Goal: Information Seeking & Learning: Find specific page/section

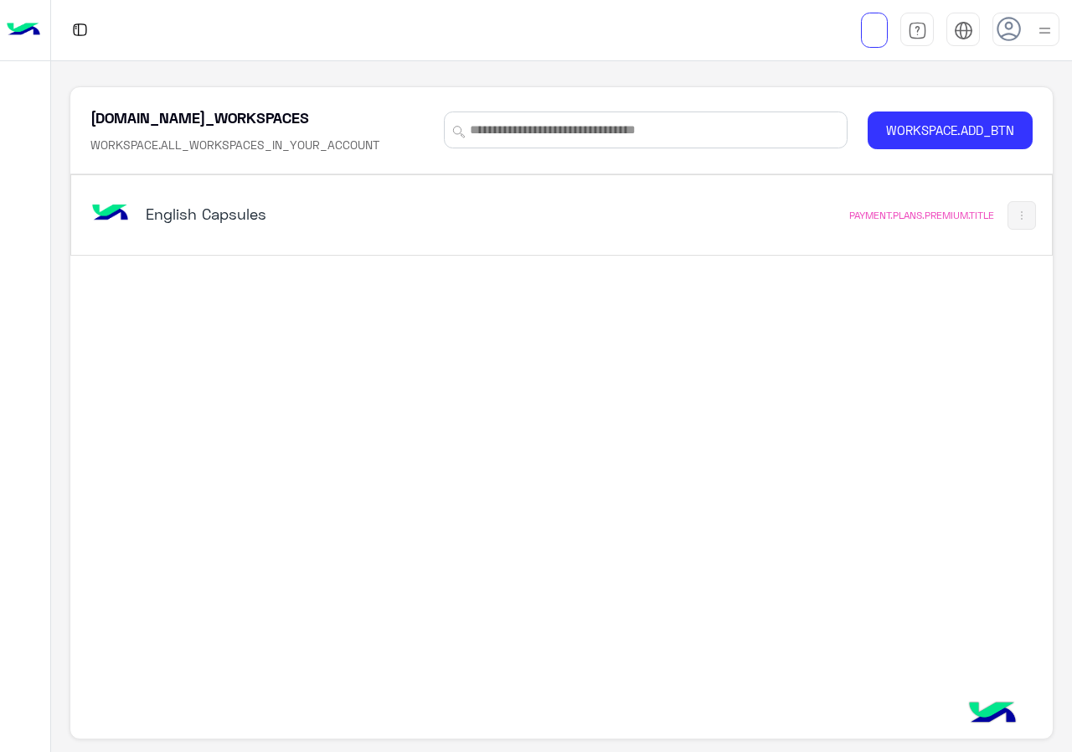
click at [442, 220] on h5 "English Capsules" at bounding box center [317, 214] width 342 height 20
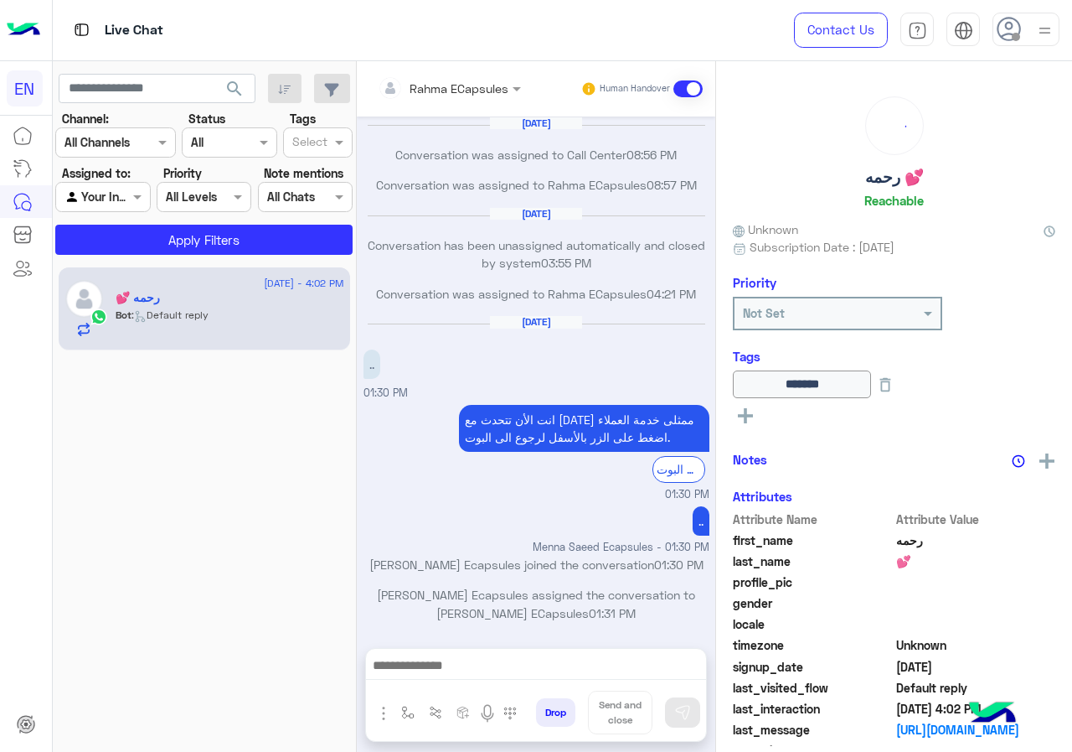
scroll to position [795, 0]
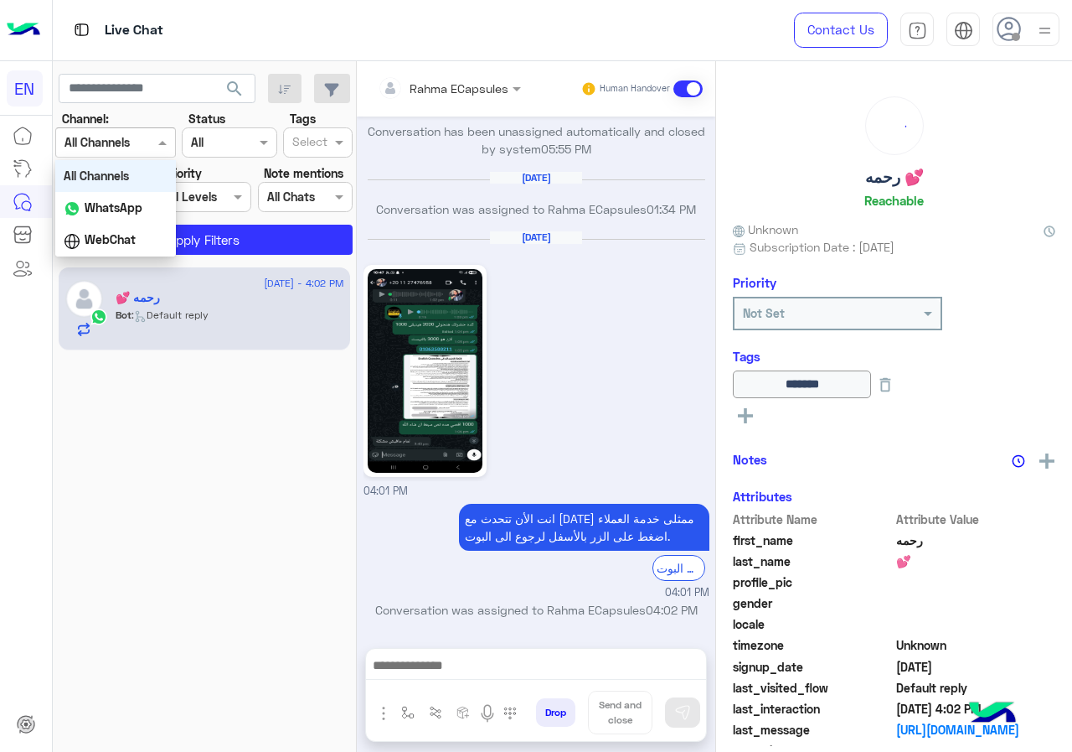
click at [126, 134] on input "text" at bounding box center [95, 143] width 61 height 18
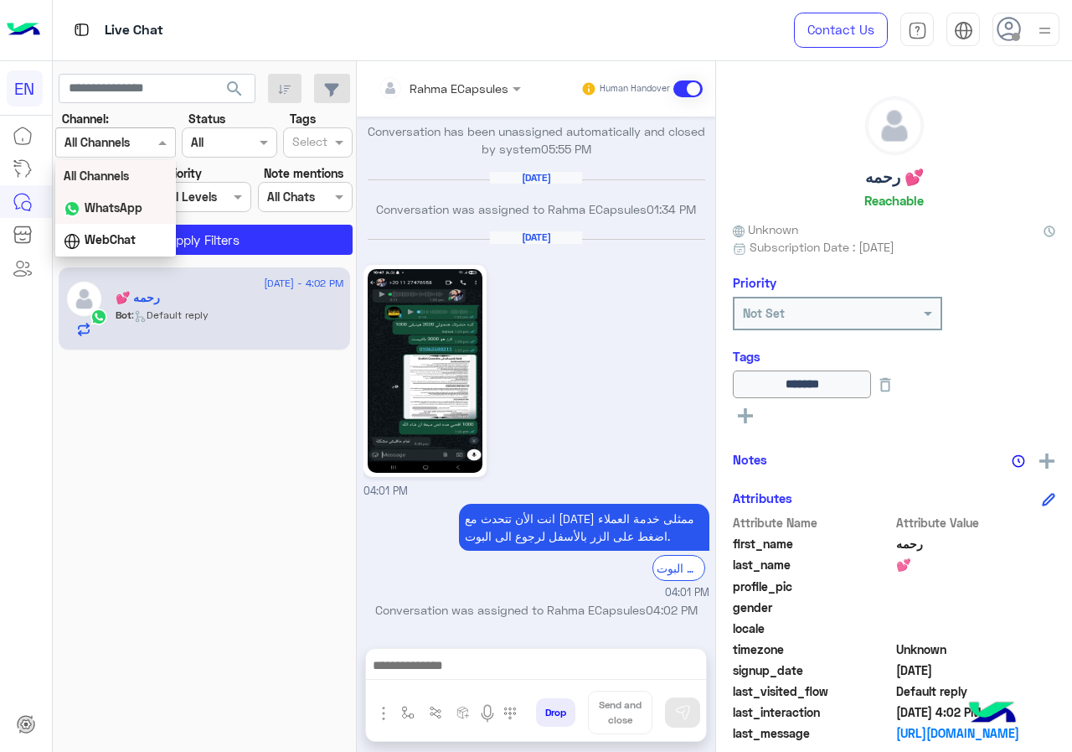
click at [132, 213] on b "WhatsApp" at bounding box center [114, 207] width 58 height 14
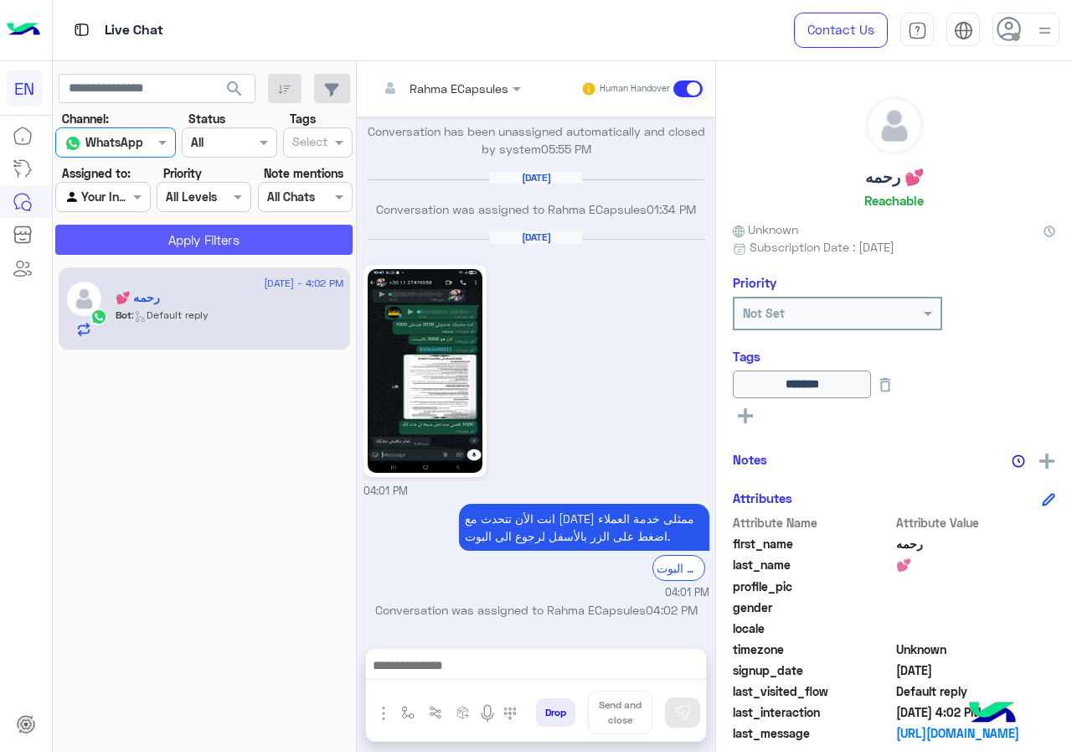
click at [152, 235] on button "Apply Filters" at bounding box center [203, 240] width 297 height 30
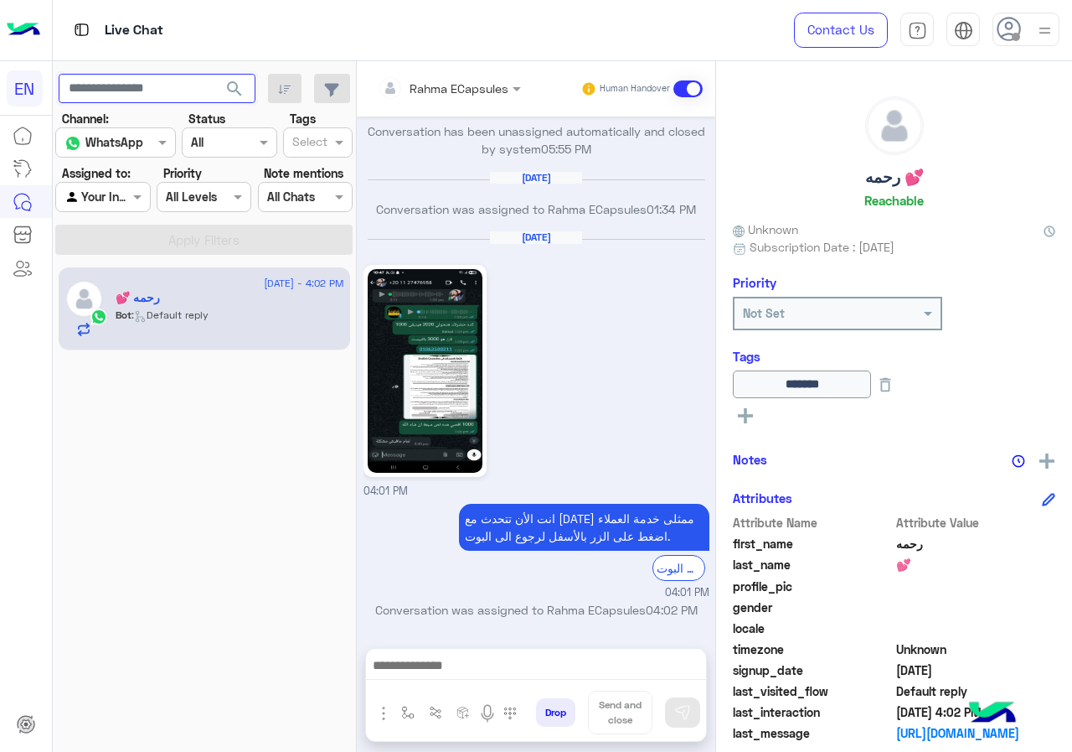
paste input "**********"
type input "**********"
click at [232, 111] on div "Status Channel All" at bounding box center [229, 134] width 95 height 48
click at [232, 100] on button "search" at bounding box center [234, 92] width 41 height 36
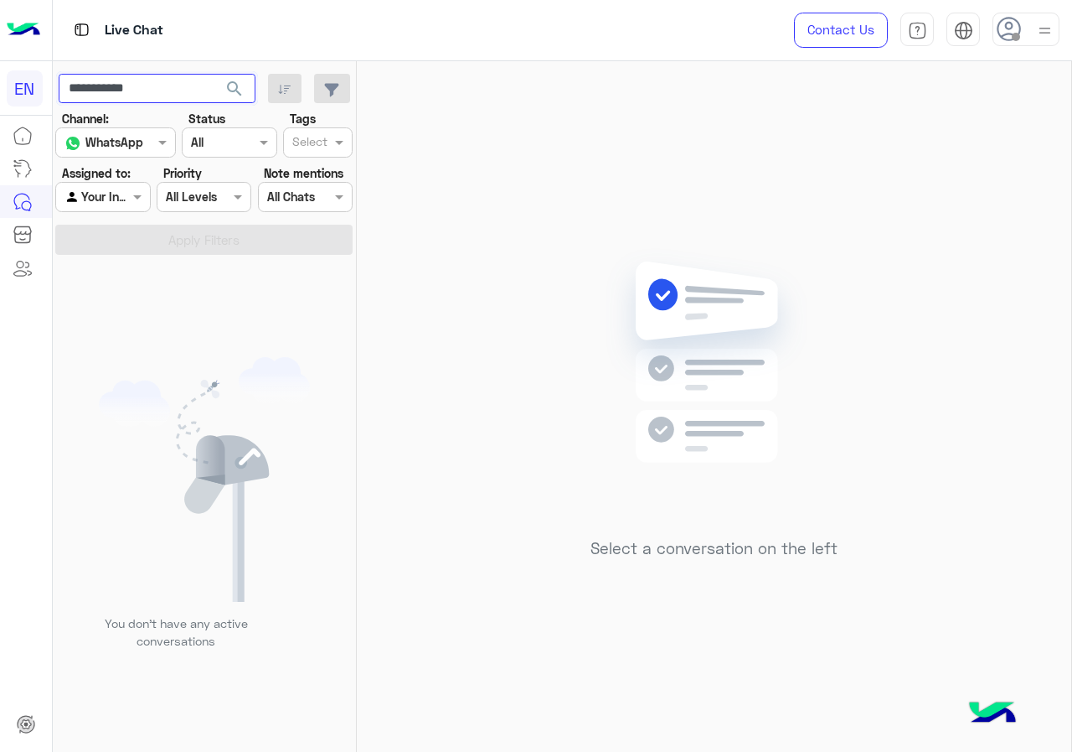
click at [153, 101] on input "**********" at bounding box center [157, 89] width 197 height 30
click at [124, 187] on div at bounding box center [102, 196] width 93 height 19
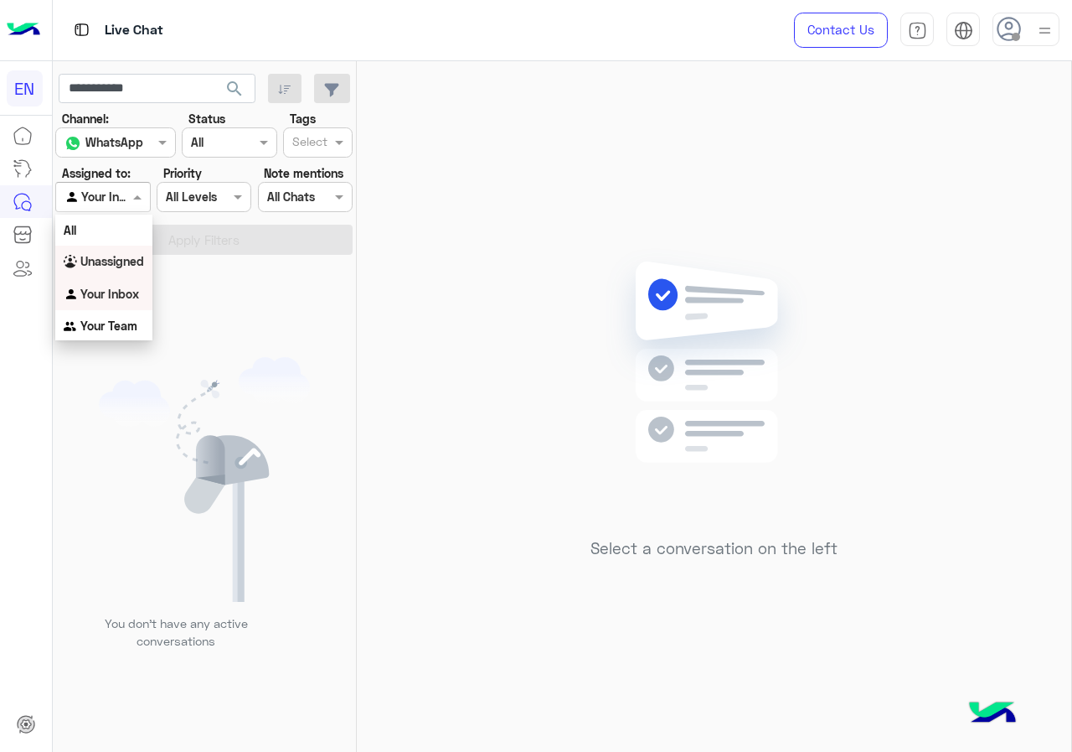
click at [114, 263] on b "Unassigned" at bounding box center [112, 261] width 64 height 14
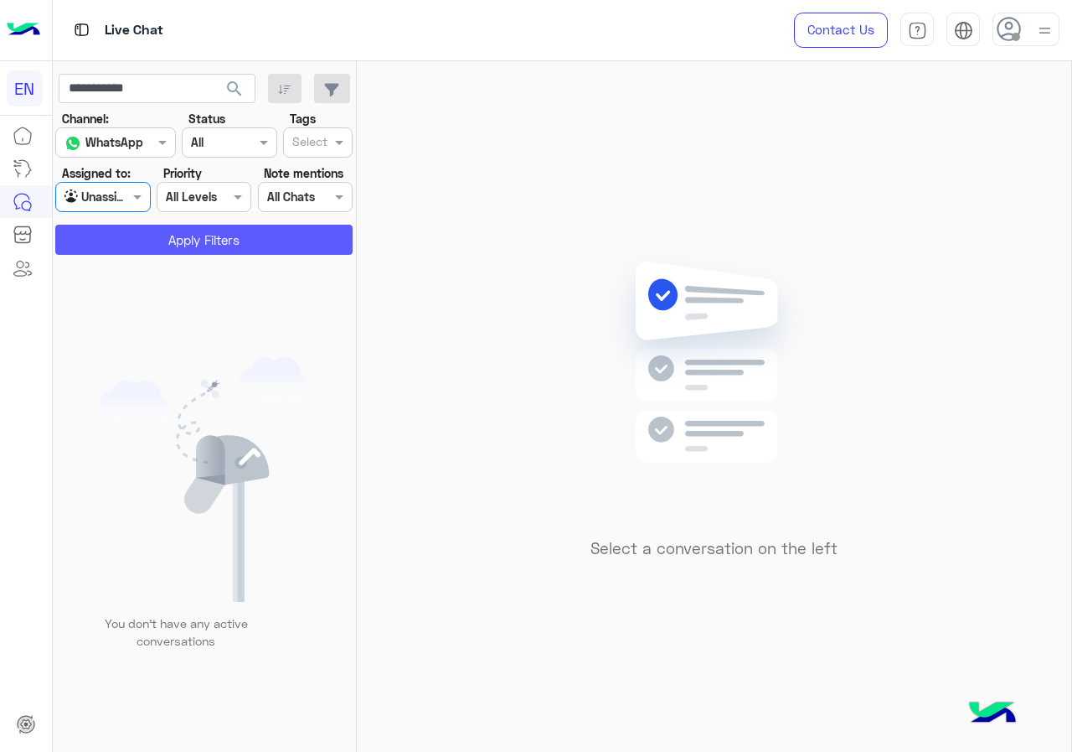
click at [138, 242] on button "Apply Filters" at bounding box center [203, 240] width 297 height 30
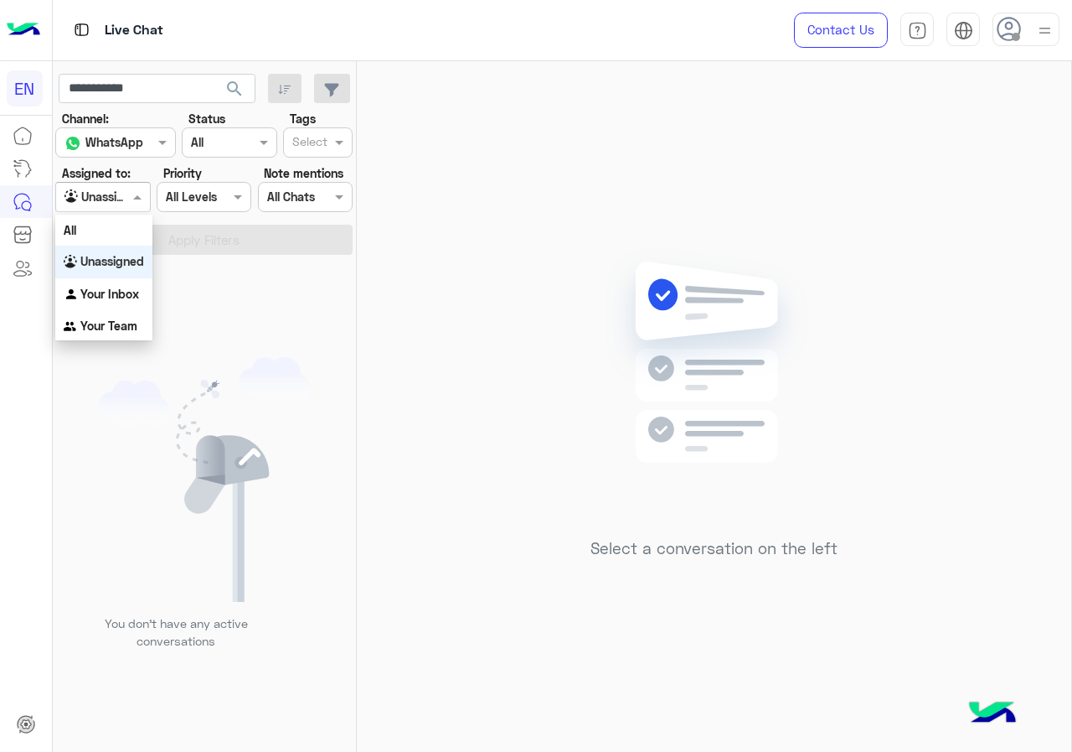
click at [137, 202] on span at bounding box center [139, 197] width 21 height 18
click at [117, 321] on b "Your Team" at bounding box center [108, 325] width 57 height 14
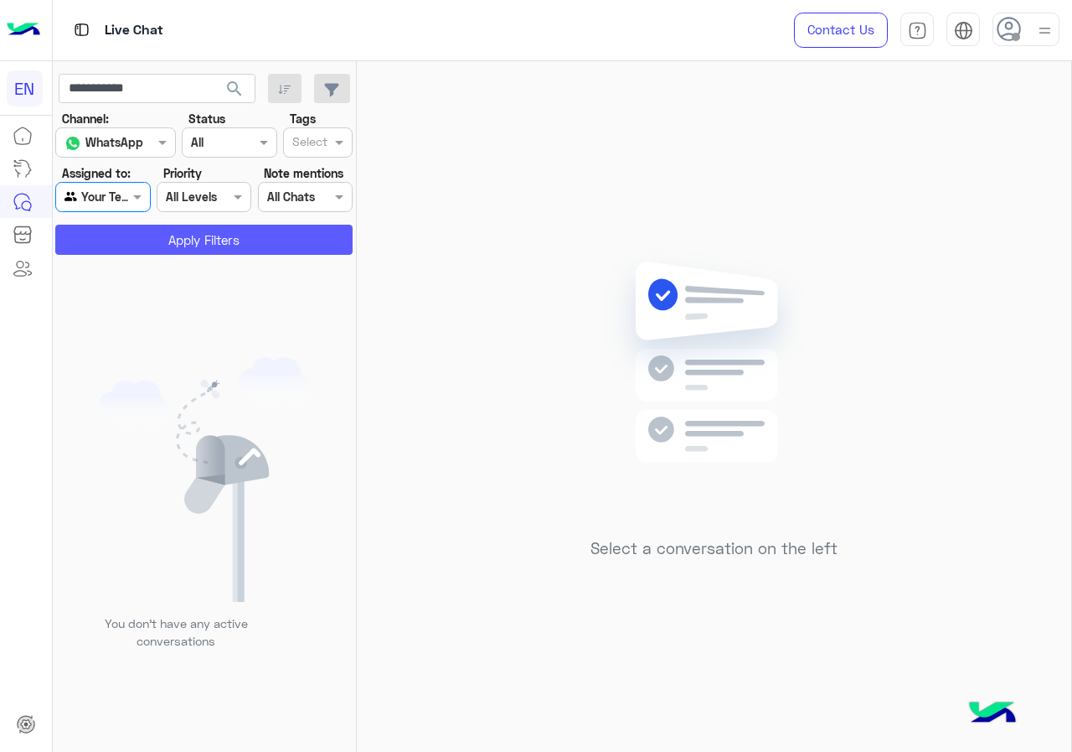
click at [124, 246] on button "Apply Filters" at bounding box center [203, 240] width 297 height 30
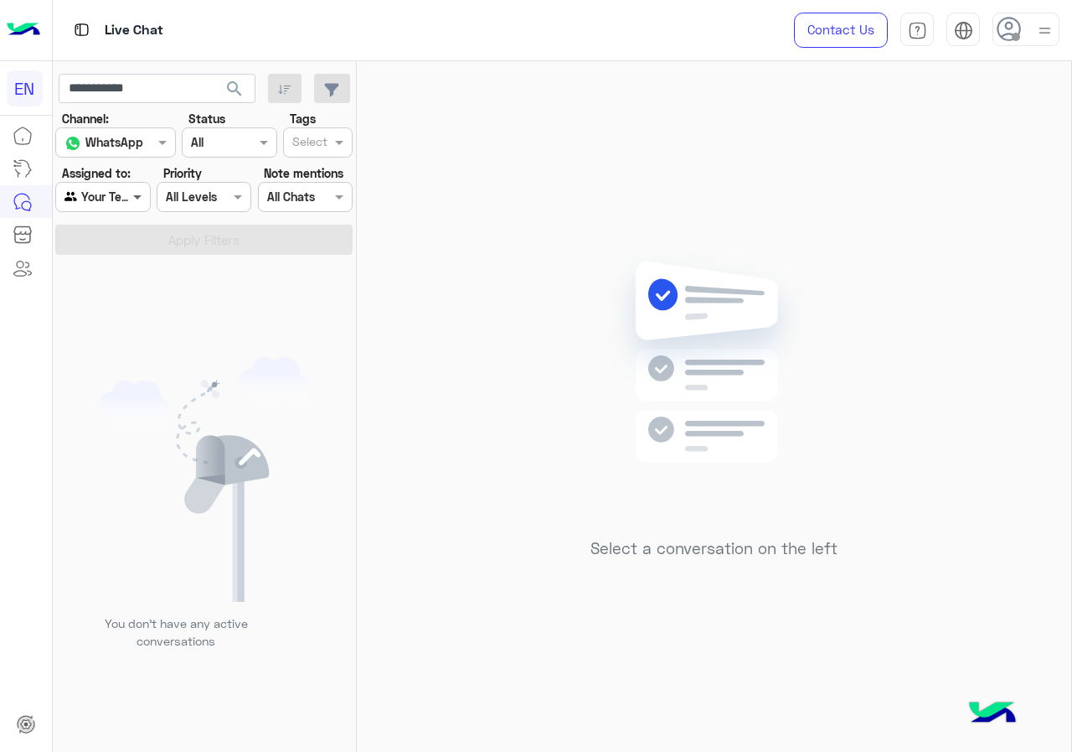
click at [143, 205] on span at bounding box center [139, 197] width 21 height 18
click at [120, 285] on b "Your Inbox" at bounding box center [109, 291] width 59 height 14
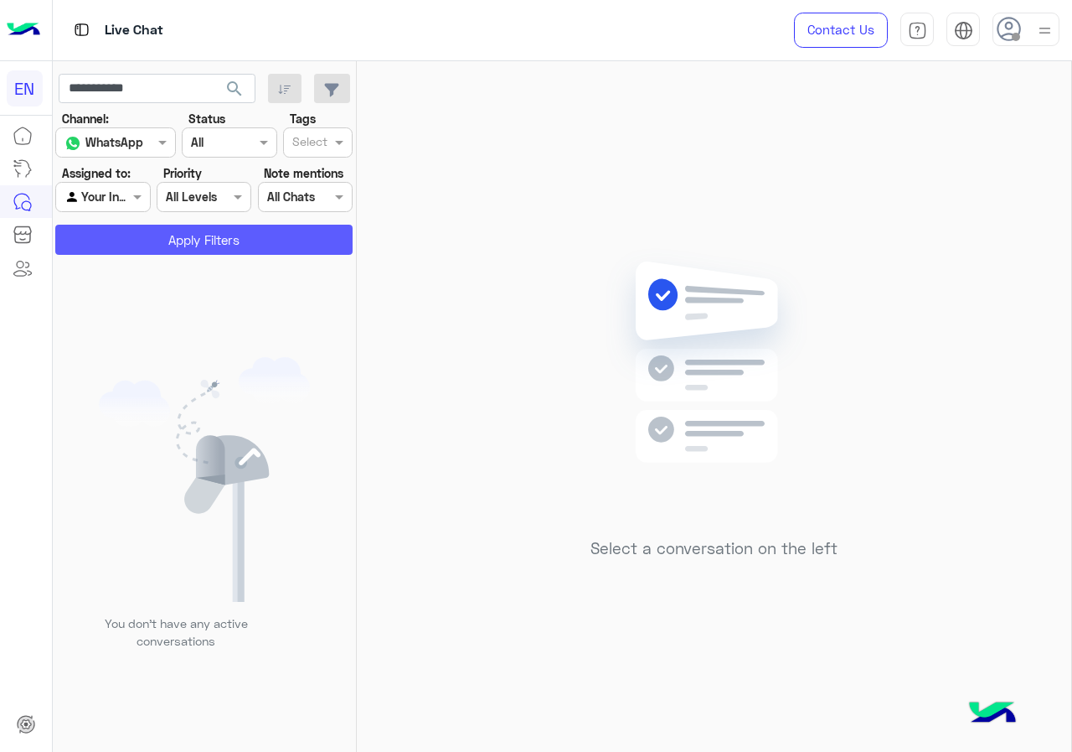
click at [134, 234] on button "Apply Filters" at bounding box center [203, 240] width 297 height 30
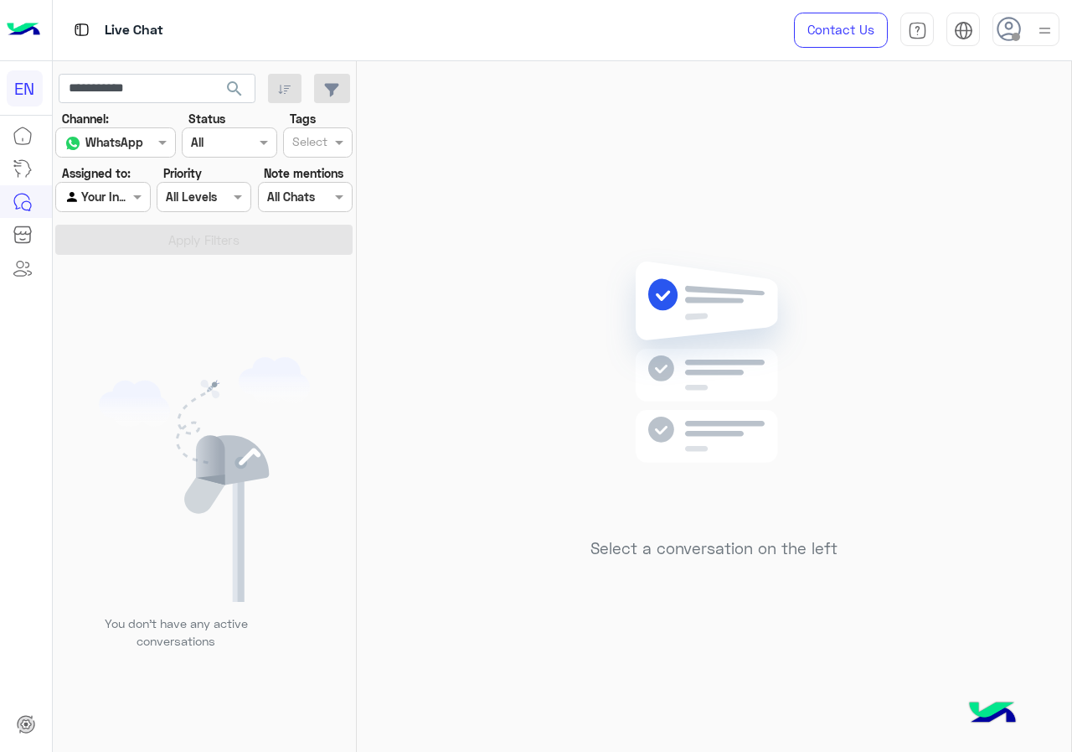
click at [222, 81] on button "search" at bounding box center [234, 92] width 41 height 36
click at [117, 202] on div at bounding box center [102, 196] width 93 height 19
click at [121, 262] on b "Unassigned" at bounding box center [112, 261] width 64 height 14
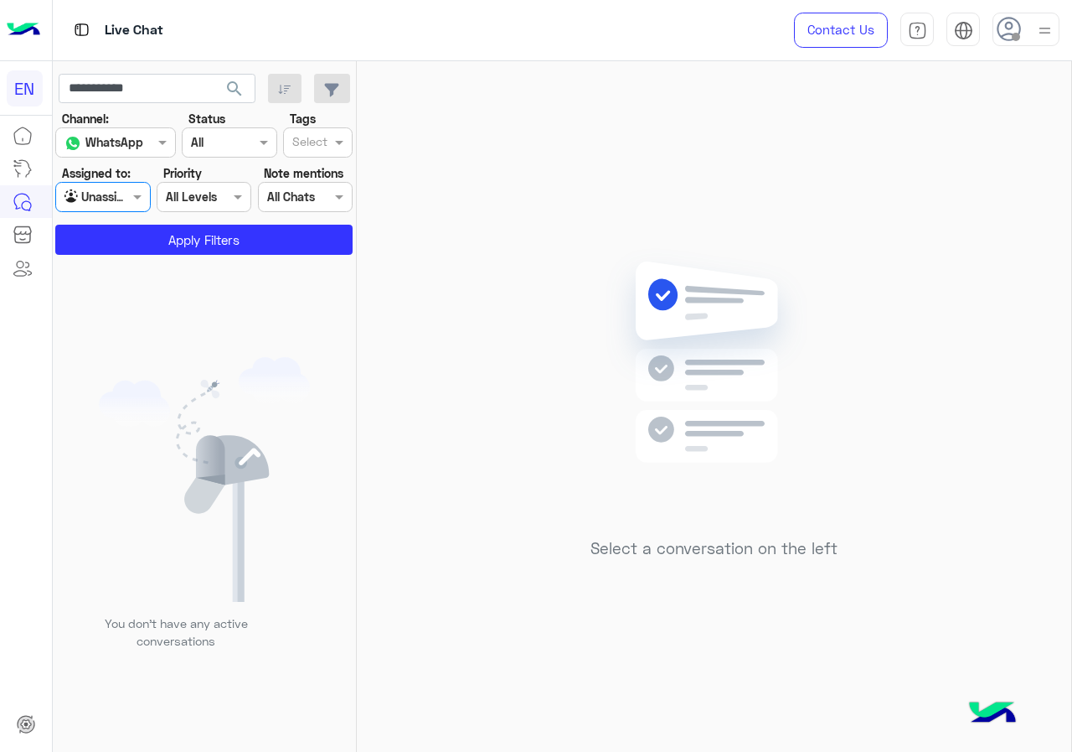
click at [125, 256] on app-inbox-users-filters "**********" at bounding box center [205, 161] width 304 height 200
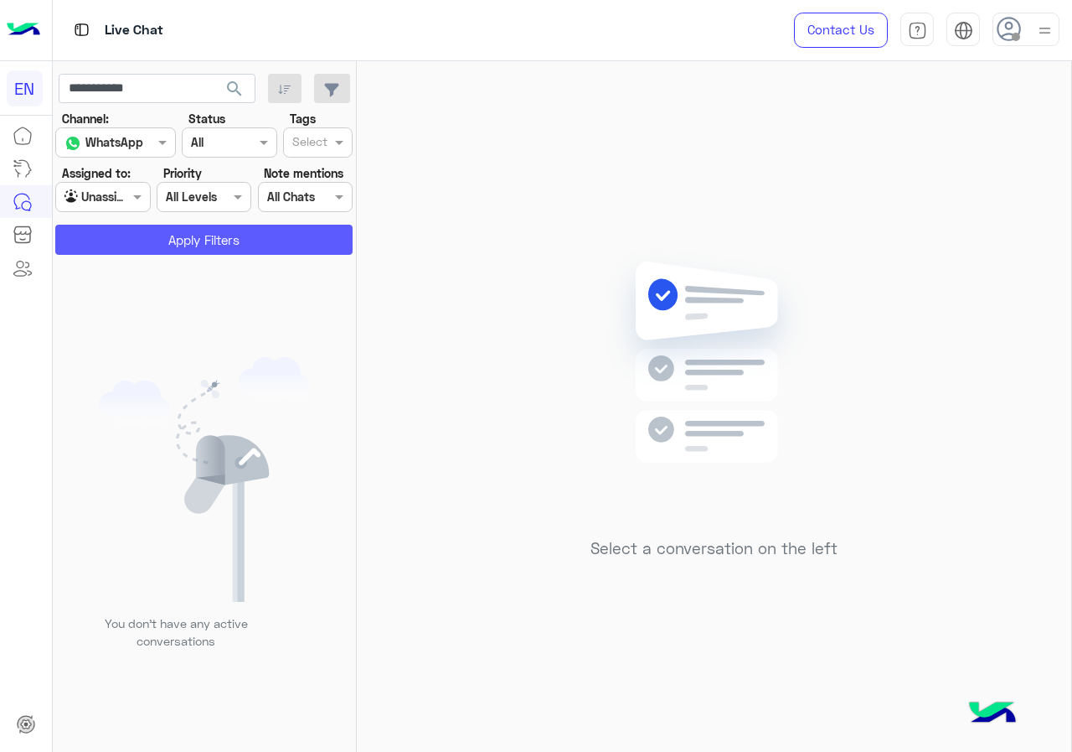
click at [126, 253] on button "Apply Filters" at bounding box center [203, 240] width 297 height 30
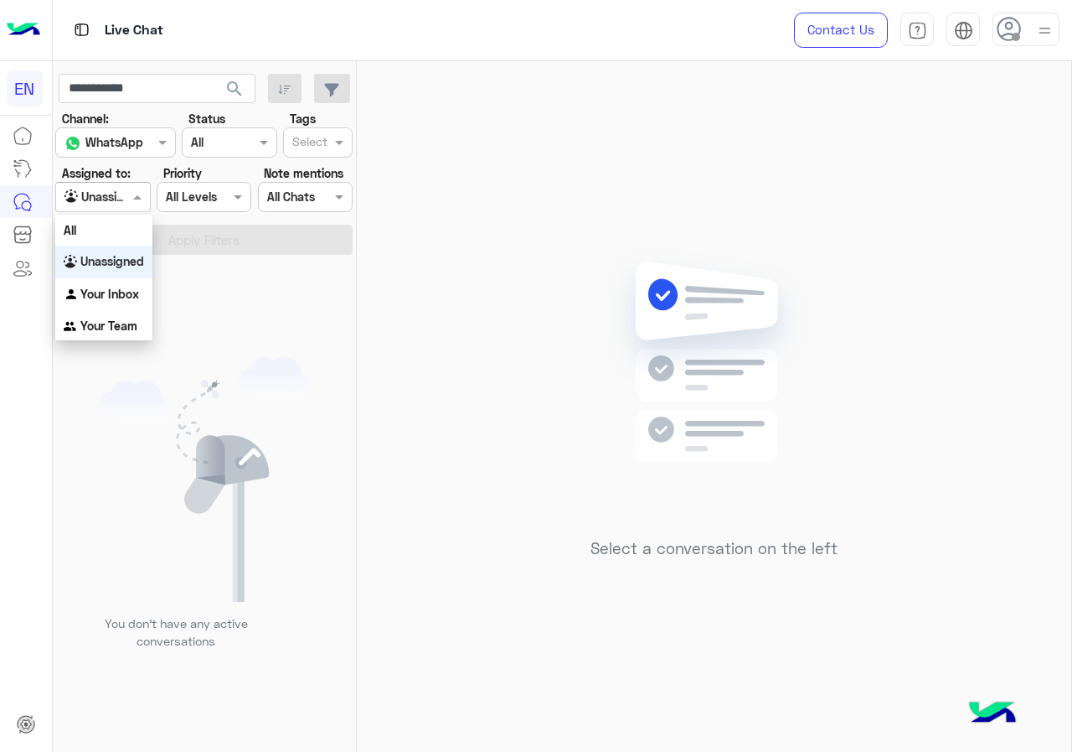
click at [113, 206] on div "Unassigned" at bounding box center [97, 197] width 64 height 19
click at [125, 325] on b "Your Team" at bounding box center [108, 325] width 57 height 14
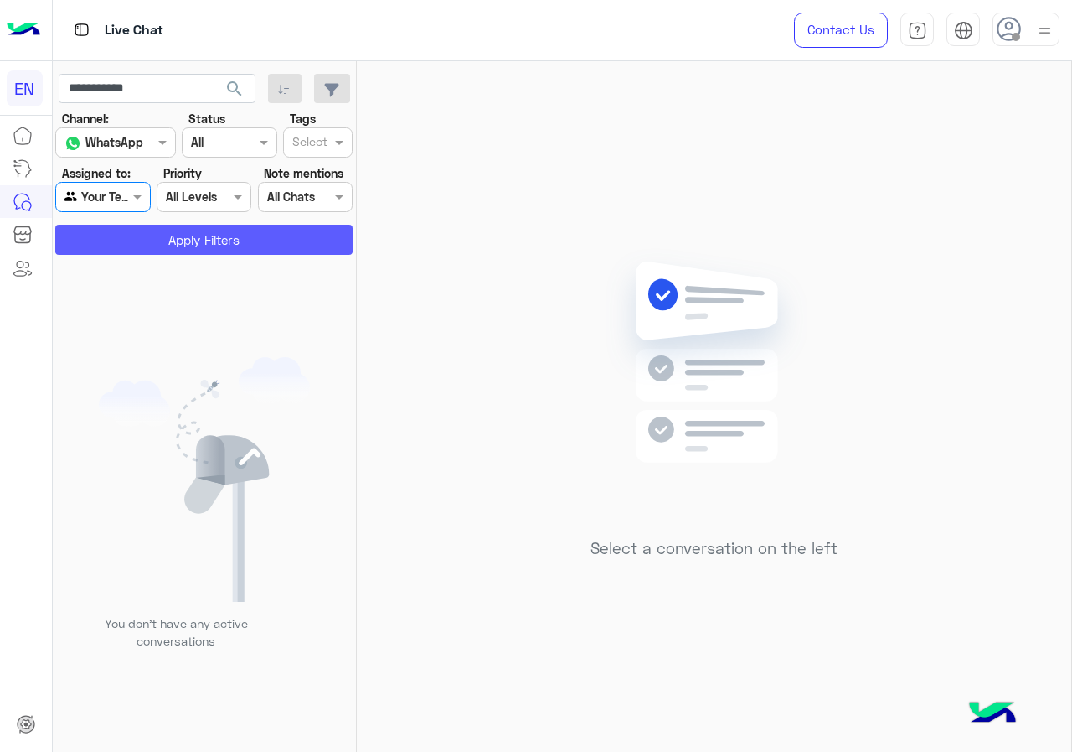
click at [153, 232] on button "Apply Filters" at bounding box center [203, 240] width 297 height 30
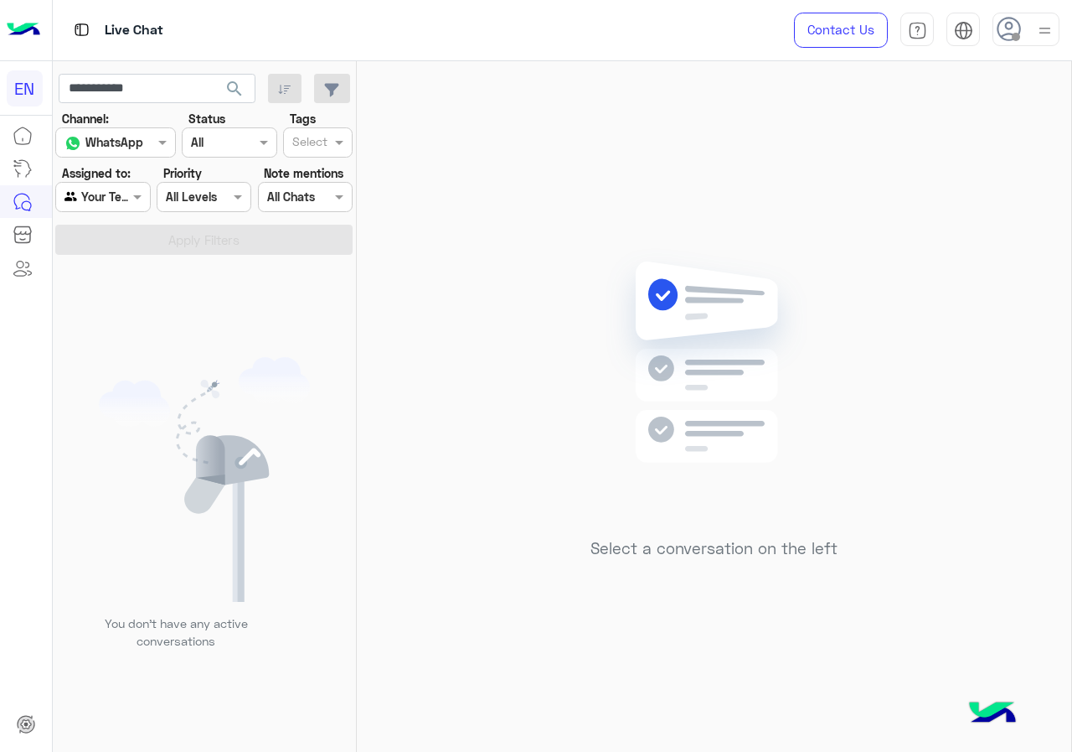
click at [116, 204] on div at bounding box center [102, 196] width 93 height 19
click at [118, 285] on b "Your Inbox" at bounding box center [109, 291] width 59 height 14
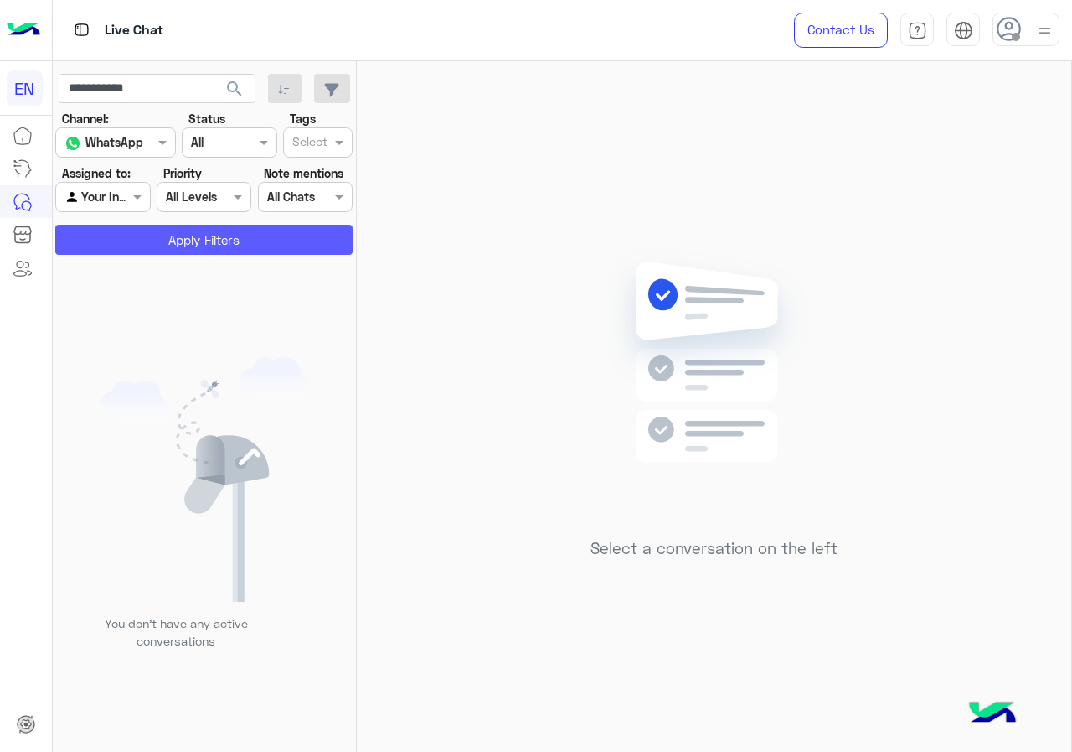
click at [139, 251] on button "Apply Filters" at bounding box center [203, 240] width 297 height 30
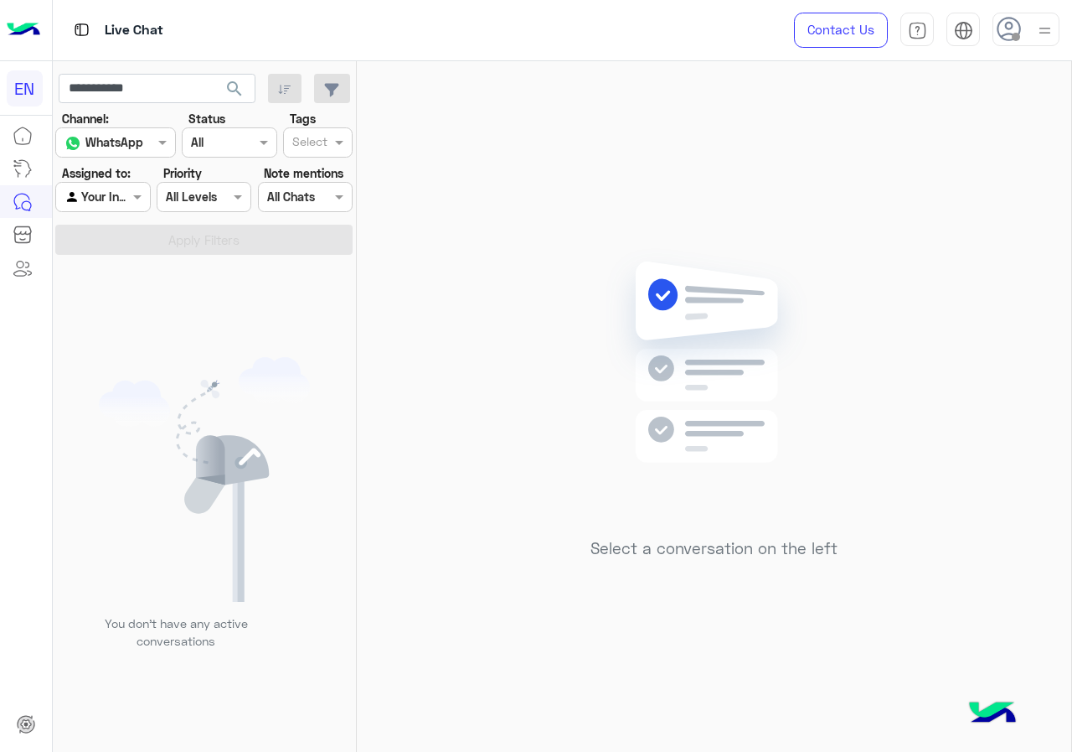
click at [125, 190] on div at bounding box center [102, 196] width 93 height 19
click at [127, 244] on div "All" at bounding box center [103, 229] width 97 height 31
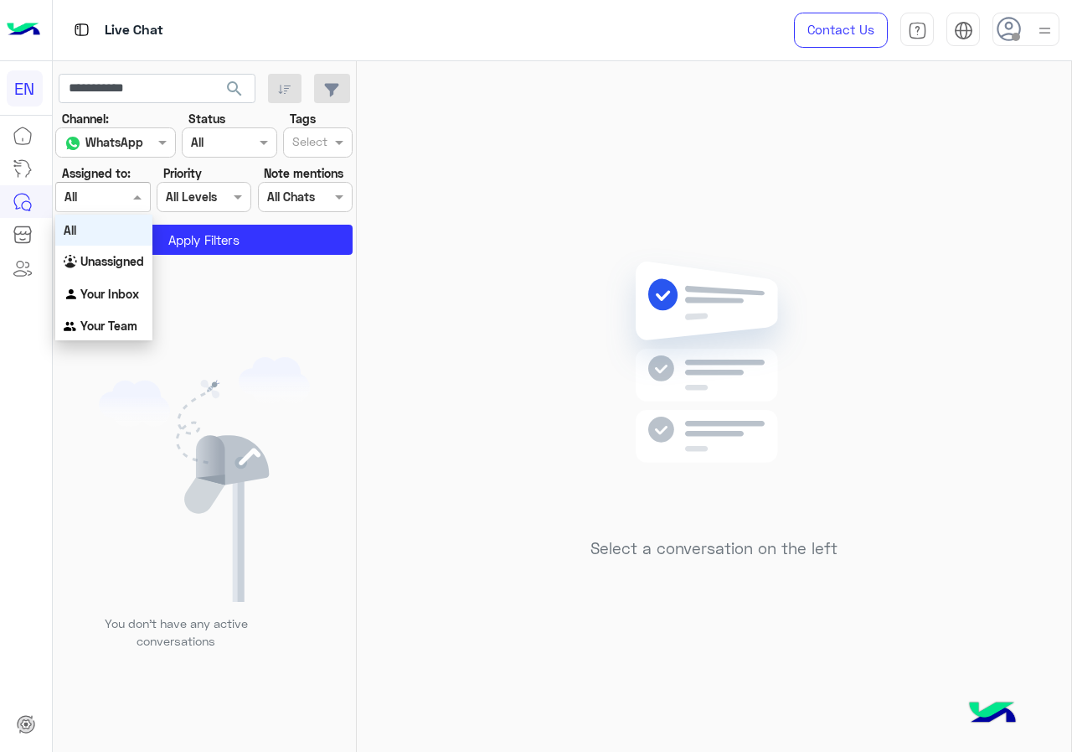
click at [118, 199] on div at bounding box center [102, 196] width 93 height 19
click at [126, 257] on b "Unassigned" at bounding box center [112, 261] width 64 height 14
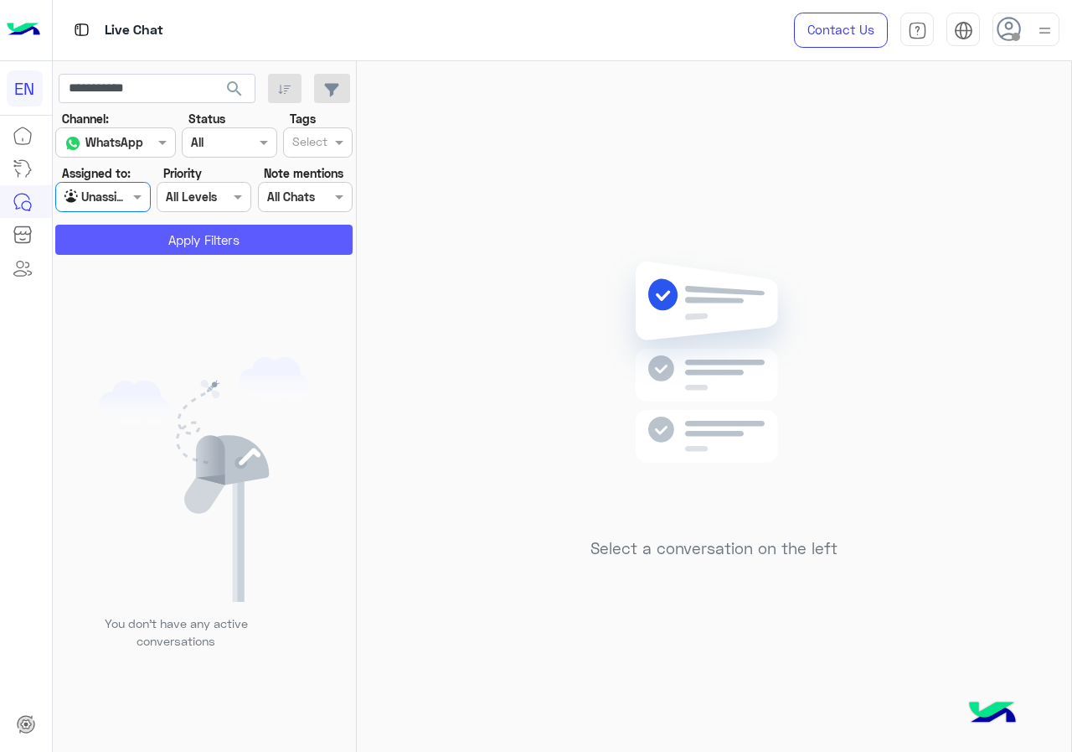
click at [134, 238] on button "Apply Filters" at bounding box center [203, 240] width 297 height 30
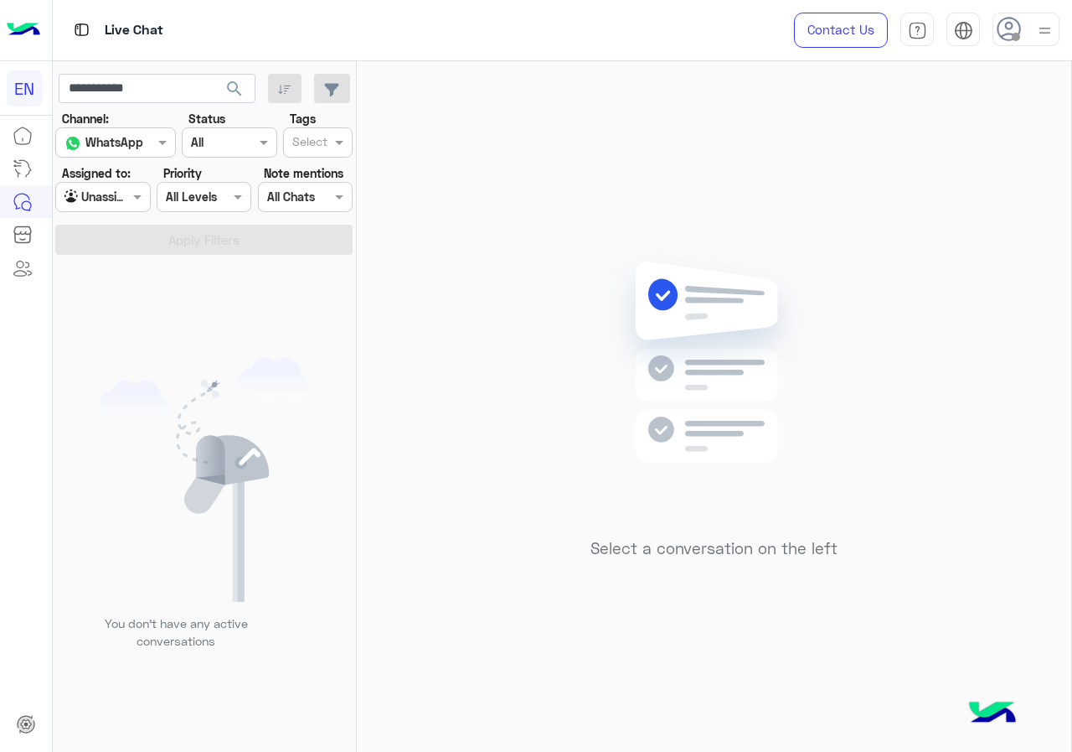
click at [223, 89] on button "search" at bounding box center [234, 92] width 41 height 36
click at [116, 194] on div at bounding box center [102, 196] width 93 height 19
click at [117, 298] on b "Your Inbox" at bounding box center [109, 294] width 59 height 14
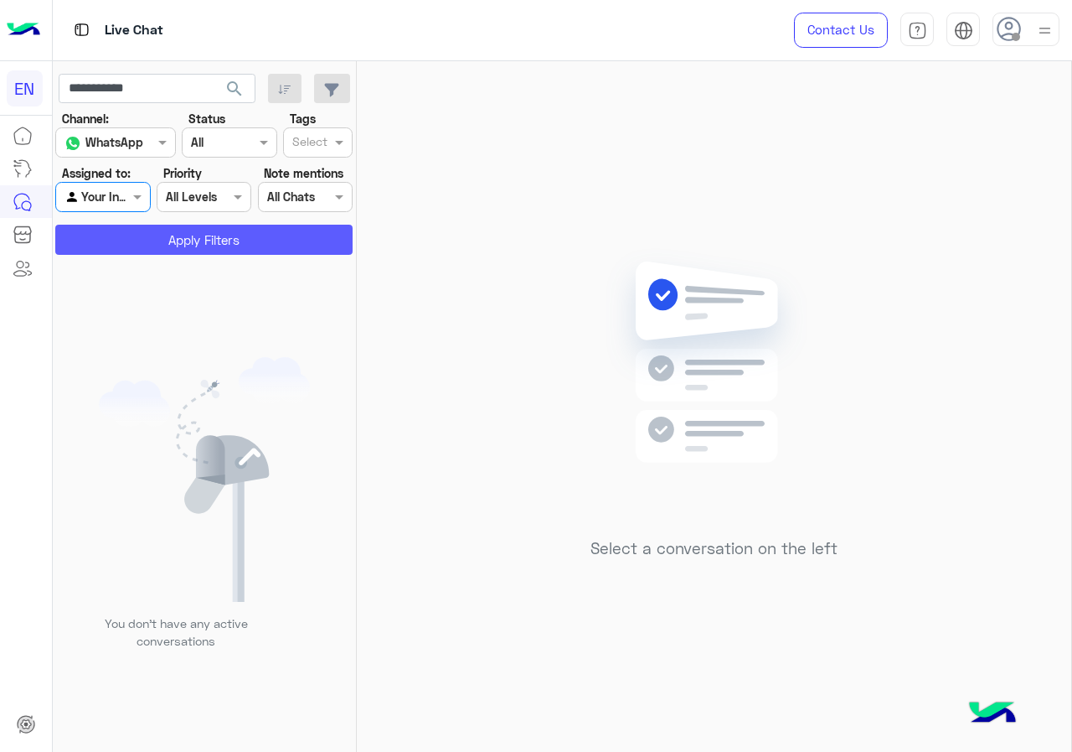
click at [140, 251] on button "Apply Filters" at bounding box center [203, 240] width 297 height 30
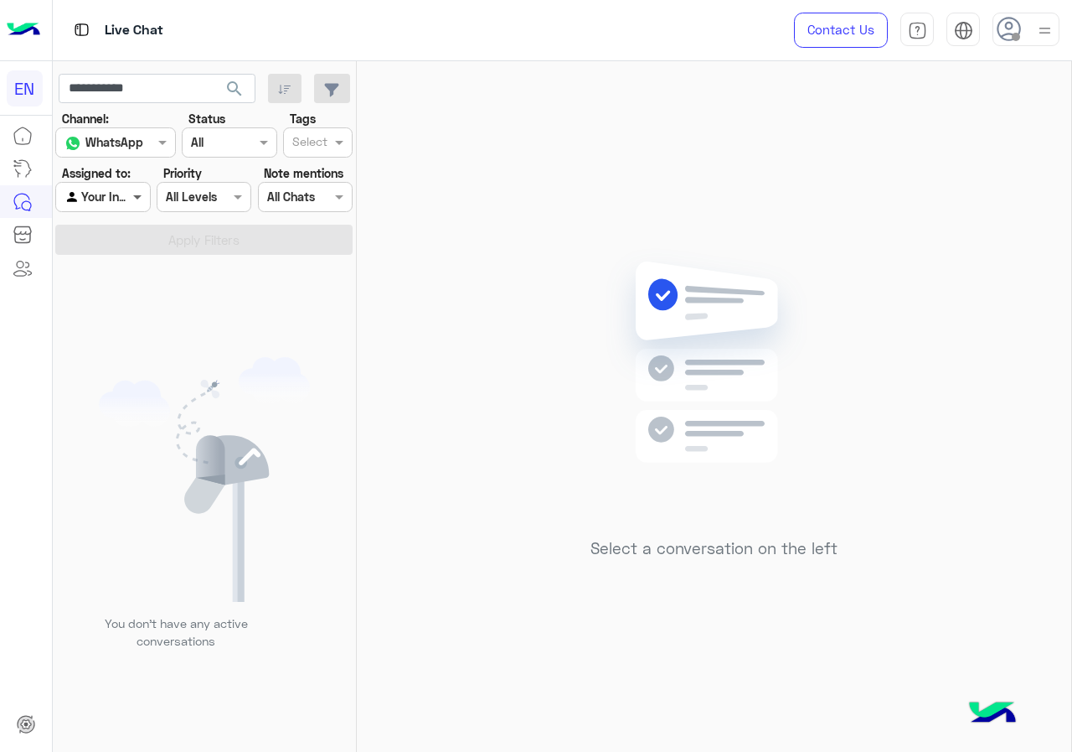
click at [137, 203] on span at bounding box center [139, 197] width 21 height 18
click at [117, 354] on div "You don’t have any active conversations" at bounding box center [205, 509] width 304 height 497
click at [120, 209] on div "Agent Filter Your Inbox" at bounding box center [102, 197] width 95 height 30
click at [116, 323] on b "Your Team" at bounding box center [108, 325] width 57 height 14
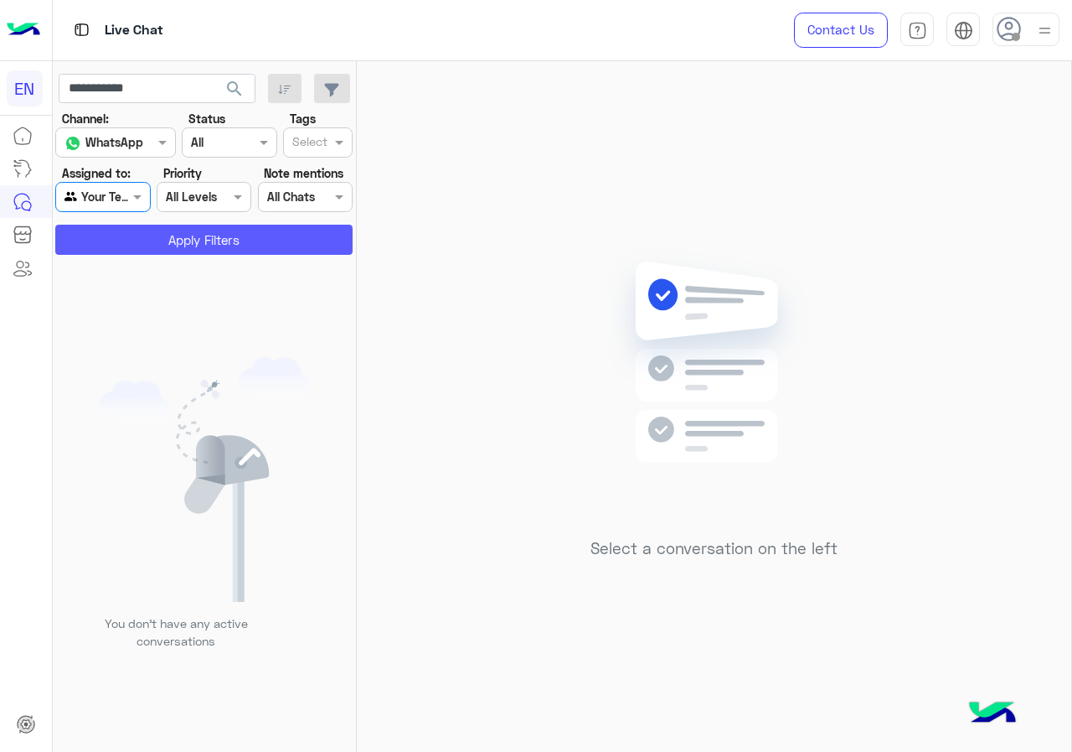
click at [145, 237] on button "Apply Filters" at bounding box center [203, 240] width 297 height 30
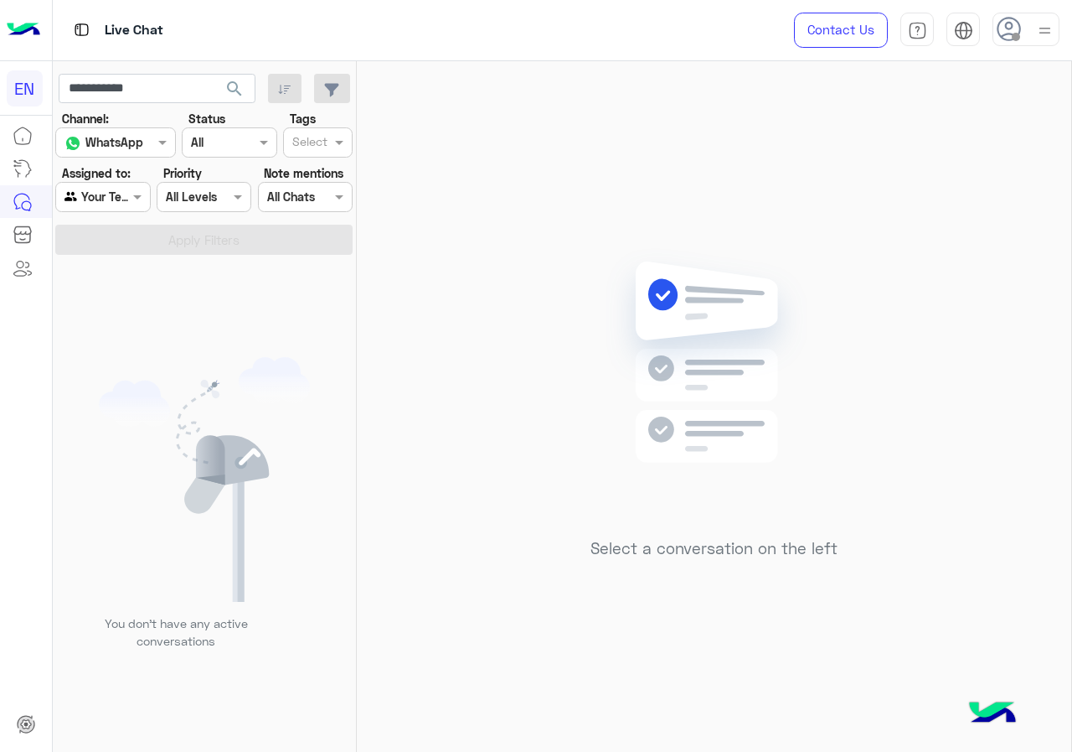
click at [220, 91] on button "search" at bounding box center [234, 92] width 41 height 36
click at [93, 199] on input "text" at bounding box center [84, 198] width 39 height 18
click at [115, 257] on b "Unassigned" at bounding box center [112, 260] width 64 height 14
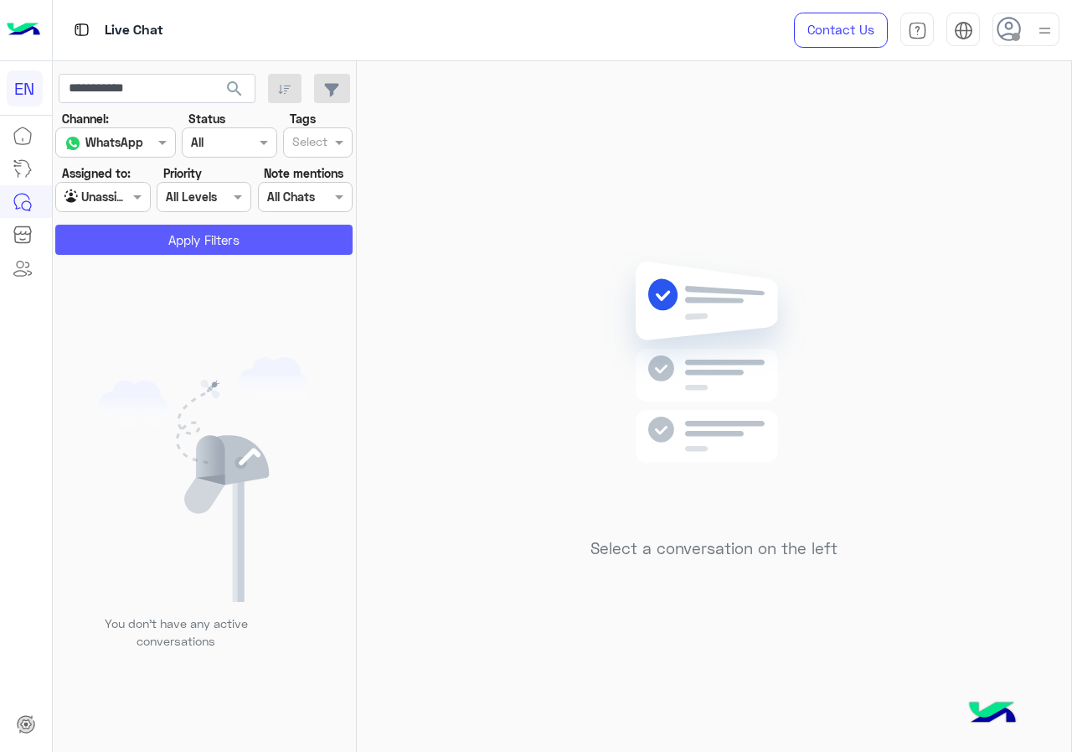
click at [152, 225] on button "Apply Filters" at bounding box center [203, 240] width 297 height 30
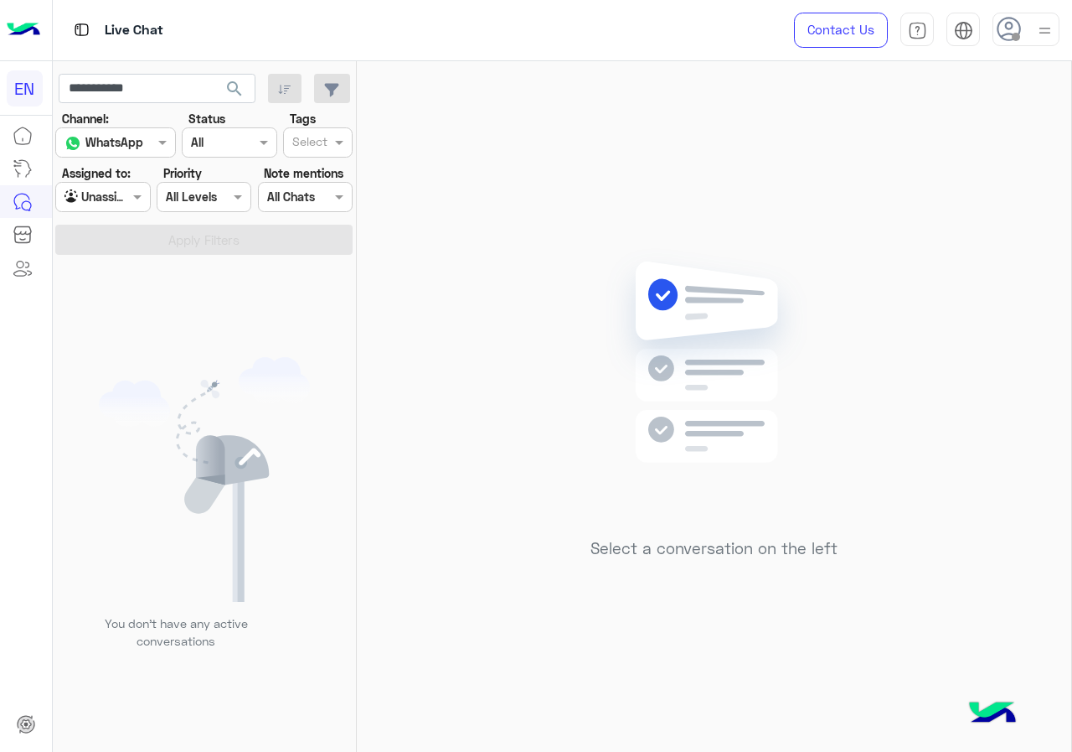
click at [121, 204] on div at bounding box center [102, 196] width 93 height 19
click at [116, 298] on b "Your Inbox" at bounding box center [109, 294] width 59 height 14
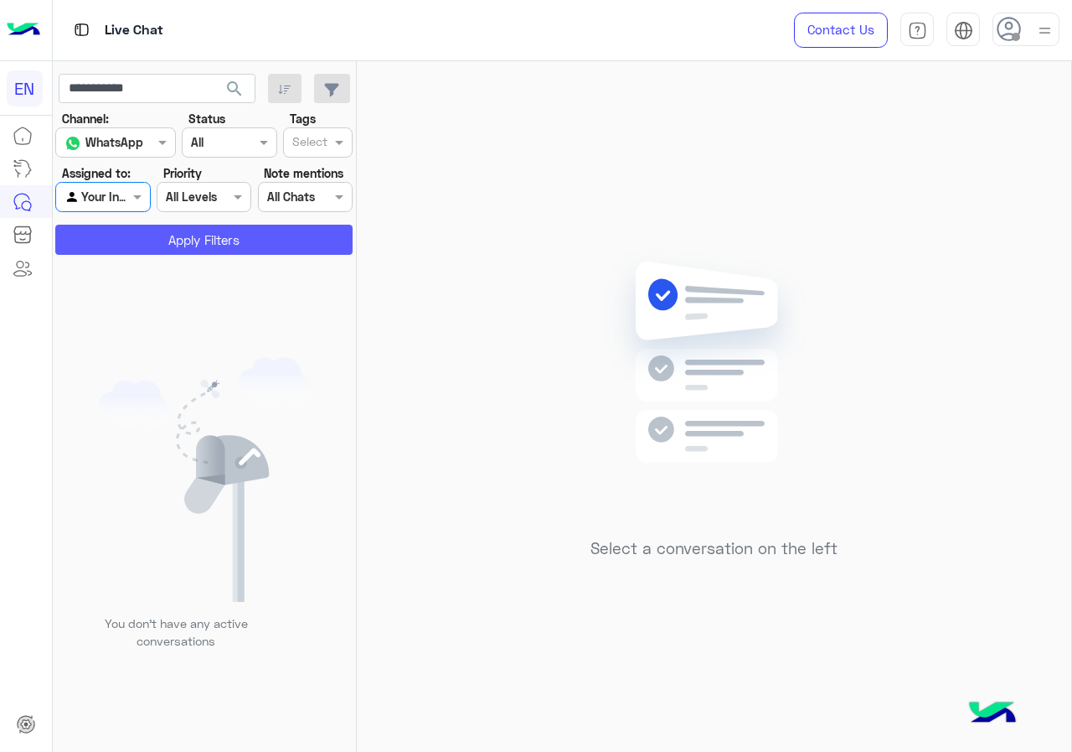
click at [127, 252] on button "Apply Filters" at bounding box center [203, 240] width 297 height 30
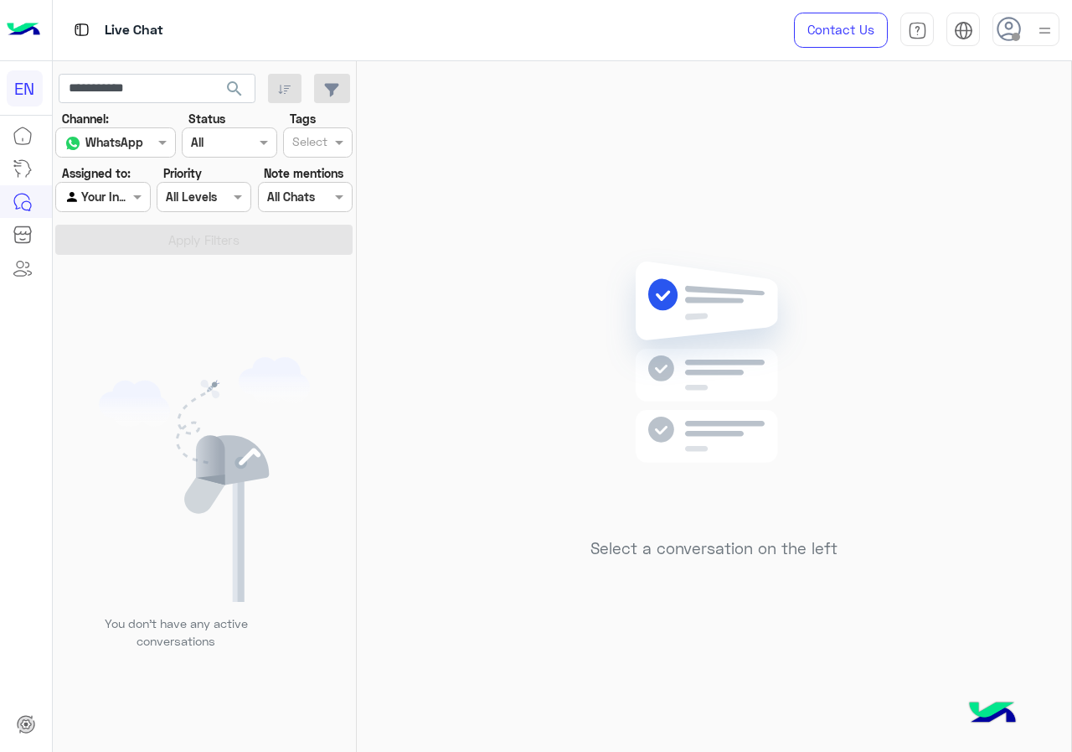
click at [236, 96] on span "search" at bounding box center [235, 89] width 20 height 20
click at [119, 193] on div at bounding box center [102, 196] width 93 height 19
click at [116, 257] on b "Unassigned" at bounding box center [112, 261] width 64 height 14
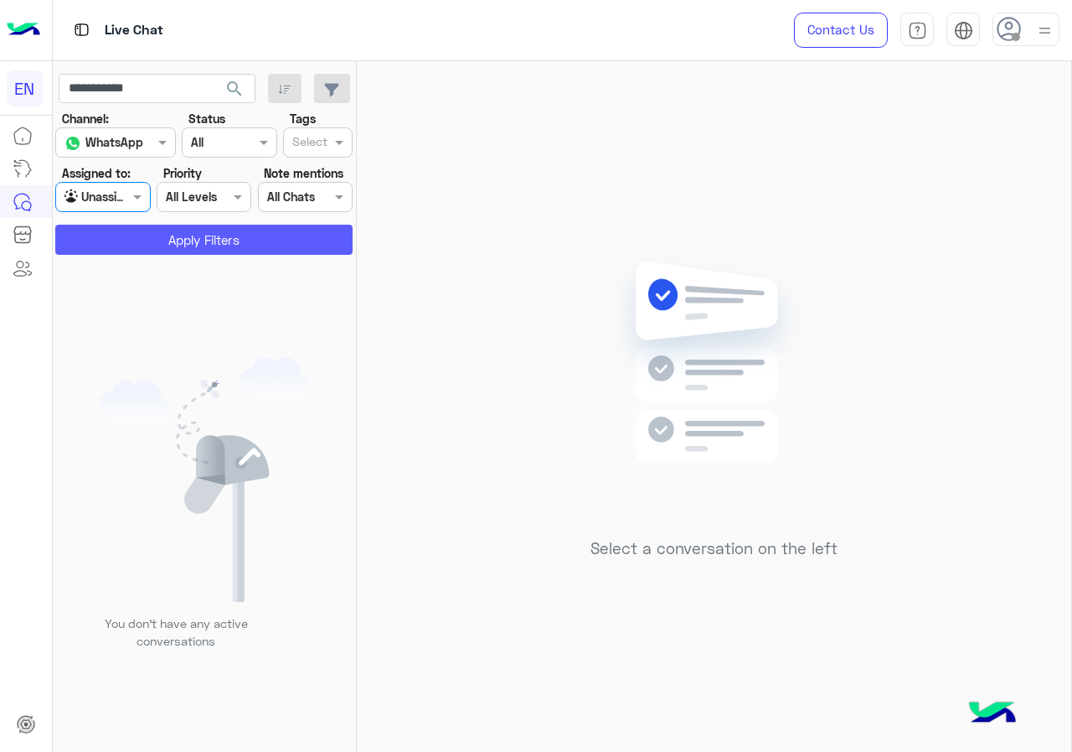
click at [119, 249] on button "Apply Filters" at bounding box center [203, 240] width 297 height 30
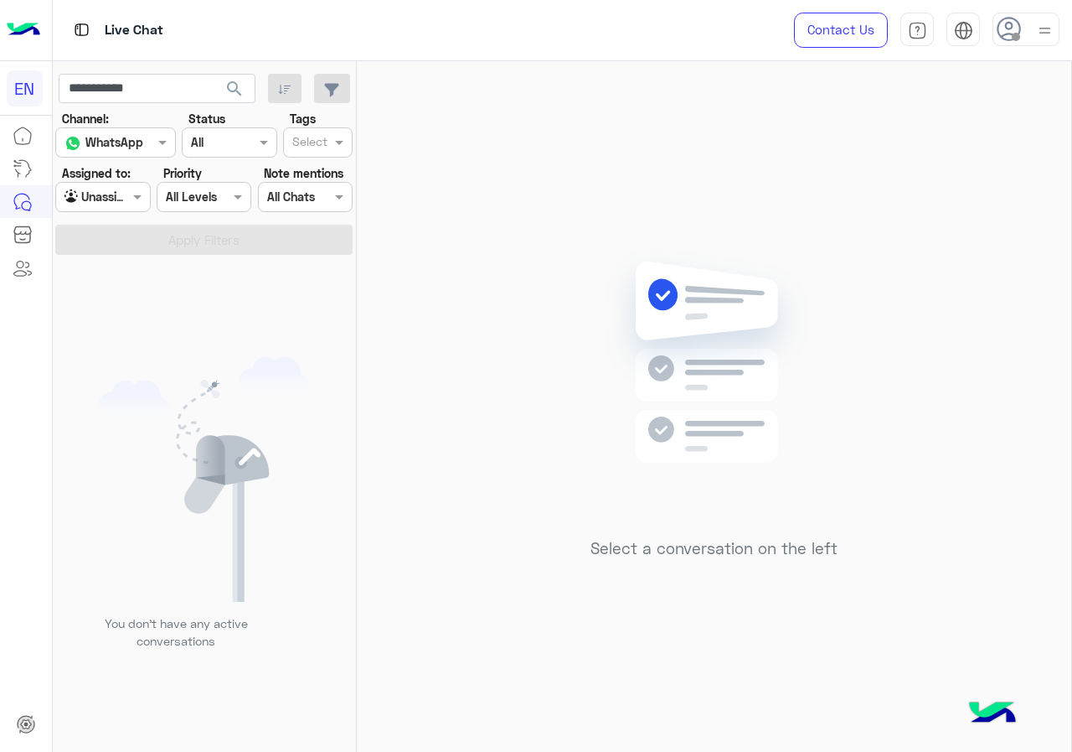
click at [121, 208] on div "Agent Filter Unassigned" at bounding box center [102, 197] width 95 height 30
click at [114, 235] on div "All" at bounding box center [103, 229] width 97 height 31
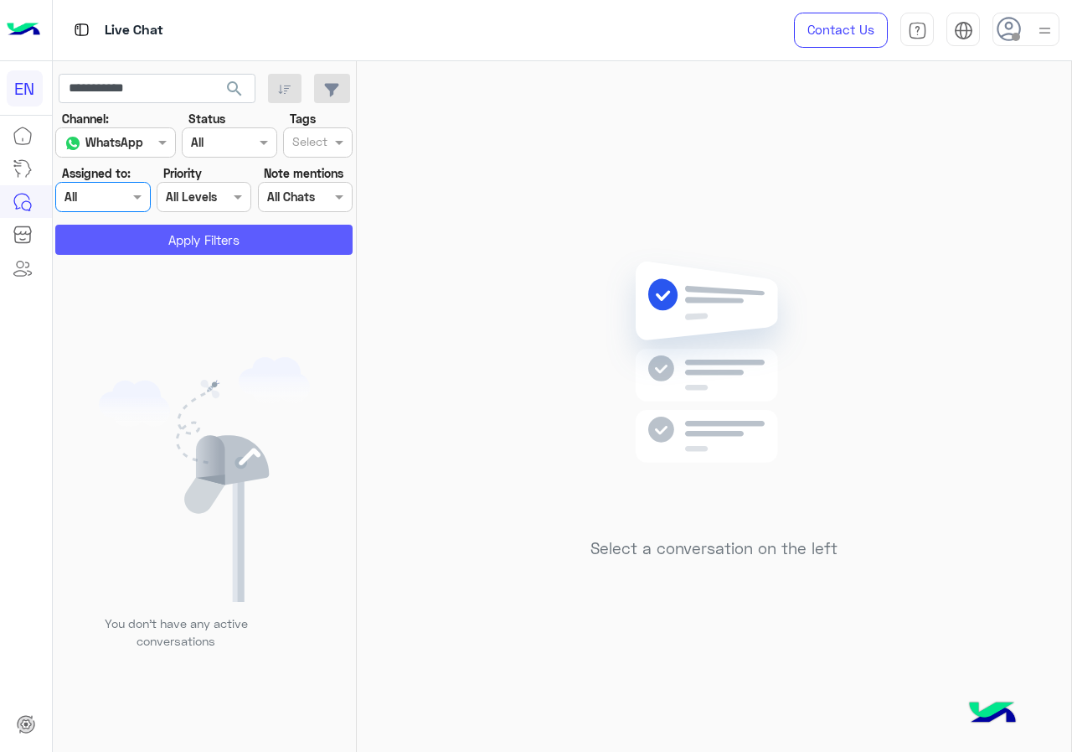
click at [114, 235] on button "Apply Filters" at bounding box center [203, 240] width 297 height 30
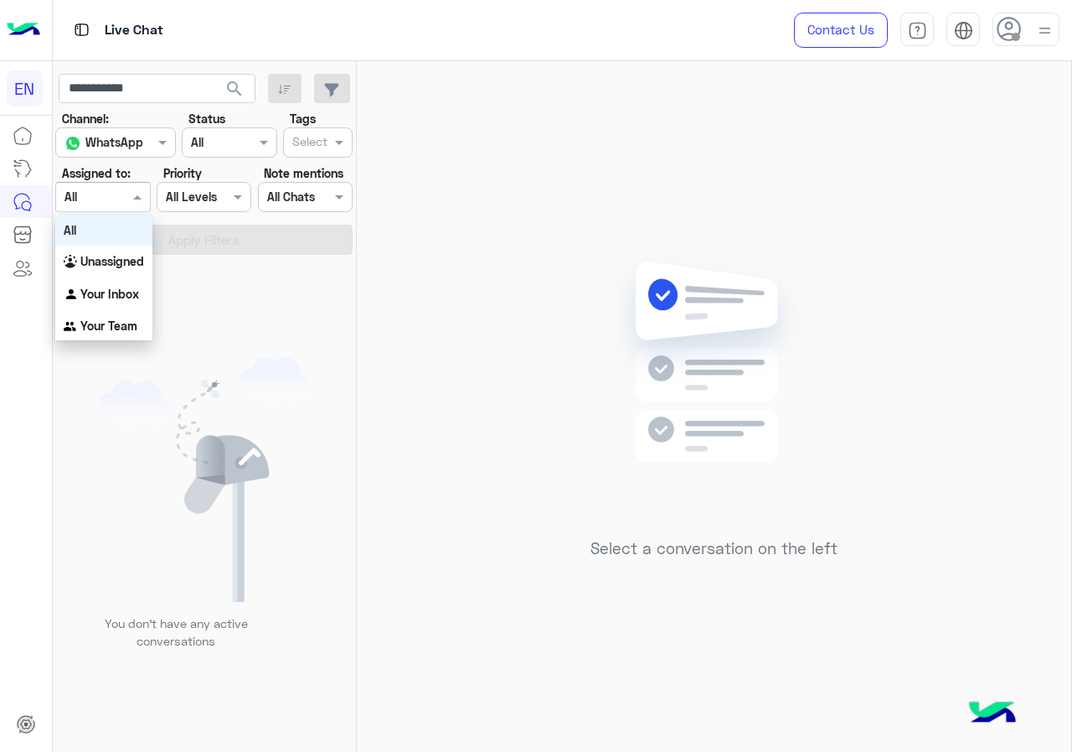
click at [105, 199] on div at bounding box center [102, 196] width 93 height 19
click at [120, 311] on div "Your Team" at bounding box center [103, 326] width 97 height 33
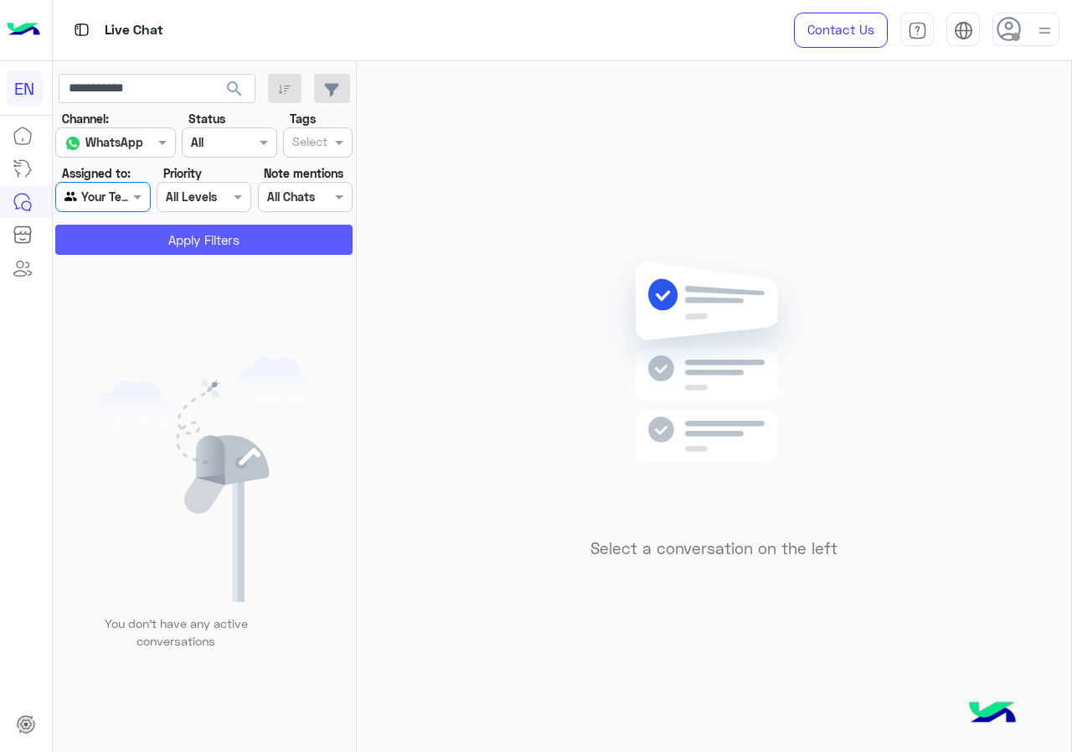
click at [156, 249] on button "Apply Filters" at bounding box center [203, 240] width 297 height 30
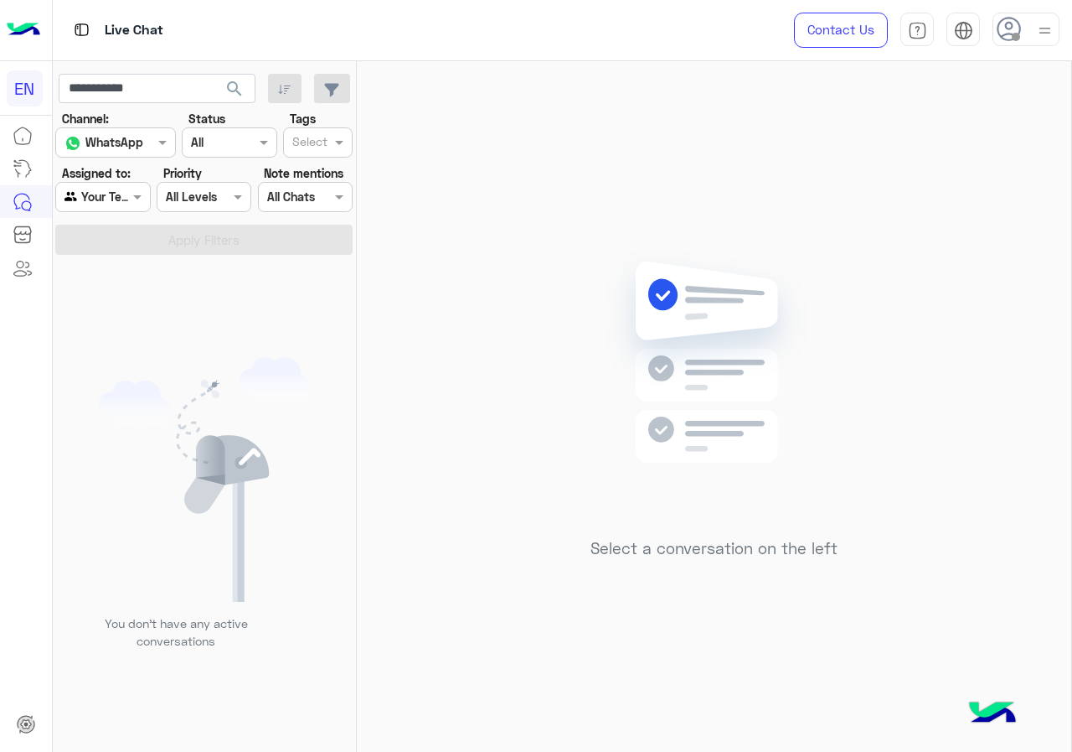
click at [125, 189] on div at bounding box center [102, 196] width 93 height 19
click at [111, 306] on div "Your Inbox" at bounding box center [103, 292] width 97 height 33
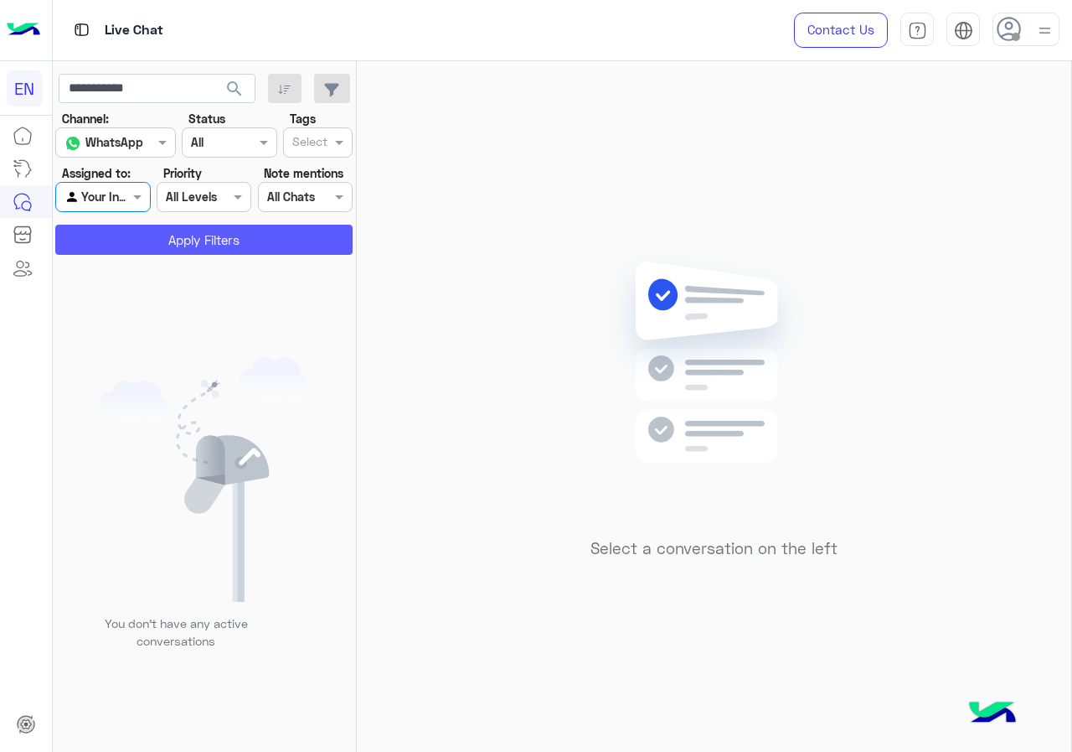
click at [148, 245] on button "Apply Filters" at bounding box center [203, 240] width 297 height 30
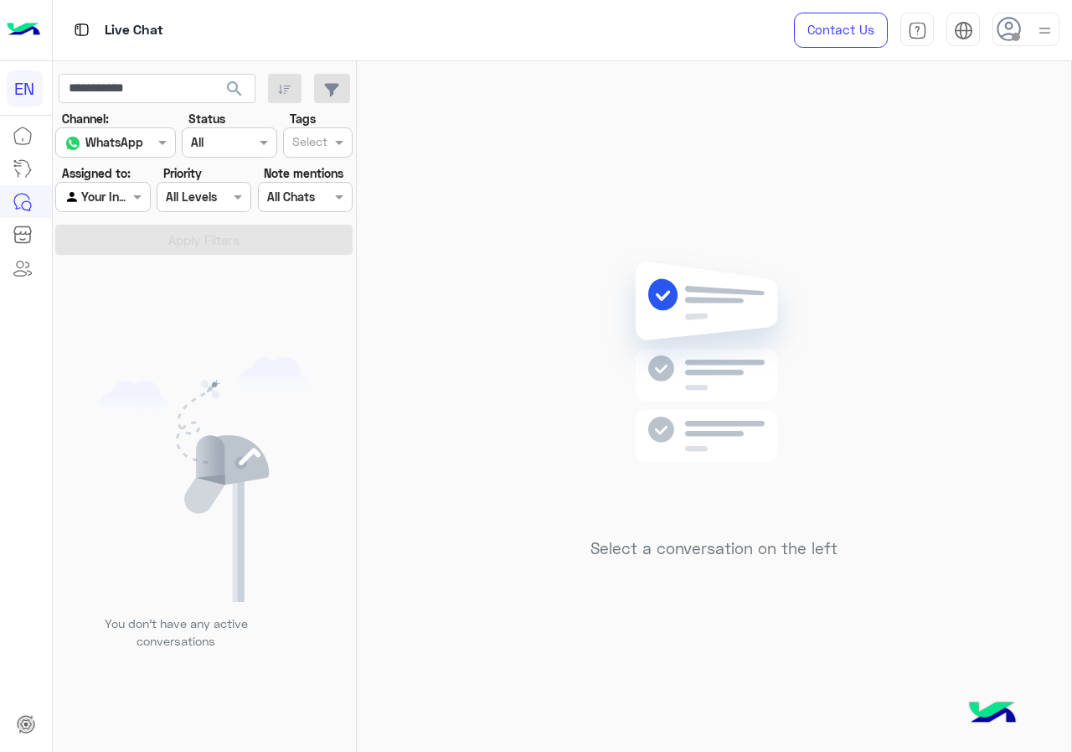
click at [235, 81] on span "search" at bounding box center [235, 89] width 20 height 20
click at [130, 196] on span at bounding box center [139, 197] width 21 height 18
click at [128, 263] on b "Unassigned" at bounding box center [112, 261] width 64 height 14
click at [134, 246] on button "Apply Filters" at bounding box center [203, 240] width 297 height 30
click at [132, 208] on div "Agent Filter Unassigned" at bounding box center [102, 197] width 95 height 30
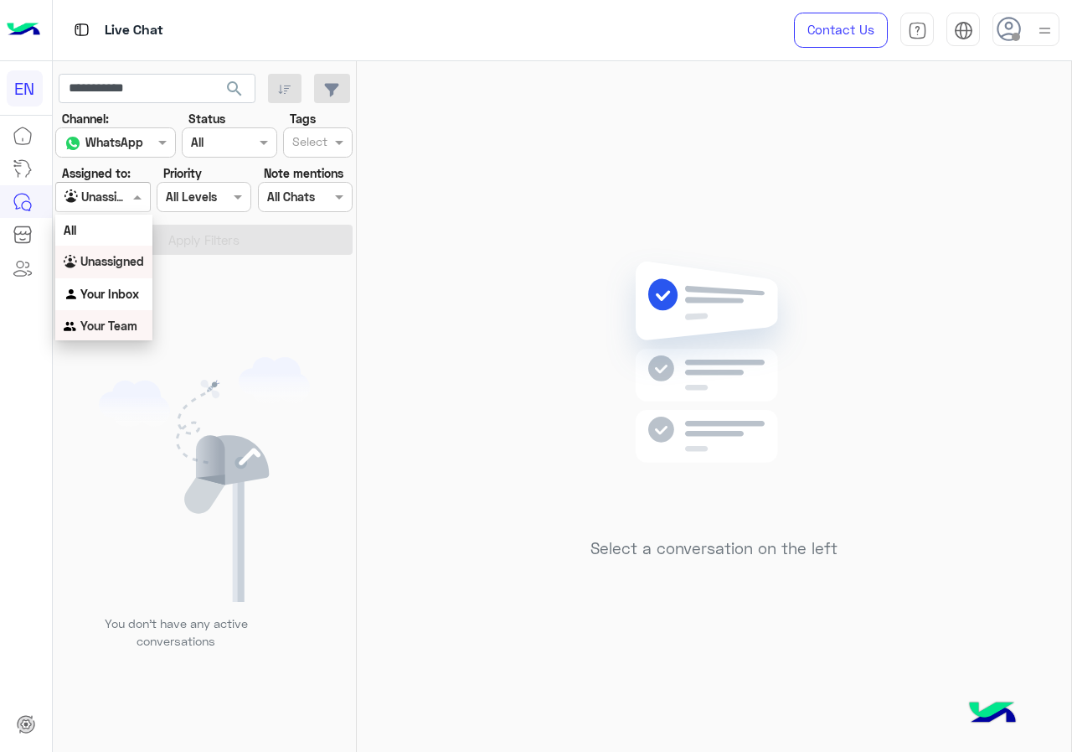
click at [109, 317] on div "Your Team" at bounding box center [103, 326] width 97 height 33
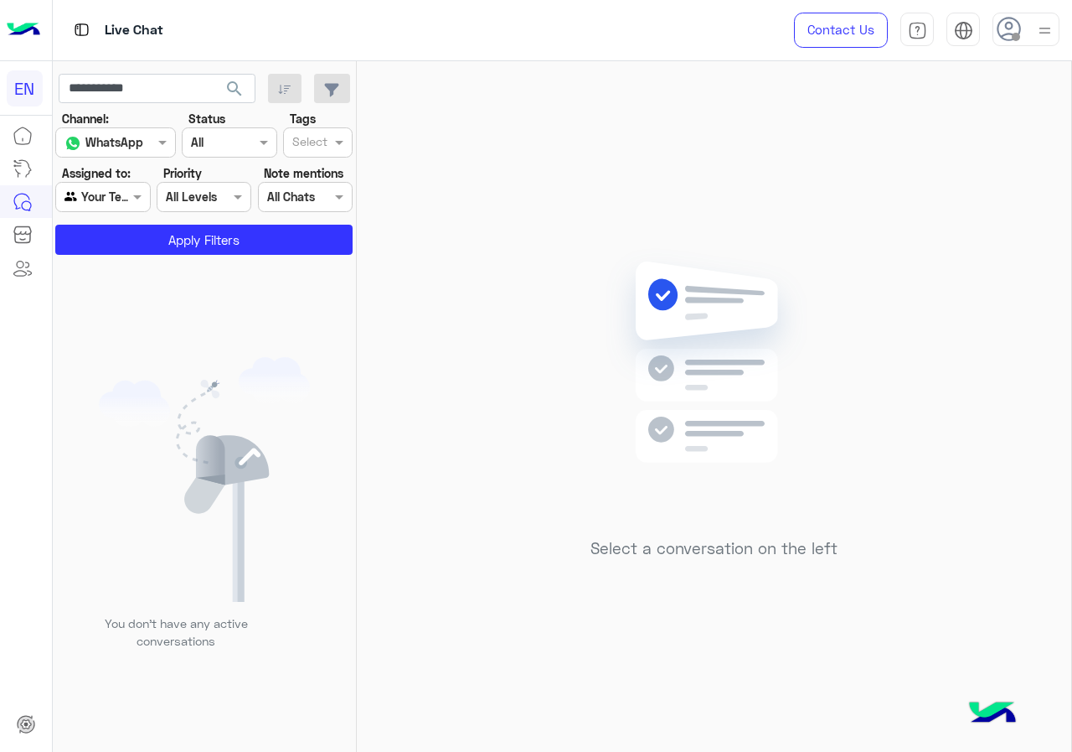
click at [132, 257] on app-inbox-users-filters "**********" at bounding box center [205, 161] width 304 height 200
click at [135, 237] on button "Apply Filters" at bounding box center [203, 240] width 297 height 30
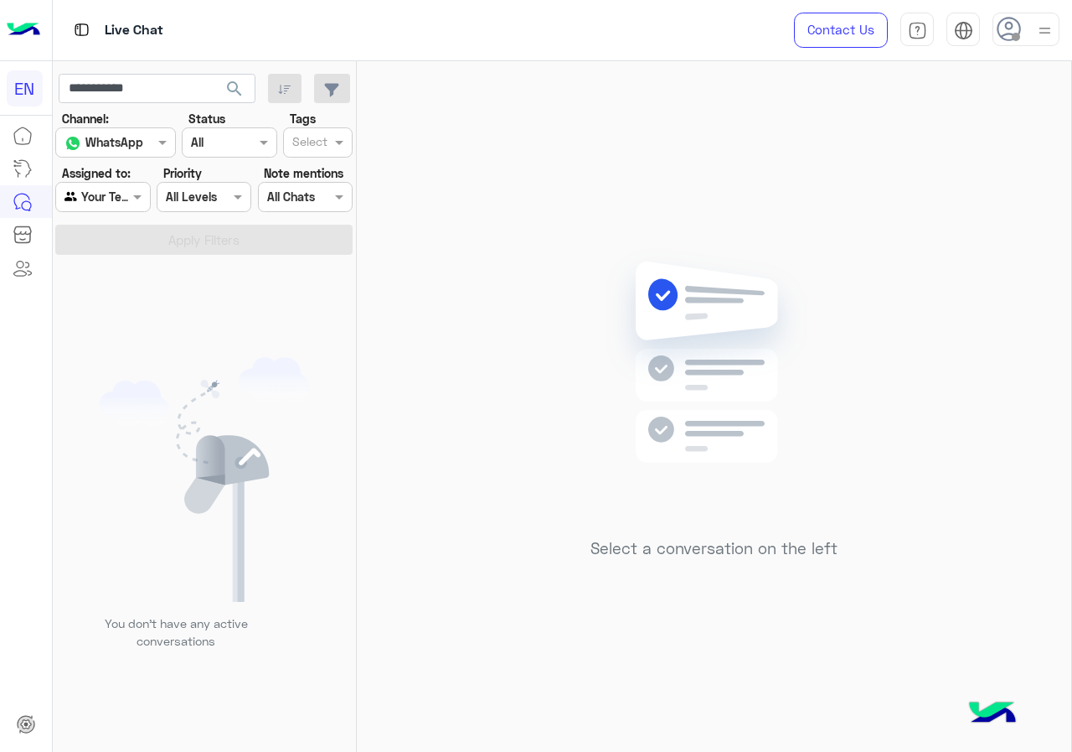
click at [235, 93] on span "search" at bounding box center [235, 89] width 20 height 20
click at [127, 211] on div "Agent Filter Your Team" at bounding box center [102, 197] width 95 height 30
click at [119, 235] on div "All" at bounding box center [103, 229] width 97 height 31
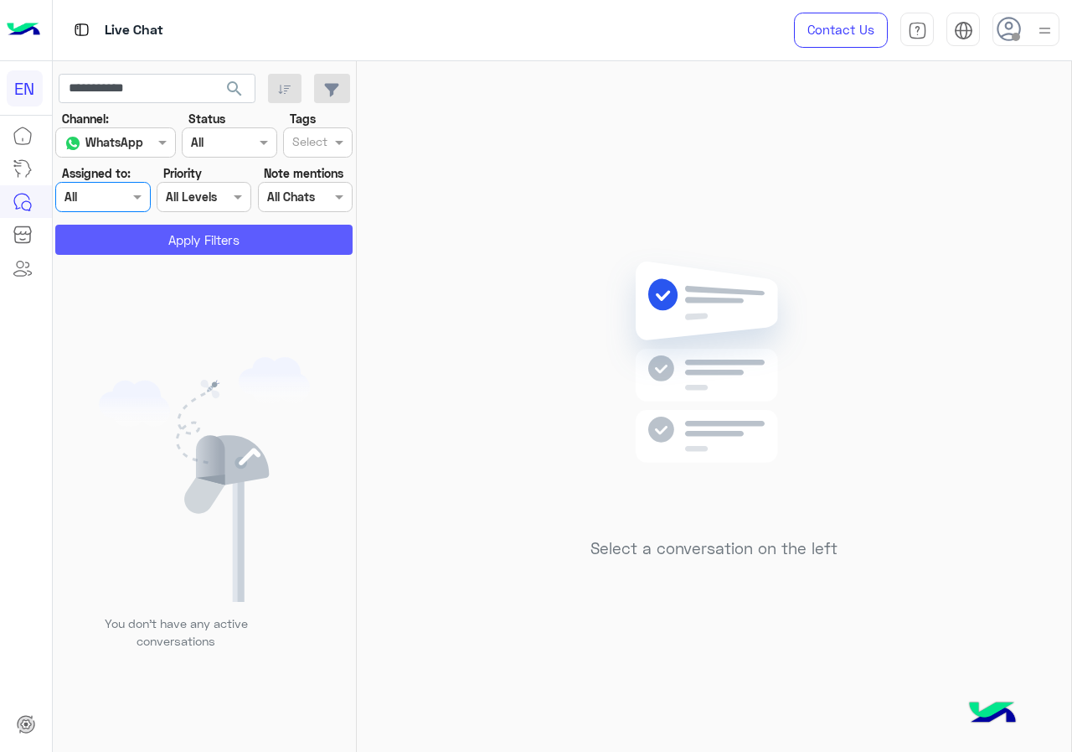
click at [119, 235] on button "Apply Filters" at bounding box center [203, 240] width 297 height 30
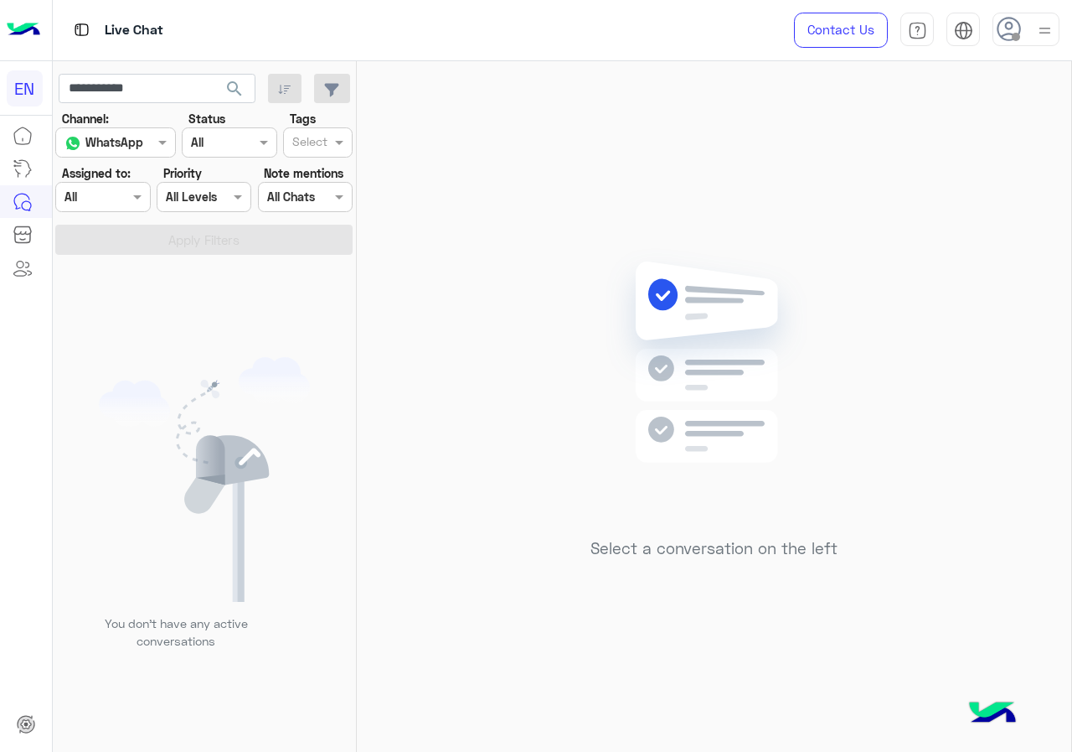
click at [258, 91] on div "**********" at bounding box center [205, 89] width 292 height 30
click at [250, 90] on button "search" at bounding box center [234, 92] width 41 height 36
click at [225, 92] on span "search" at bounding box center [235, 89] width 20 height 20
click at [220, 90] on button "search" at bounding box center [234, 92] width 41 height 36
click at [106, 194] on div at bounding box center [102, 196] width 93 height 19
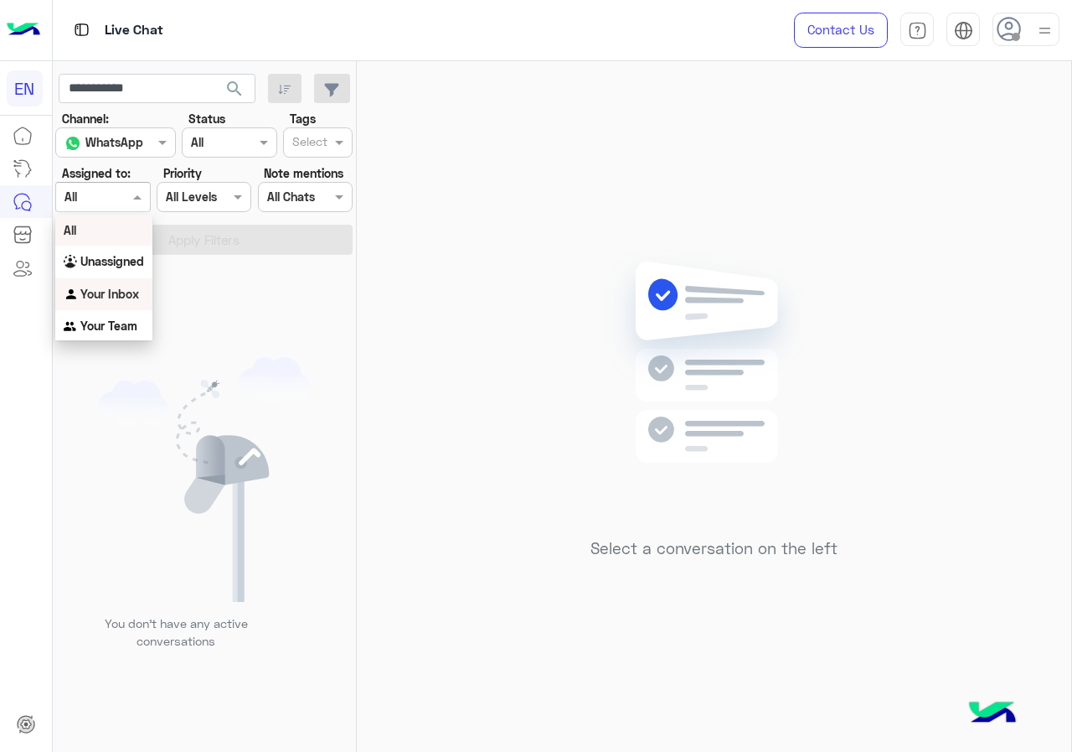
click at [112, 294] on b "Your Inbox" at bounding box center [109, 294] width 59 height 14
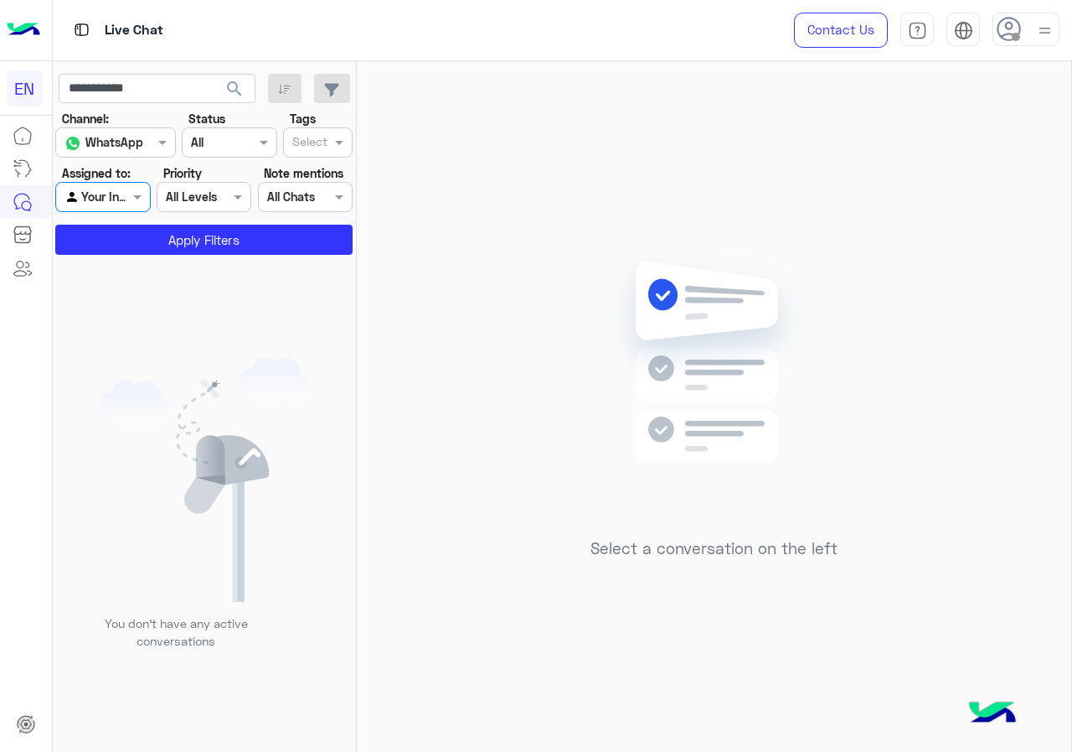
click at [137, 220] on section "Channel: Channel WhatsApp Status Channel All Tags Select Assigned to: Agent Fil…" at bounding box center [204, 182] width 279 height 145
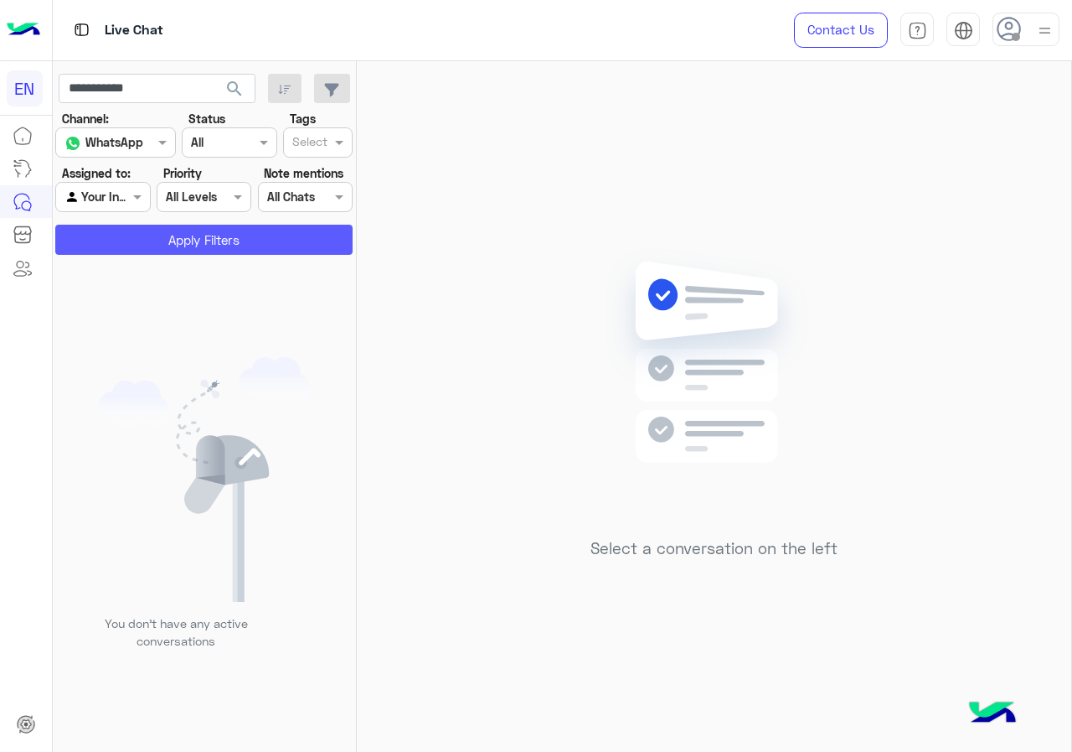
click at [136, 238] on button "Apply Filters" at bounding box center [203, 240] width 297 height 30
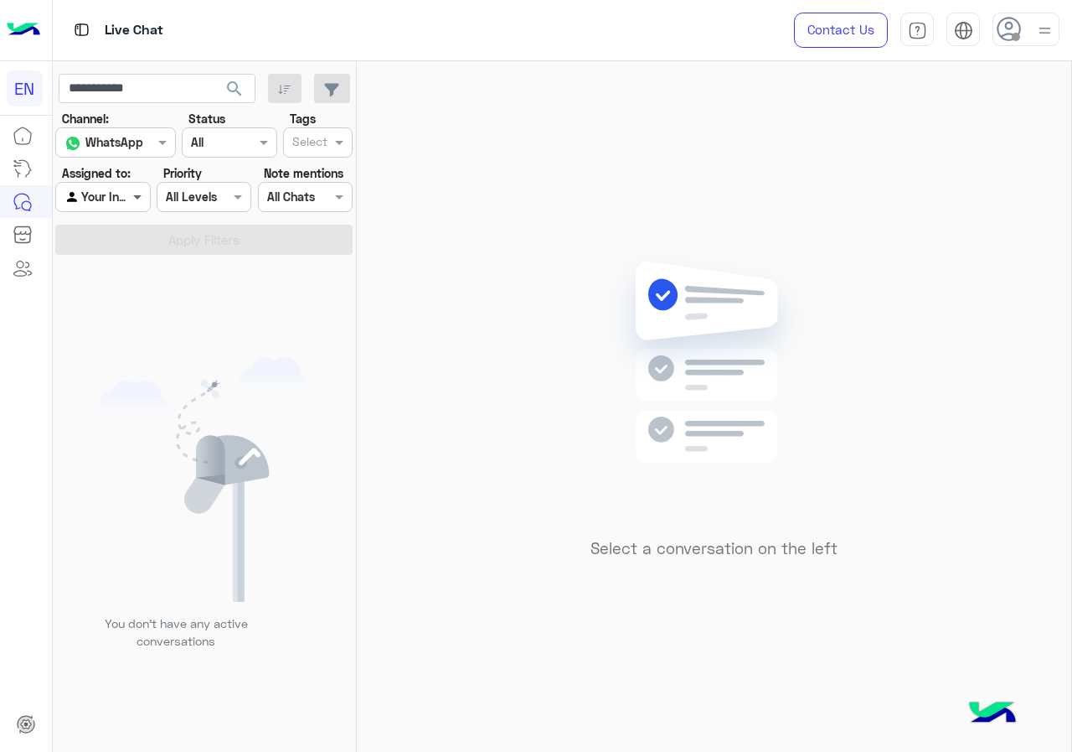
click at [129, 205] on span at bounding box center [139, 197] width 21 height 18
click at [113, 266] on b "Unassigned" at bounding box center [112, 261] width 64 height 14
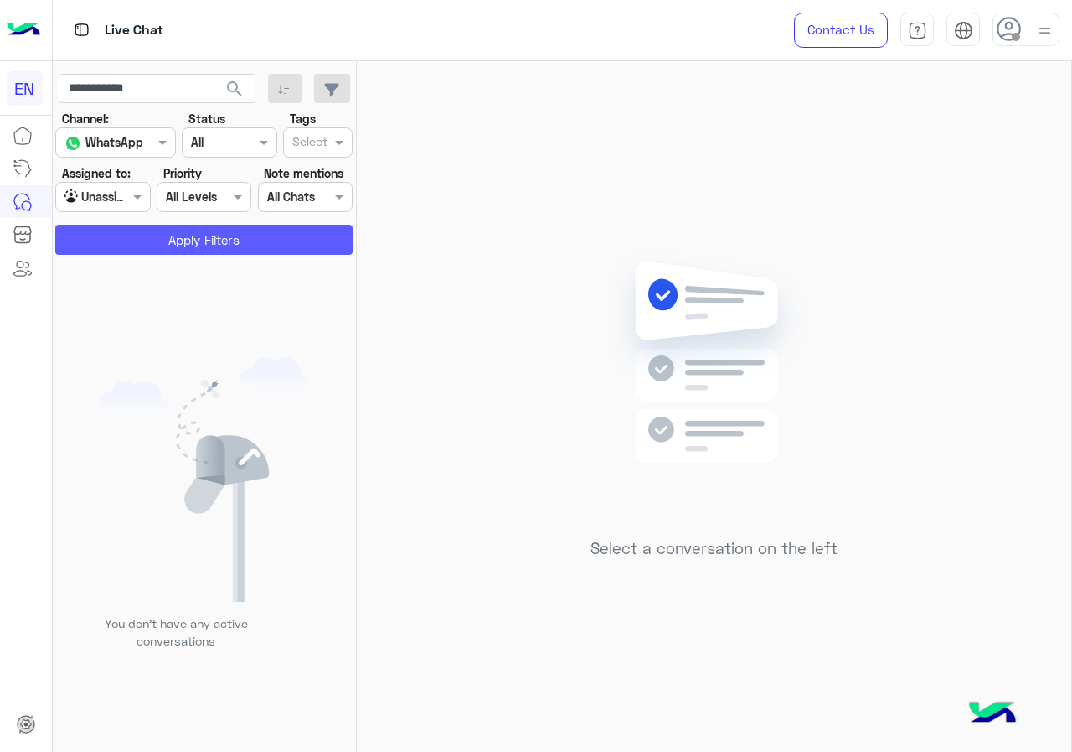
click at [118, 249] on button "Apply Filters" at bounding box center [203, 240] width 297 height 30
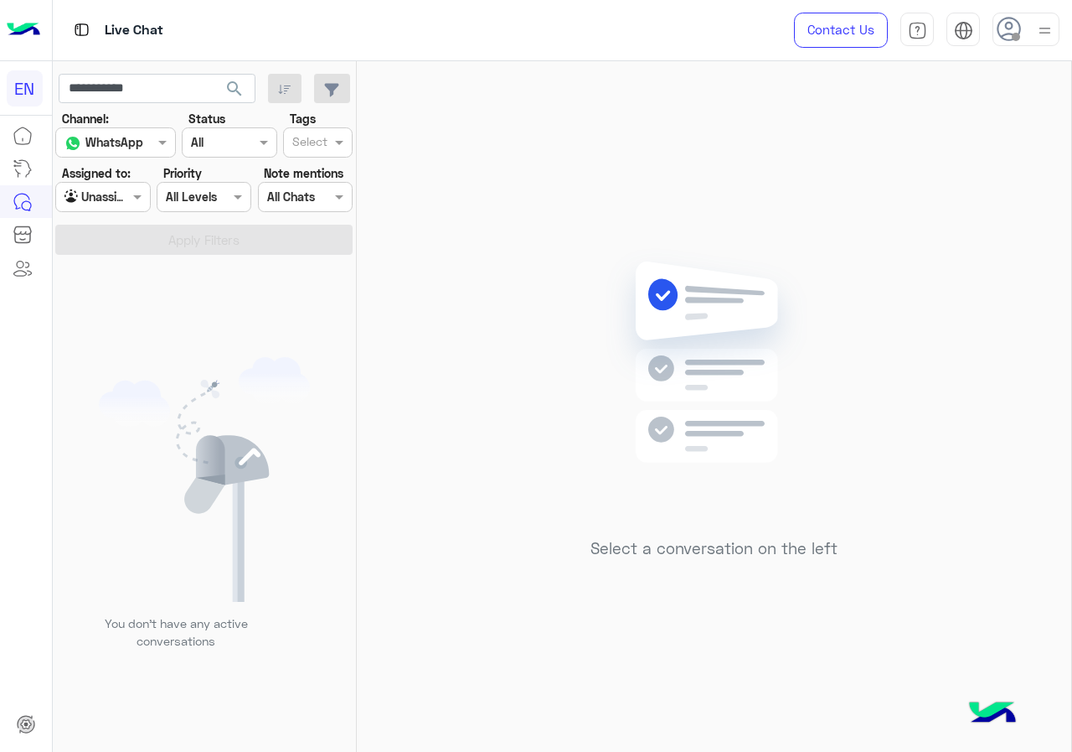
click at [121, 208] on div "Agent Filter Unassigned" at bounding box center [102, 197] width 95 height 30
click at [115, 333] on div "Your Team" at bounding box center [103, 326] width 97 height 33
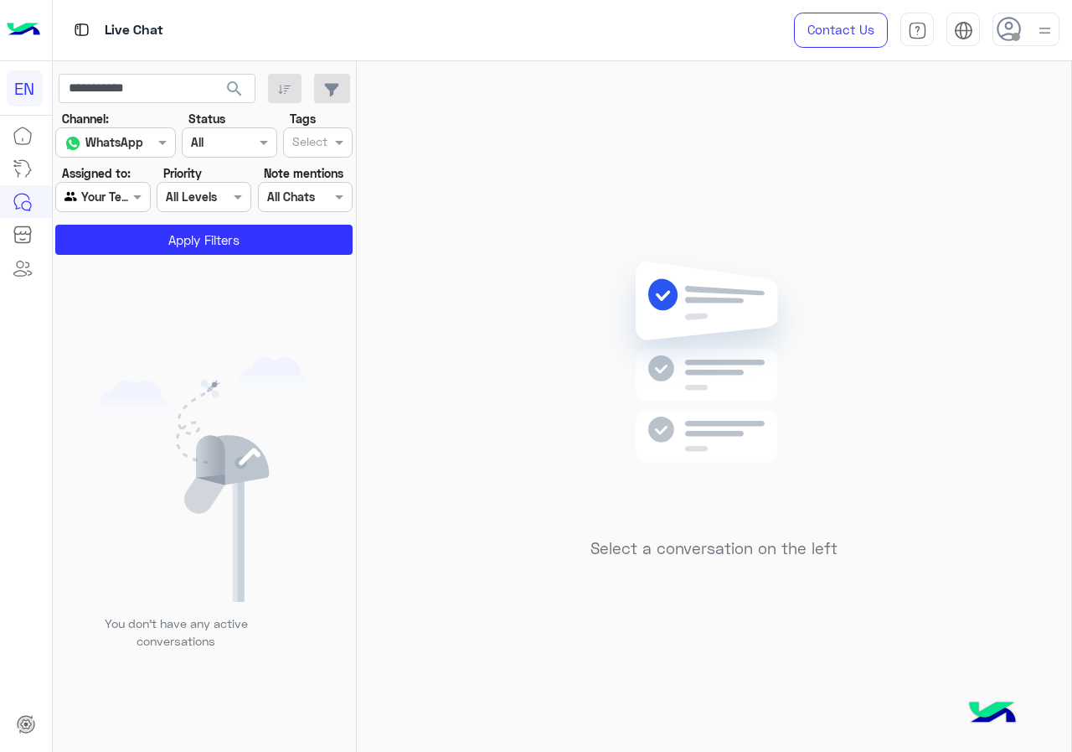
click at [131, 219] on section "Channel: Channel WhatsApp Status Channel All Tags Select Assigned to: Agent Fil…" at bounding box center [204, 182] width 279 height 145
click at [131, 237] on button "Apply Filters" at bounding box center [203, 240] width 297 height 30
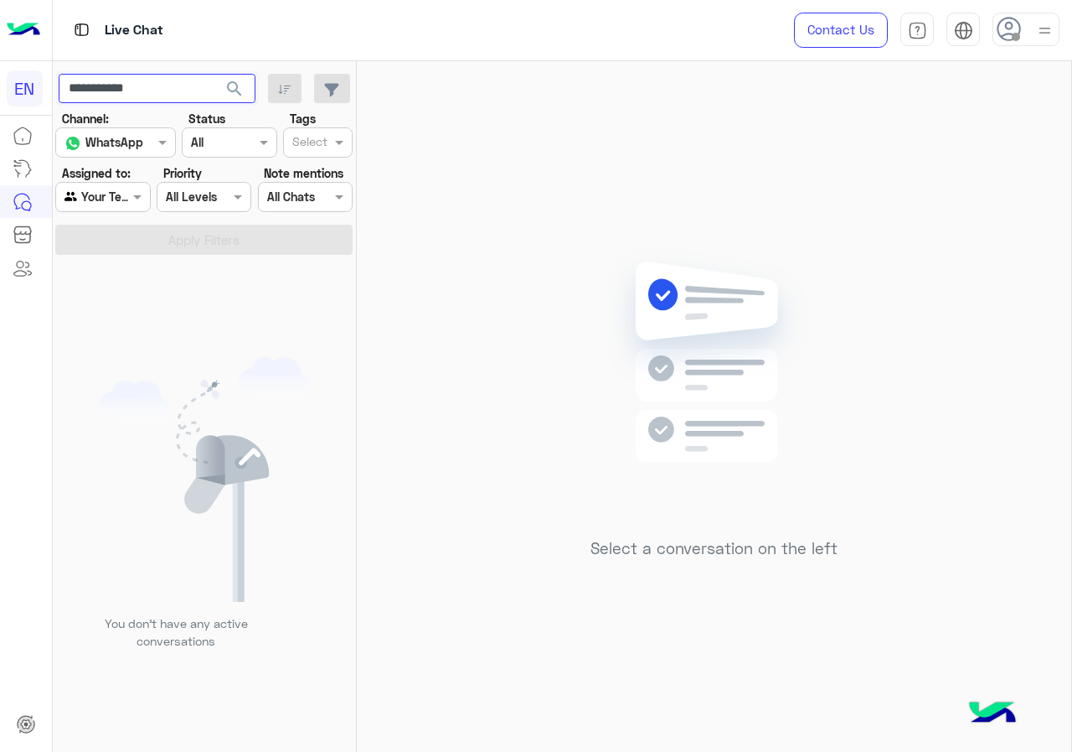
click at [178, 97] on input "**********" at bounding box center [157, 89] width 197 height 30
click at [225, 100] on button "search" at bounding box center [234, 92] width 41 height 36
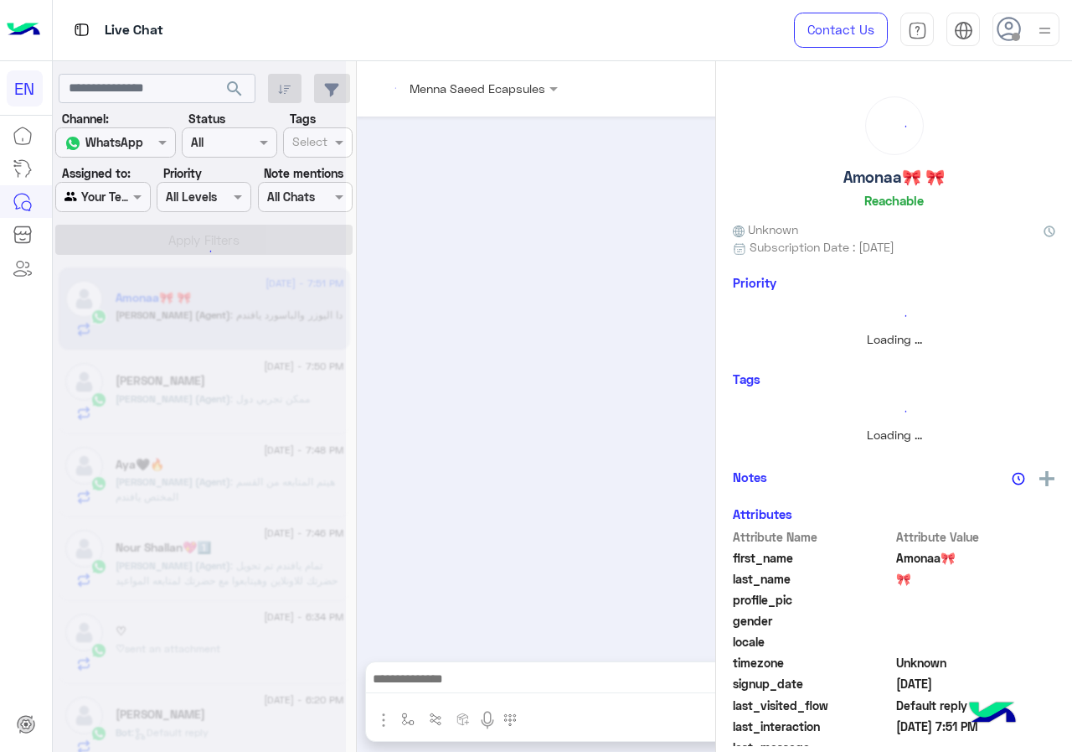
click at [99, 199] on div at bounding box center [199, 383] width 293 height 752
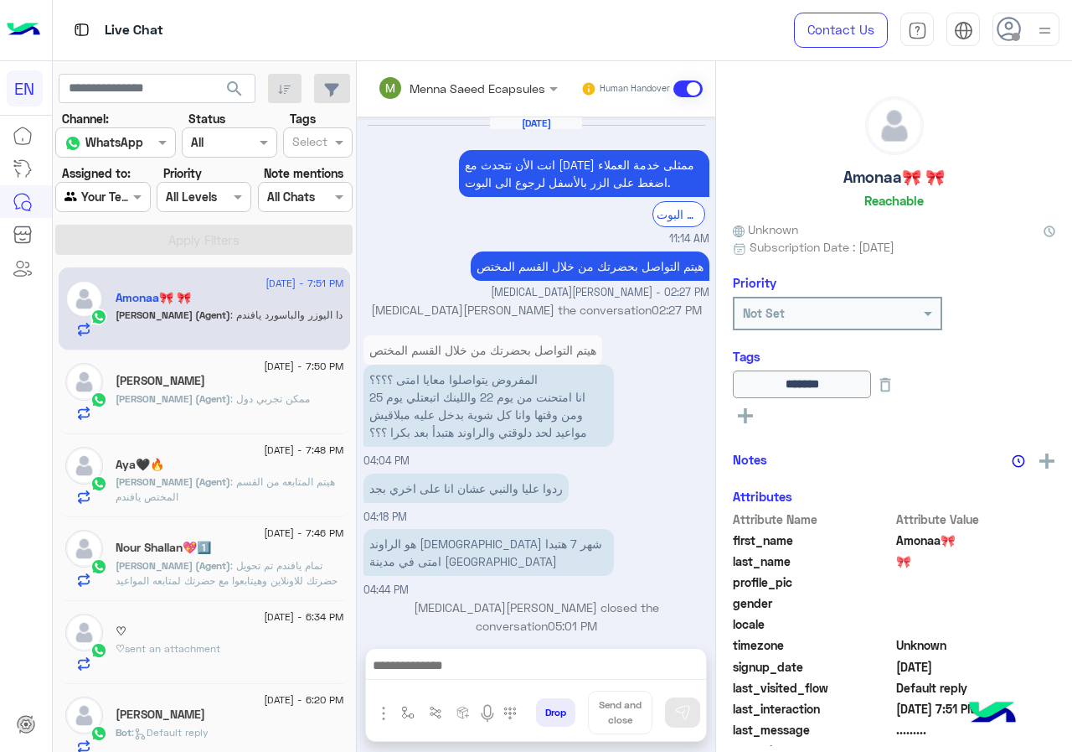
scroll to position [1324, 0]
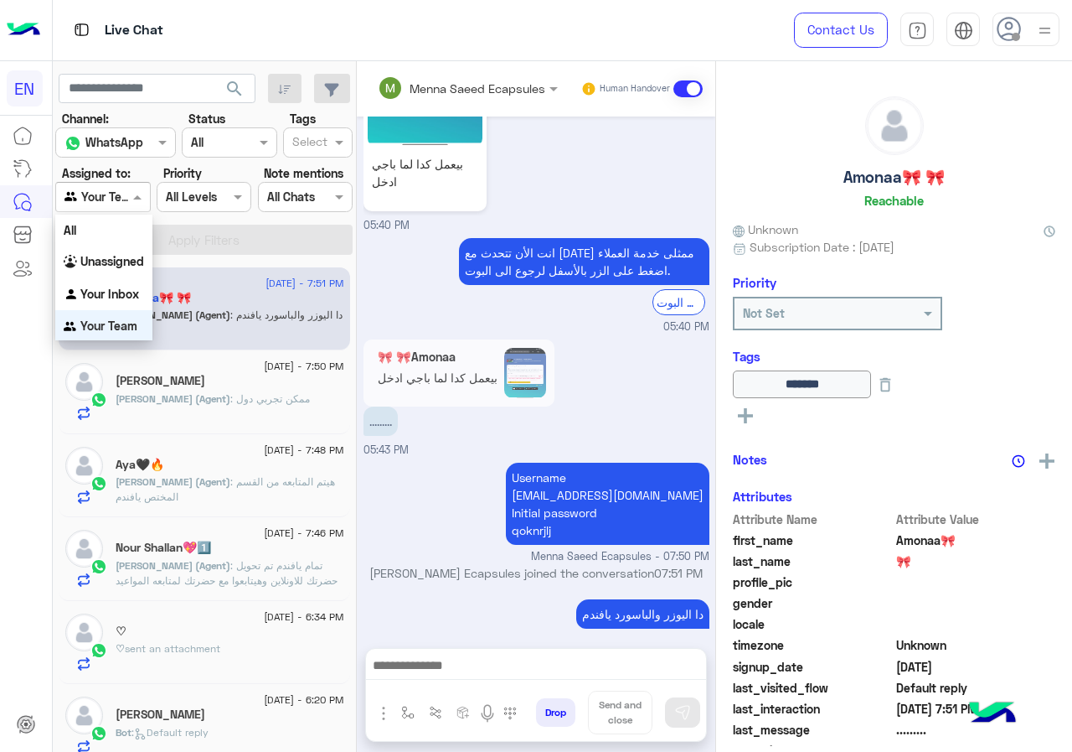
click at [112, 195] on div at bounding box center [102, 196] width 93 height 19
click at [120, 247] on div "Unassigned" at bounding box center [103, 261] width 97 height 33
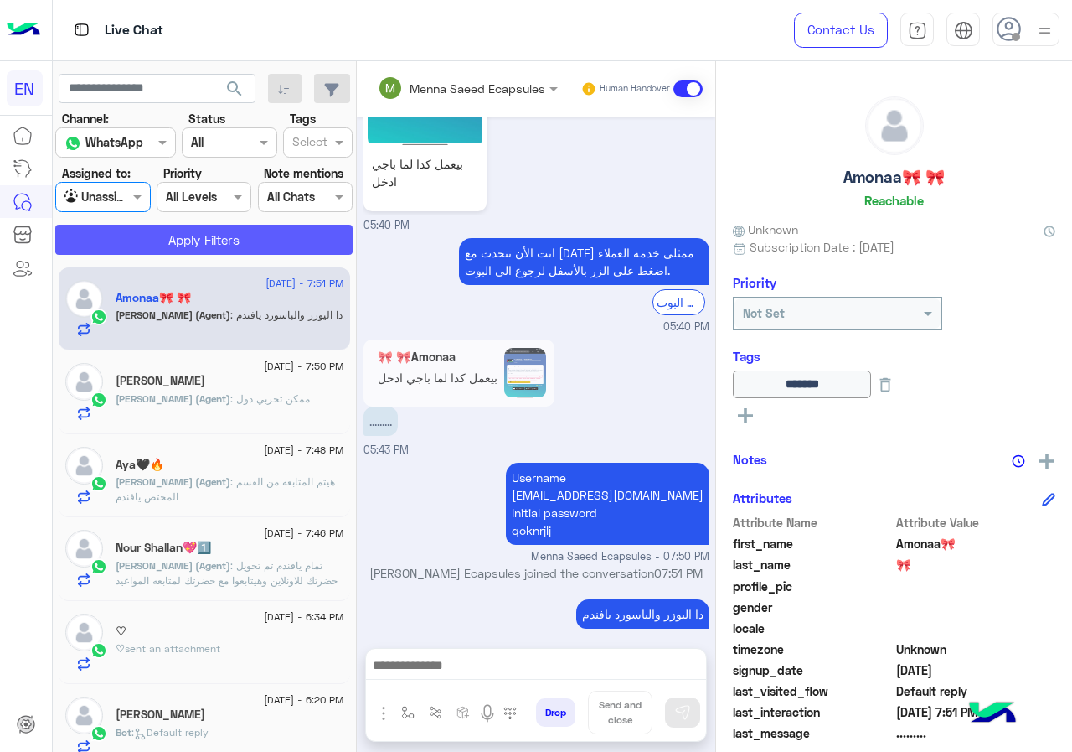
click at [123, 236] on button "Apply Filters" at bounding box center [203, 240] width 297 height 30
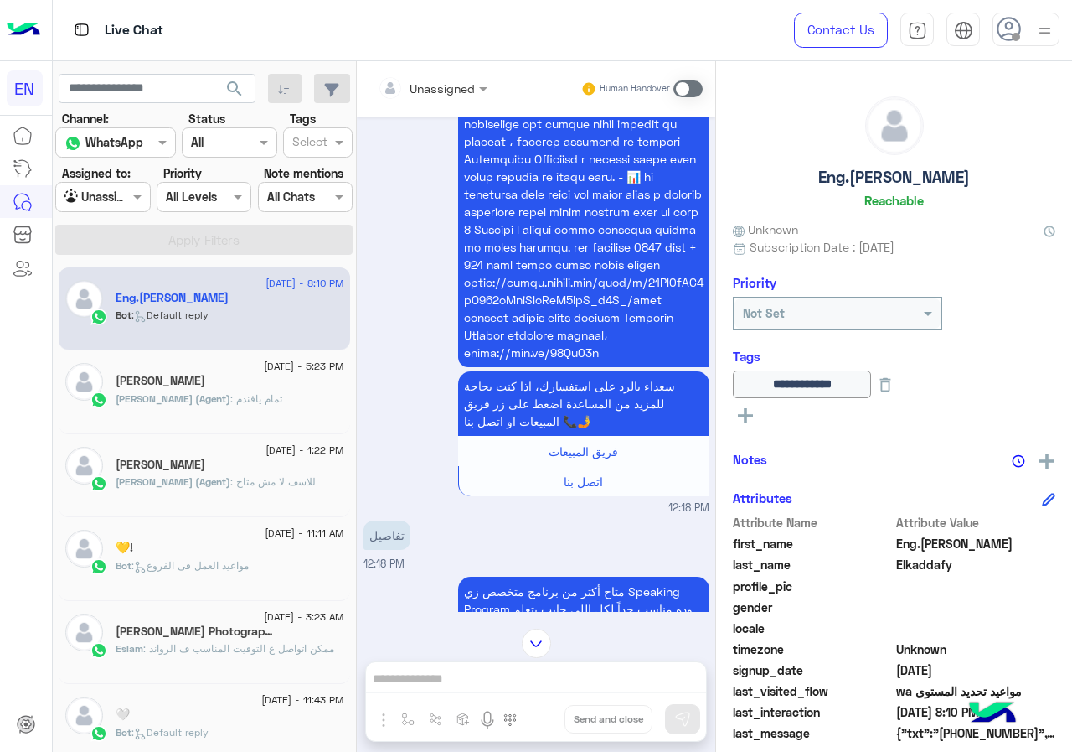
scroll to position [1382, 0]
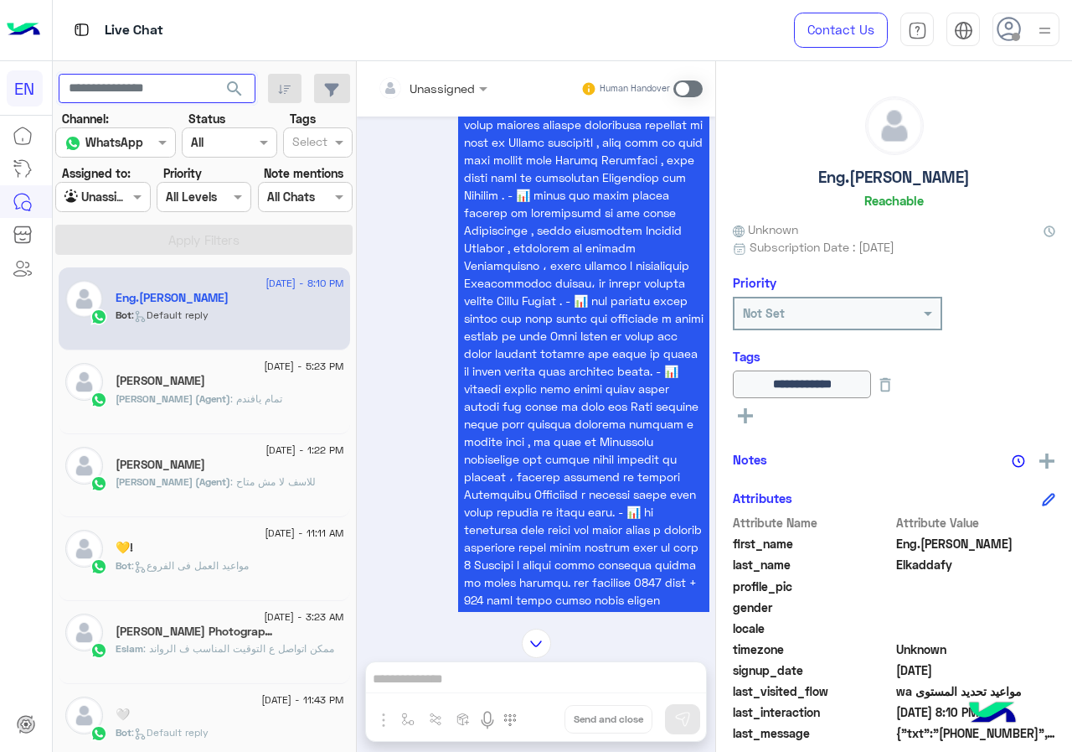
paste input "**********"
type input "**********"
click at [234, 85] on span "search" at bounding box center [235, 89] width 20 height 20
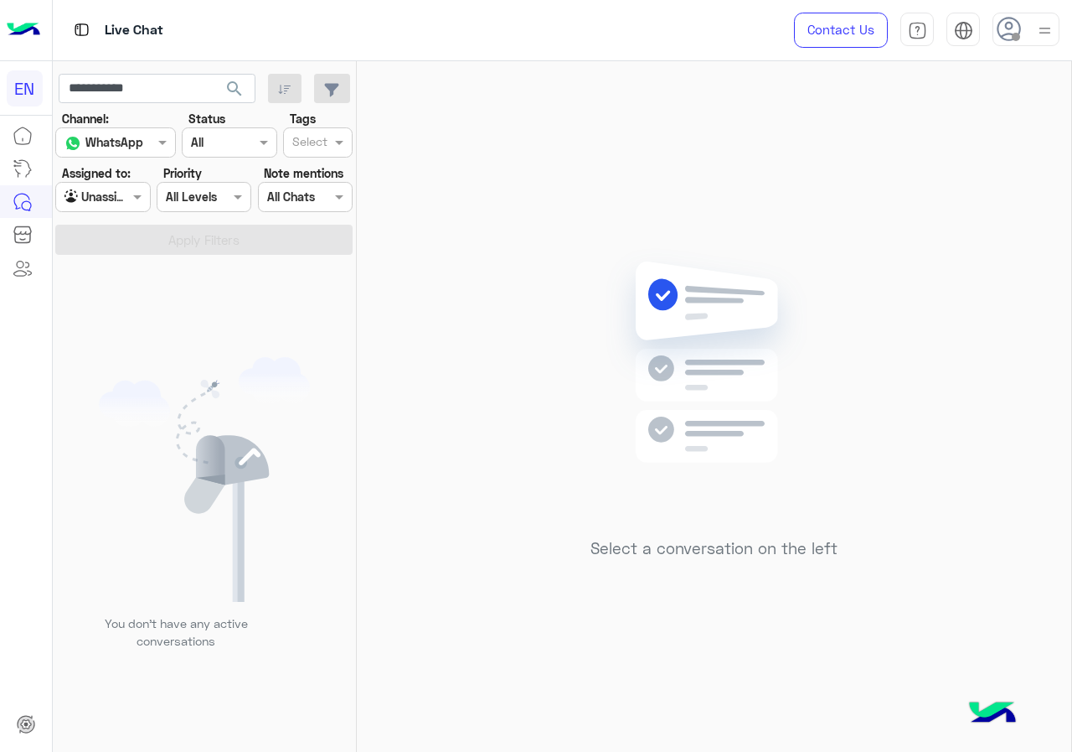
click at [126, 198] on div at bounding box center [102, 196] width 93 height 19
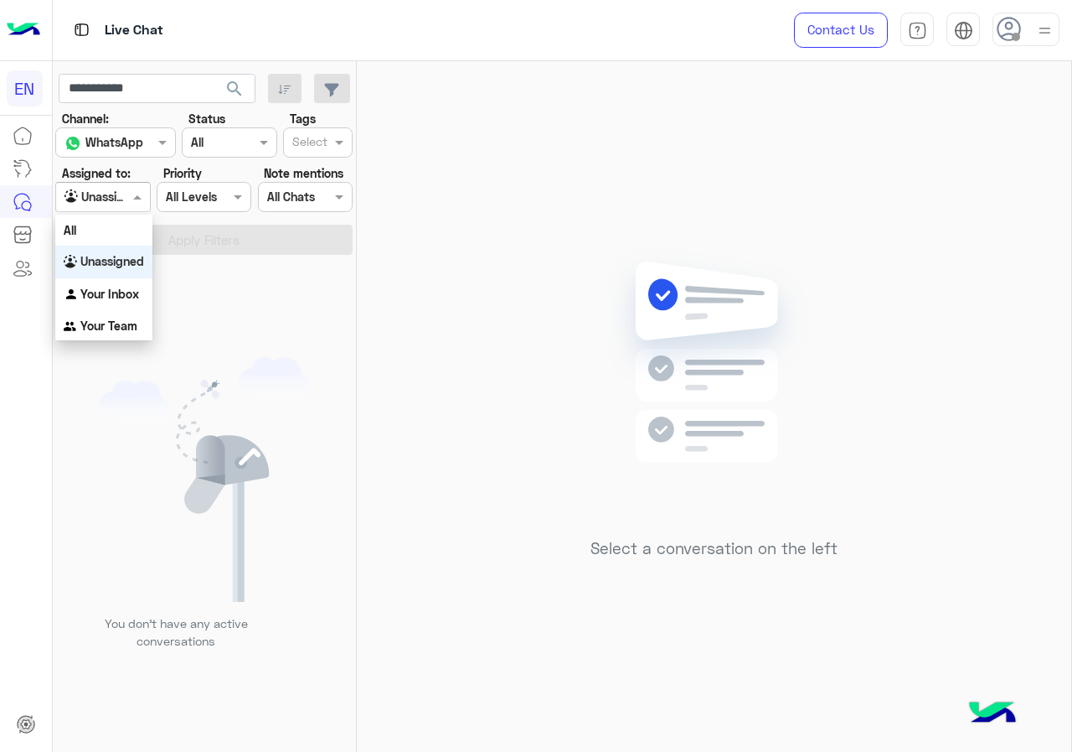
click at [119, 271] on div "Unassigned" at bounding box center [103, 261] width 97 height 33
click at [126, 194] on div at bounding box center [102, 196] width 93 height 19
click at [115, 287] on b "Your Inbox" at bounding box center [109, 294] width 59 height 14
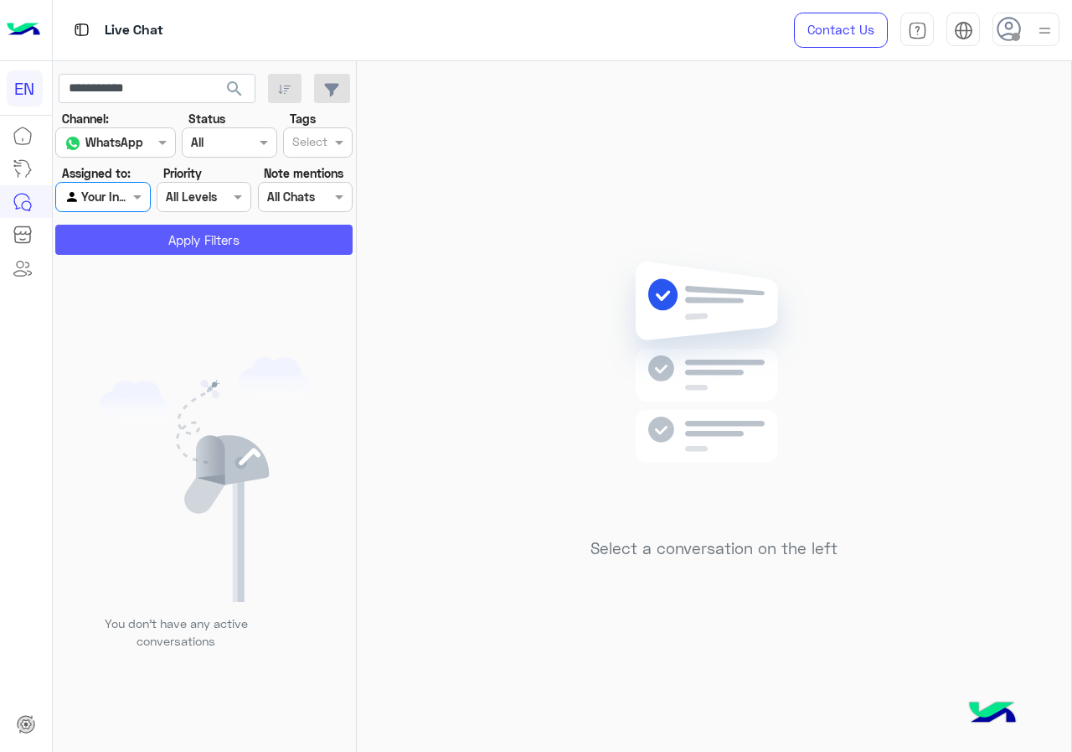
click at [134, 244] on button "Apply Filters" at bounding box center [203, 240] width 297 height 30
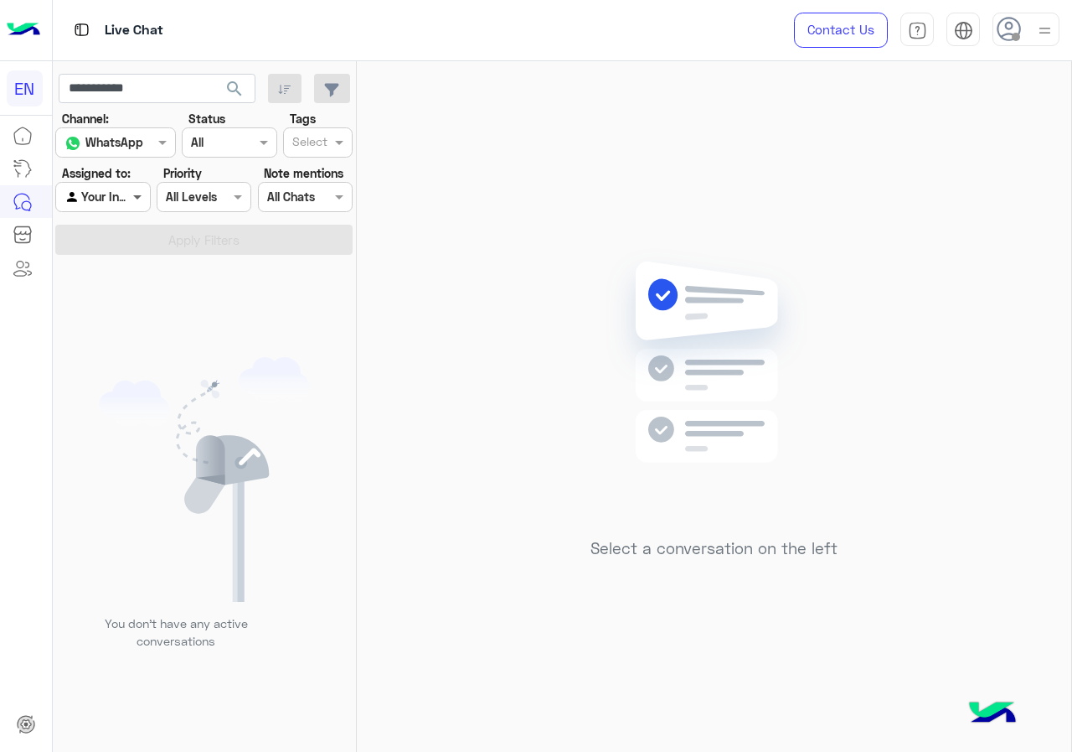
click at [134, 202] on span at bounding box center [139, 197] width 21 height 18
click at [134, 312] on div "Your Team" at bounding box center [103, 326] width 97 height 33
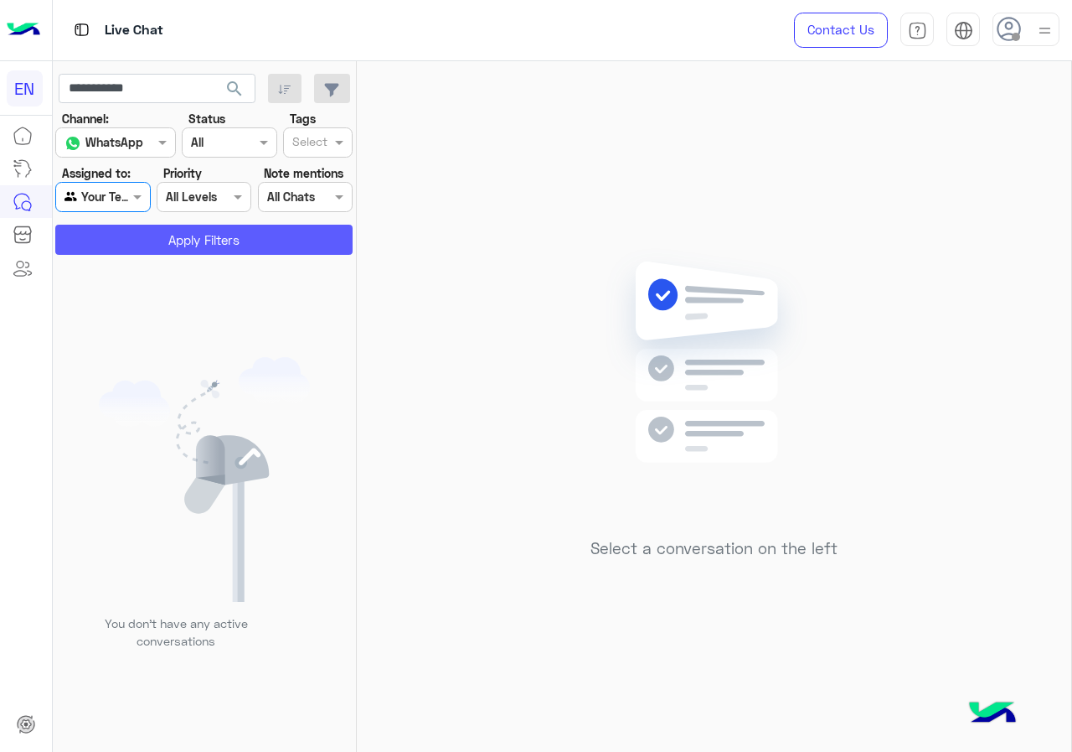
click at [152, 243] on button "Apply Filters" at bounding box center [203, 240] width 297 height 30
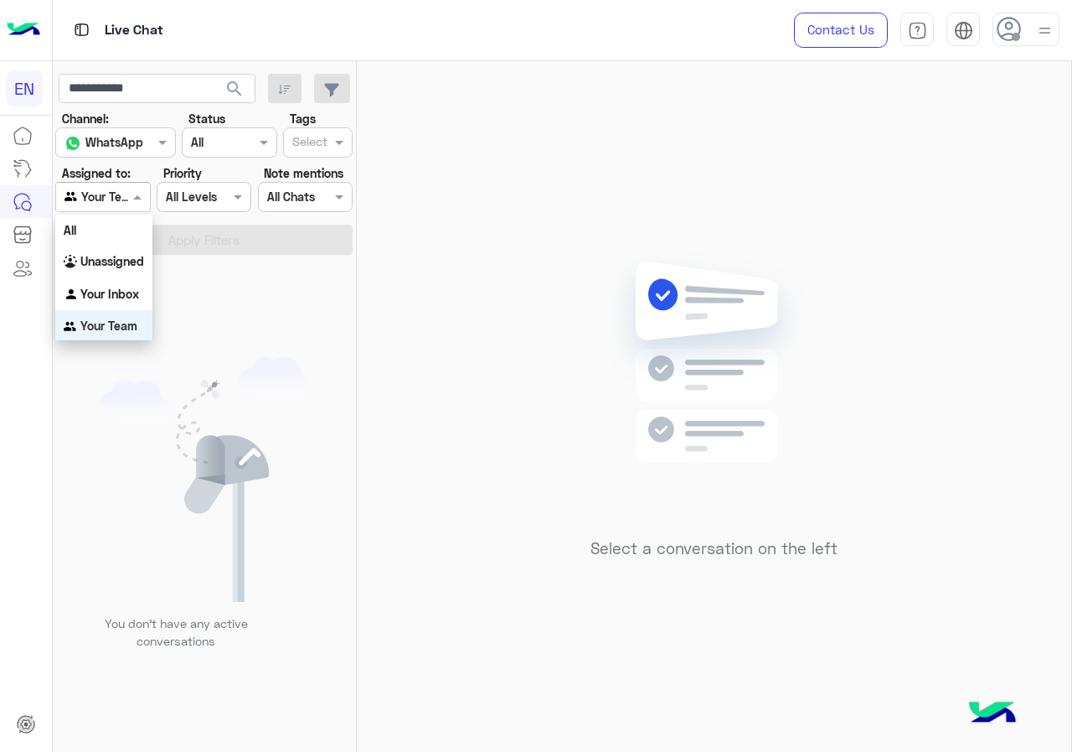
click at [109, 189] on div at bounding box center [102, 196] width 93 height 19
click at [114, 240] on div "All" at bounding box center [103, 227] width 97 height 31
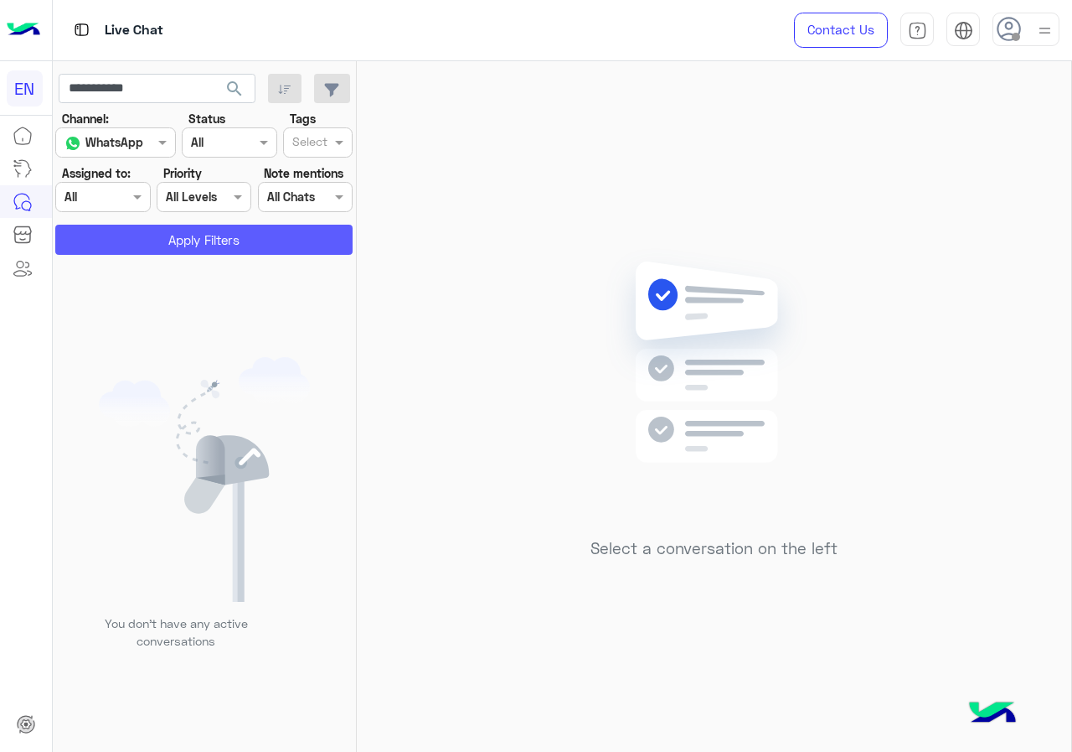
click at [114, 240] on button "Apply Filters" at bounding box center [203, 240] width 297 height 30
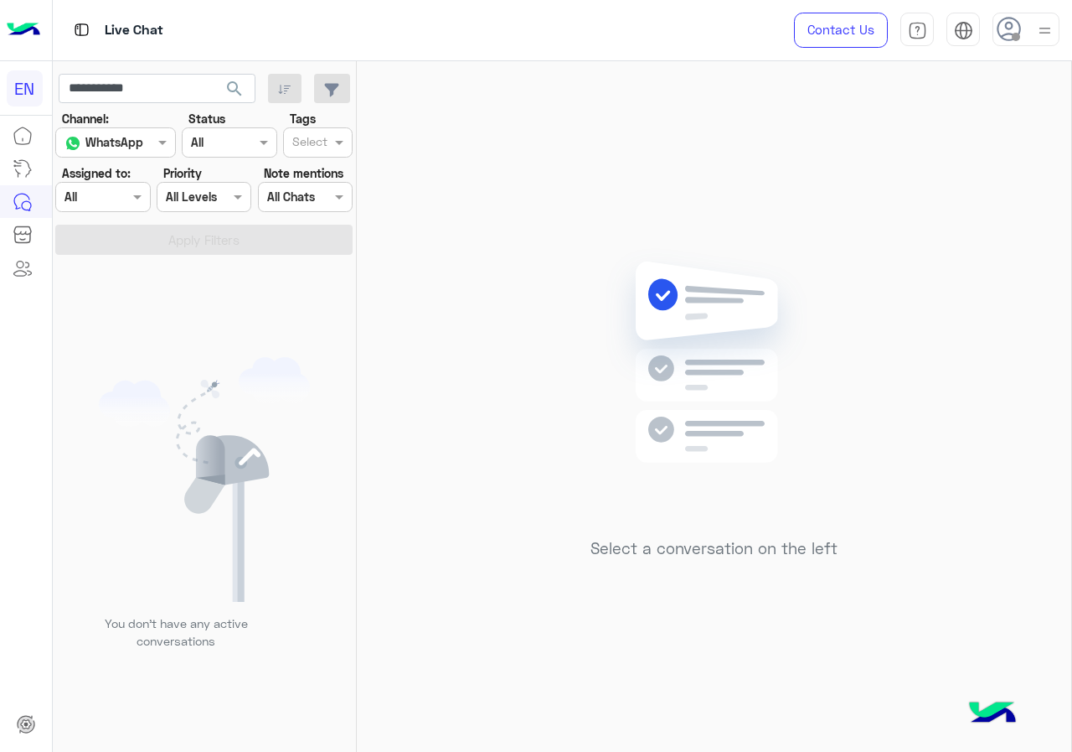
click at [216, 82] on button "search" at bounding box center [234, 92] width 41 height 36
click at [121, 209] on div "Agent Filter All" at bounding box center [102, 197] width 95 height 30
click at [124, 271] on div "Unassigned" at bounding box center [103, 261] width 97 height 33
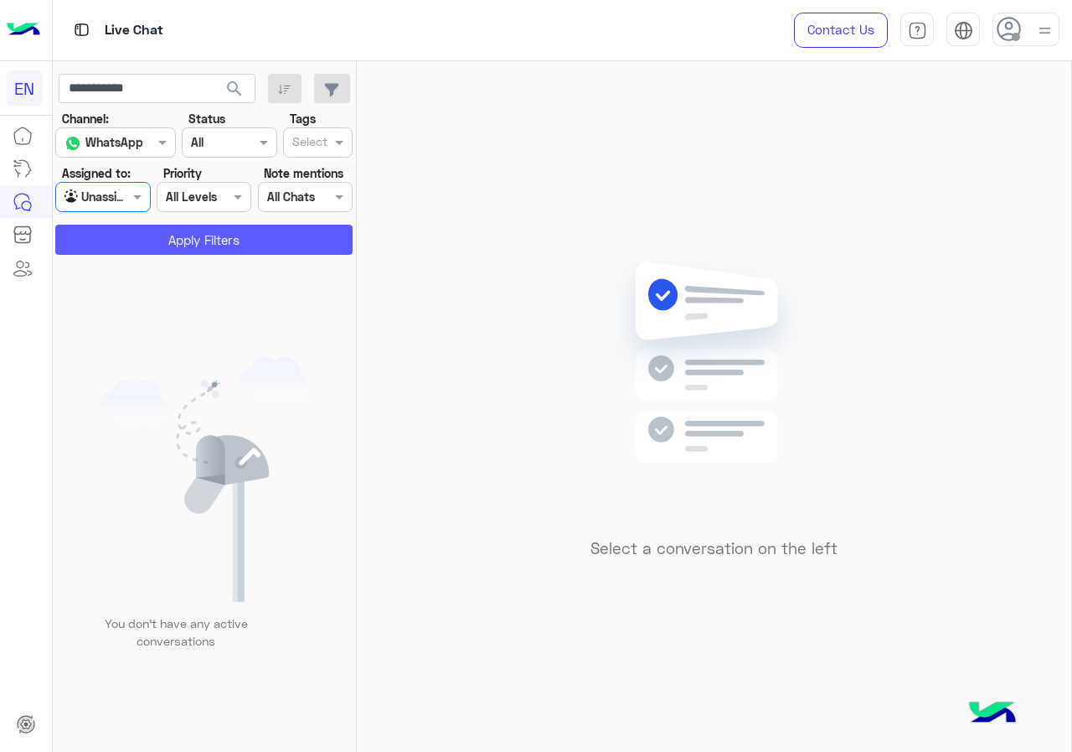
click at [146, 250] on button "Apply Filters" at bounding box center [203, 240] width 297 height 30
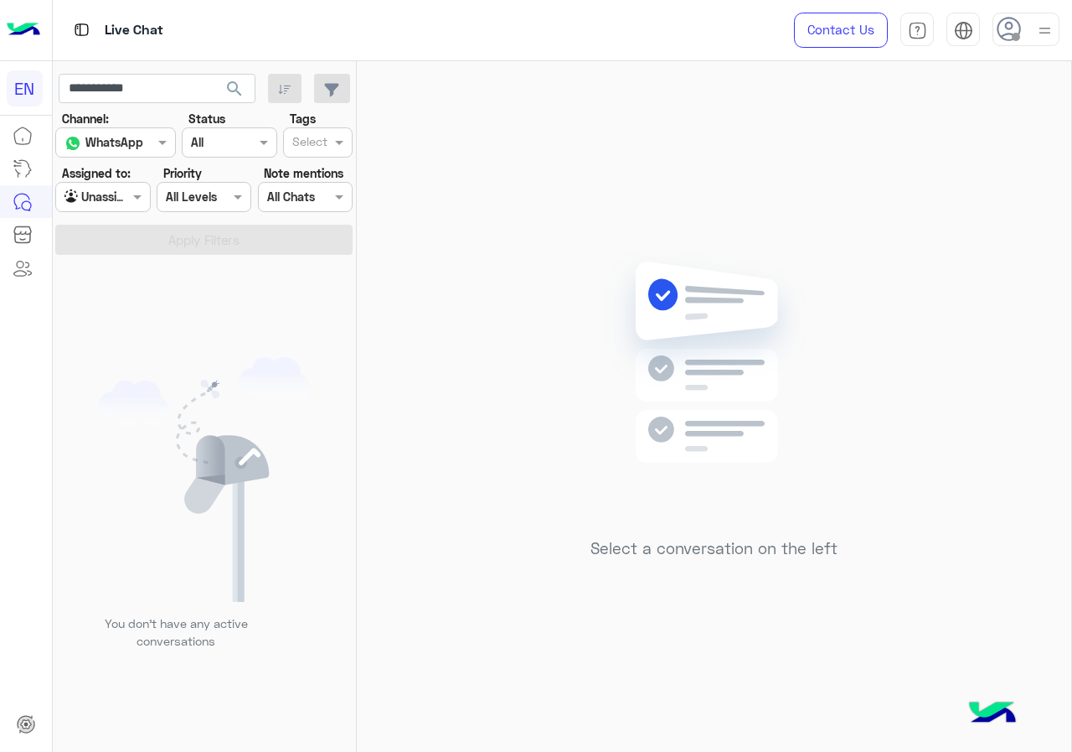
click at [119, 205] on div "Unassigned" at bounding box center [97, 197] width 64 height 19
click at [119, 282] on div "Your Inbox" at bounding box center [103, 294] width 97 height 33
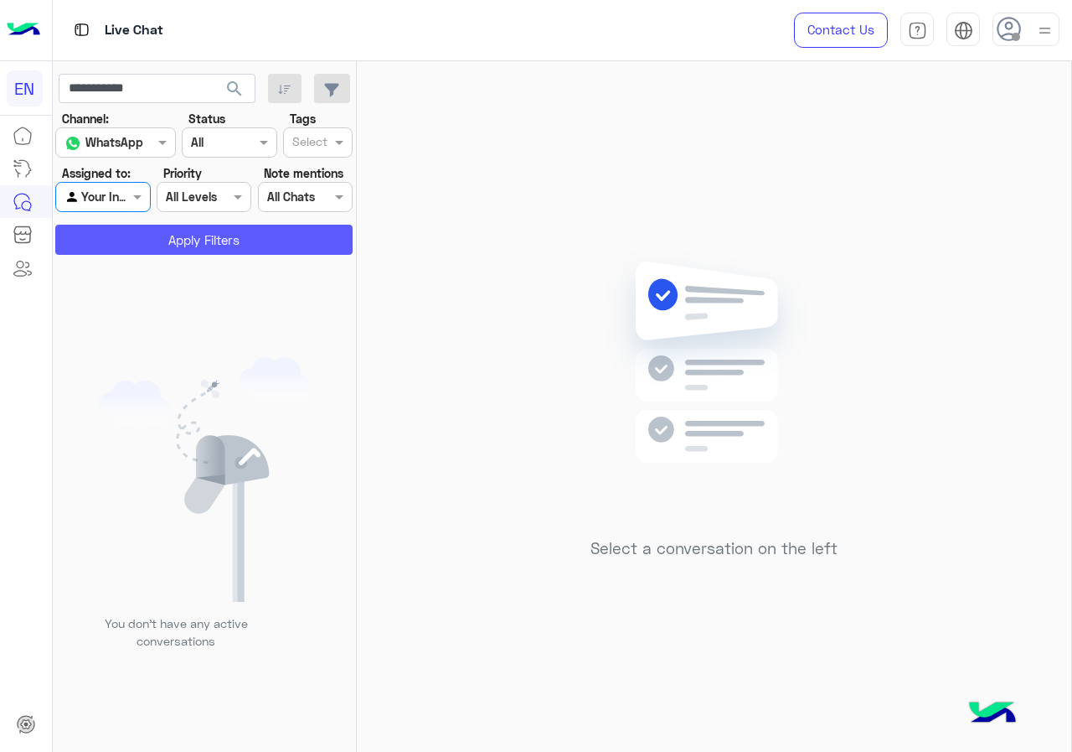
click at [130, 243] on button "Apply Filters" at bounding box center [203, 240] width 297 height 30
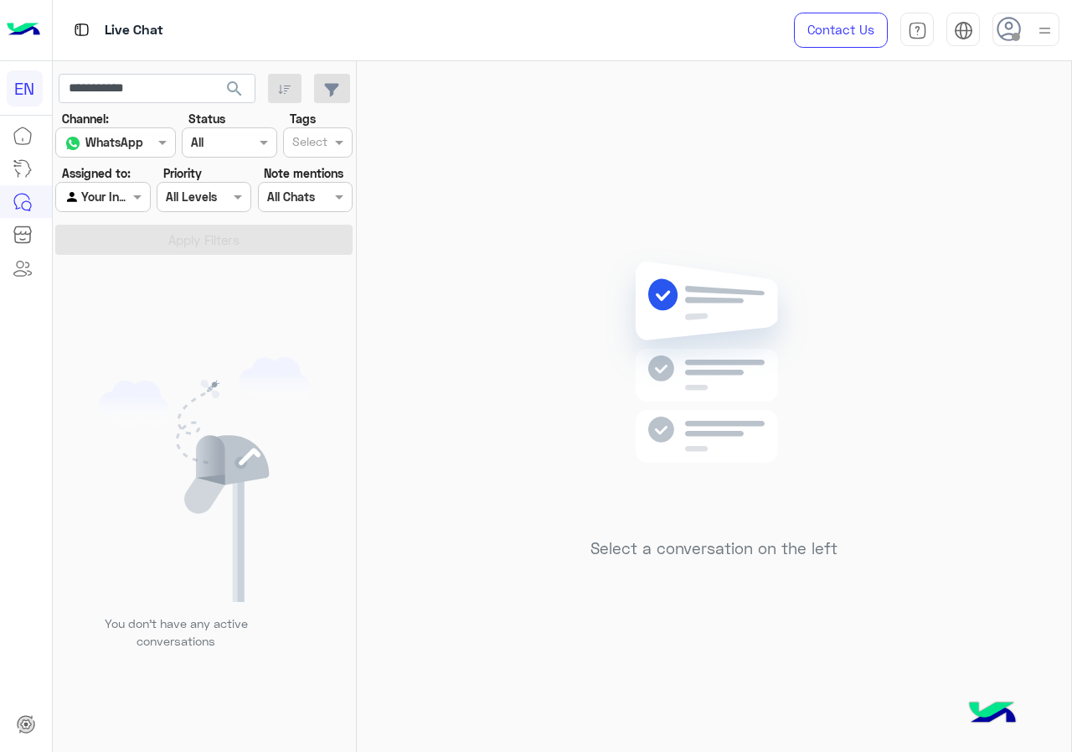
click at [123, 209] on div "Agent Filter Your Inbox" at bounding box center [102, 197] width 95 height 30
click at [122, 328] on b "Your Team" at bounding box center [108, 325] width 57 height 14
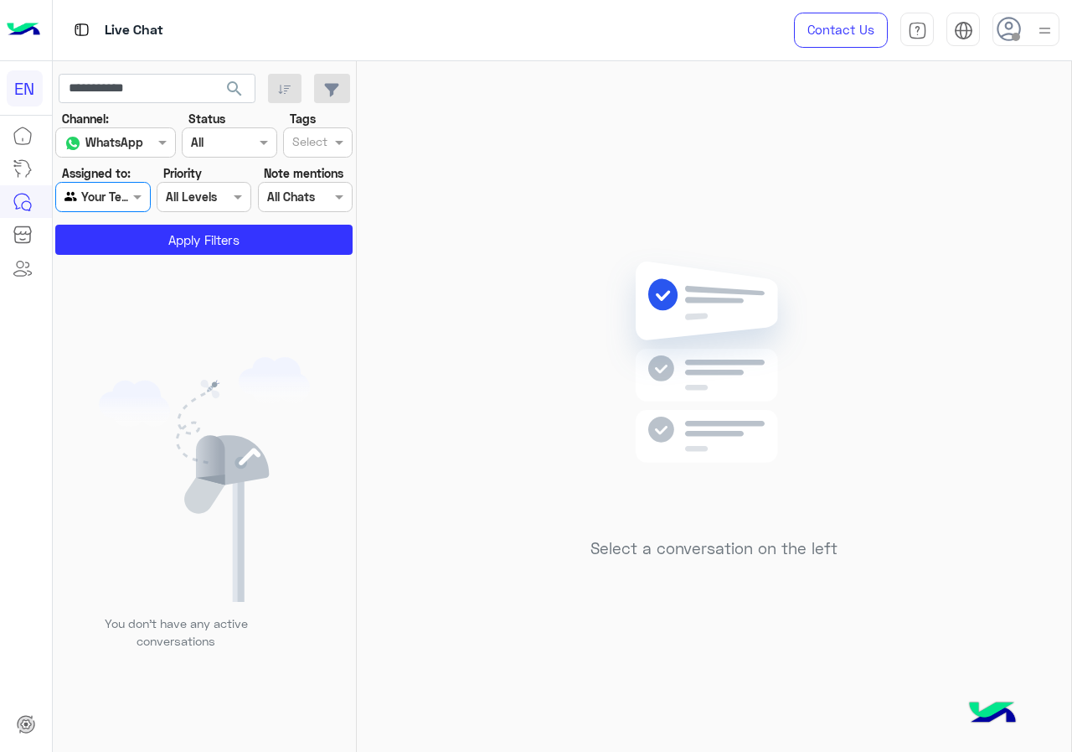
click at [135, 261] on div "You don’t have any active conversations" at bounding box center [205, 509] width 304 height 497
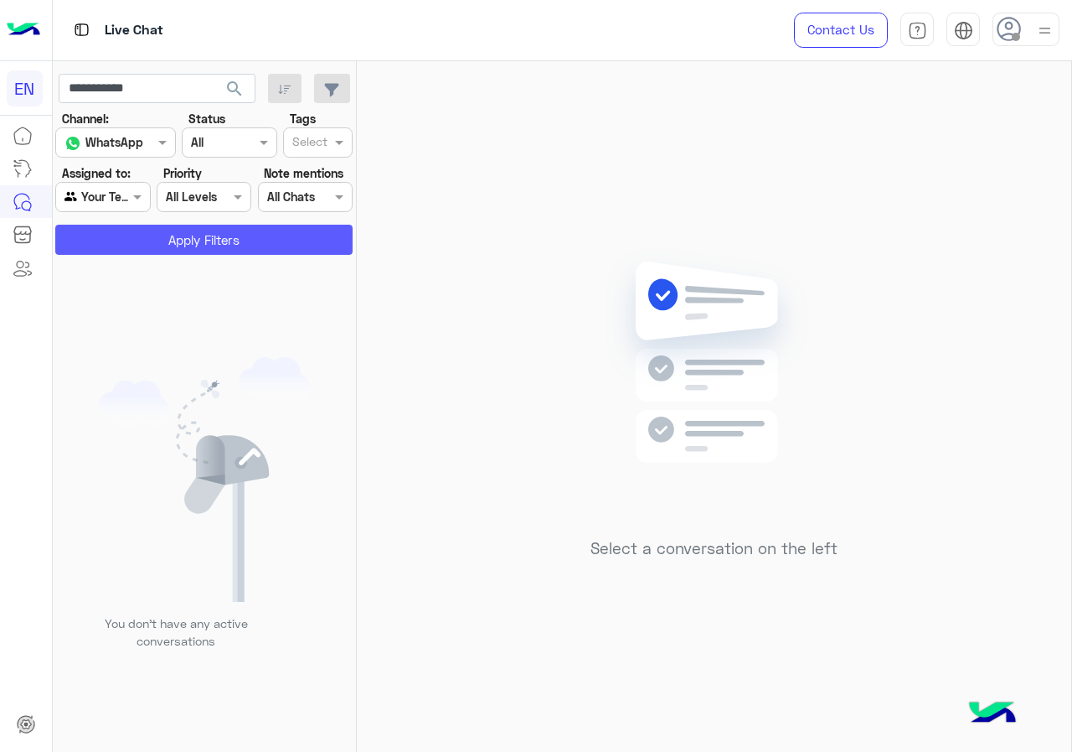
click at [137, 252] on button "Apply Filters" at bounding box center [203, 240] width 297 height 30
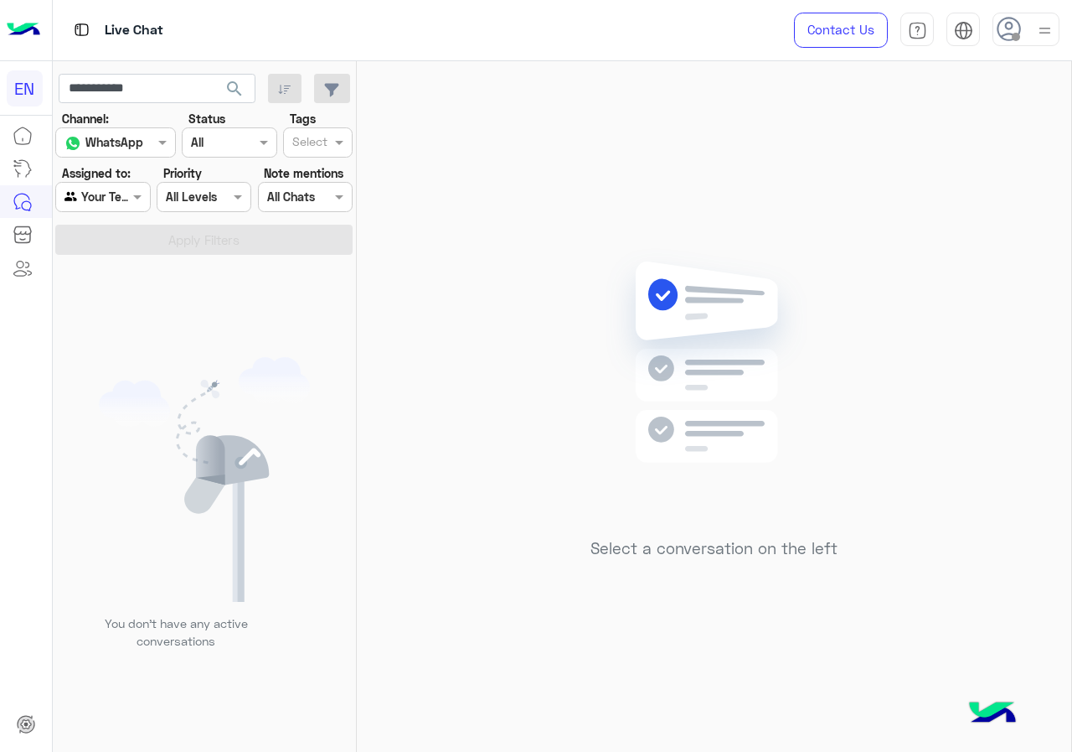
click at [229, 90] on span "search" at bounding box center [235, 89] width 20 height 20
click at [111, 194] on div at bounding box center [102, 196] width 93 height 19
click at [118, 262] on b "Unassigned" at bounding box center [112, 260] width 64 height 14
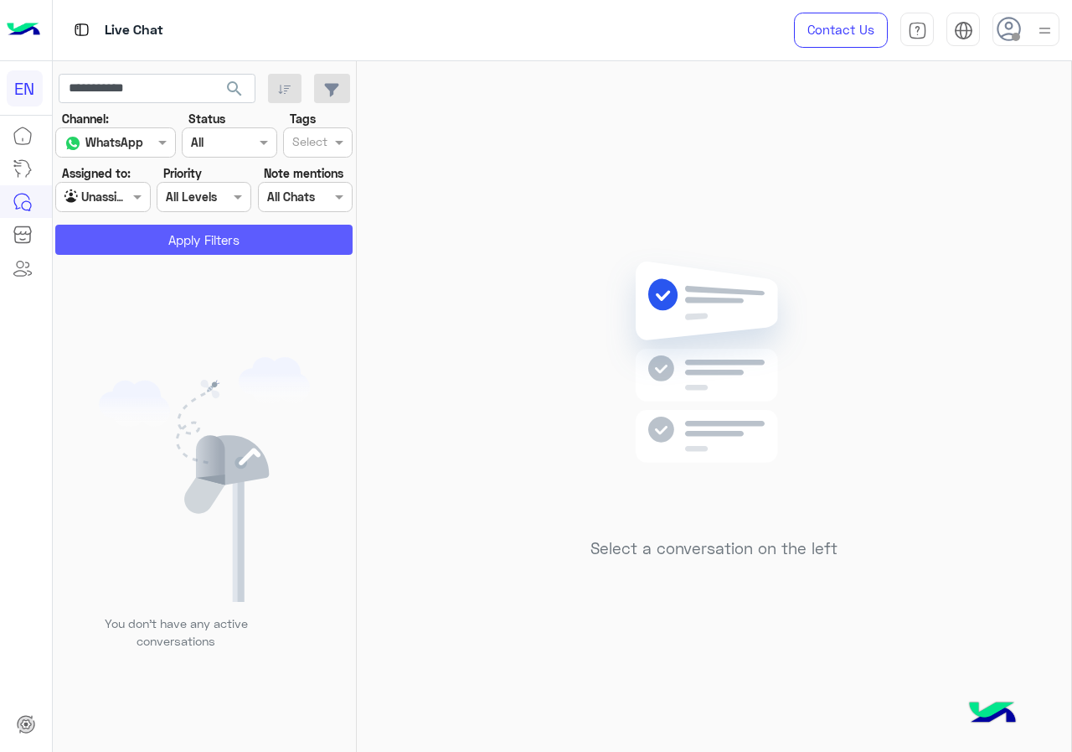
click at [146, 254] on button "Apply Filters" at bounding box center [203, 240] width 297 height 30
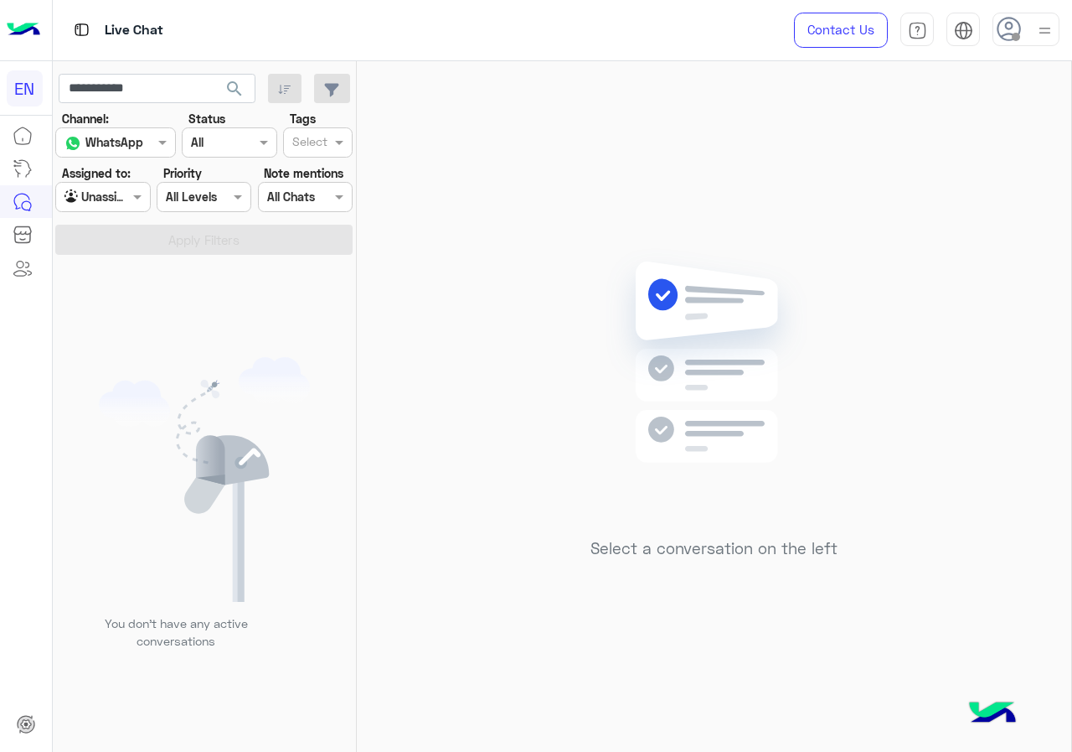
click at [120, 208] on div "Agent Filter Unassigned" at bounding box center [102, 197] width 95 height 30
click at [118, 292] on b "Your Inbox" at bounding box center [109, 294] width 59 height 14
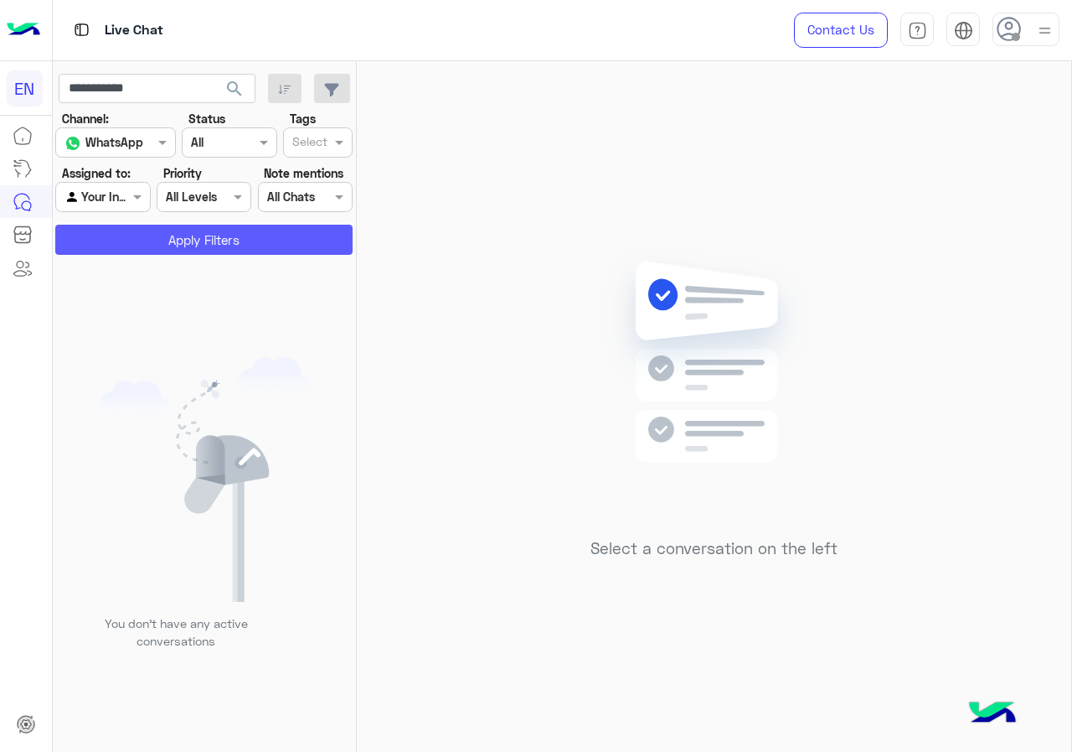
click at [142, 245] on button "Apply Filters" at bounding box center [203, 240] width 297 height 30
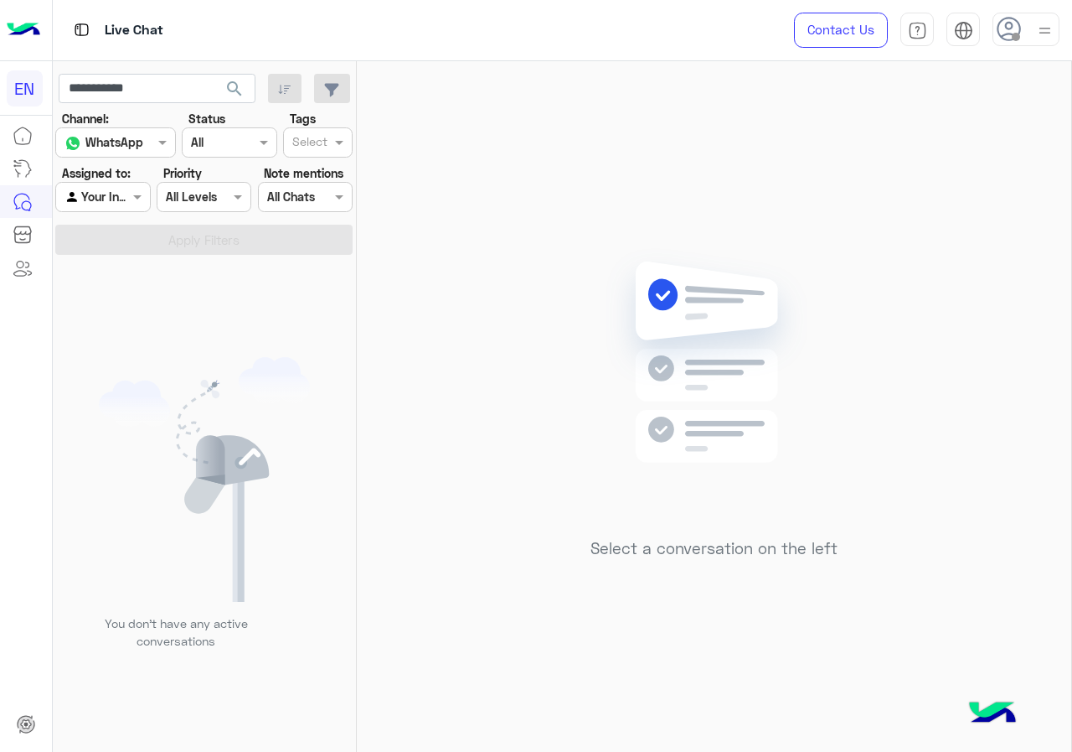
click at [122, 208] on div "Agent Filter Your Inbox" at bounding box center [102, 197] width 95 height 30
click at [118, 318] on b "Your Team" at bounding box center [108, 325] width 57 height 14
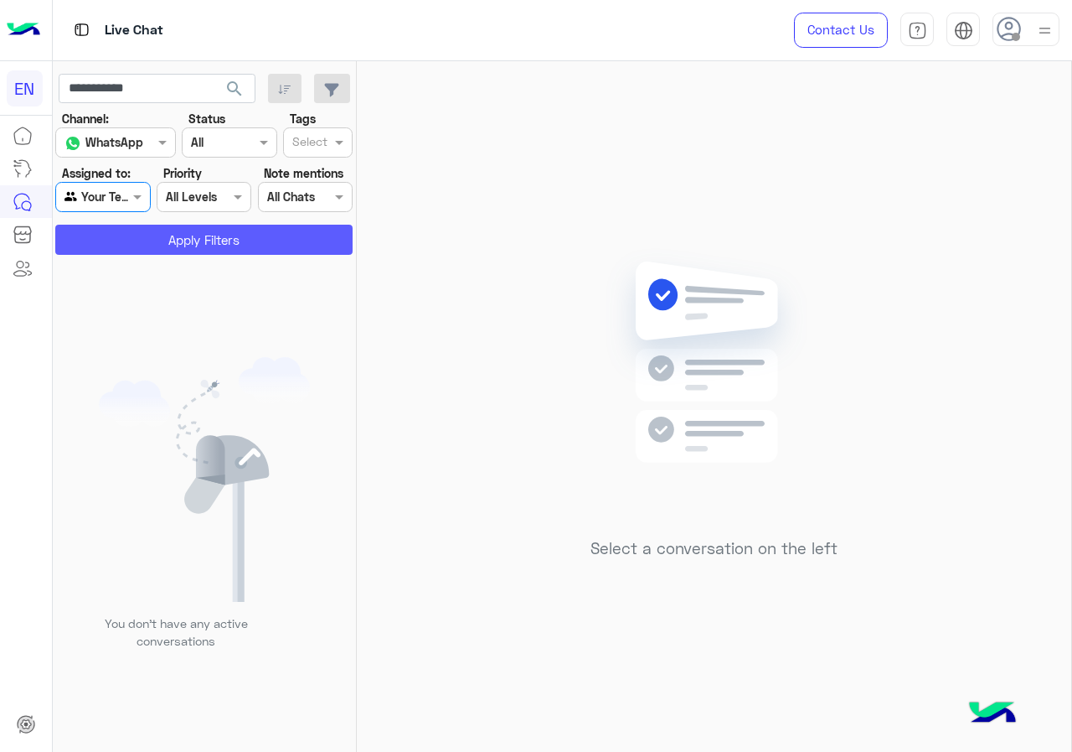
click at [153, 237] on button "Apply Filters" at bounding box center [203, 240] width 297 height 30
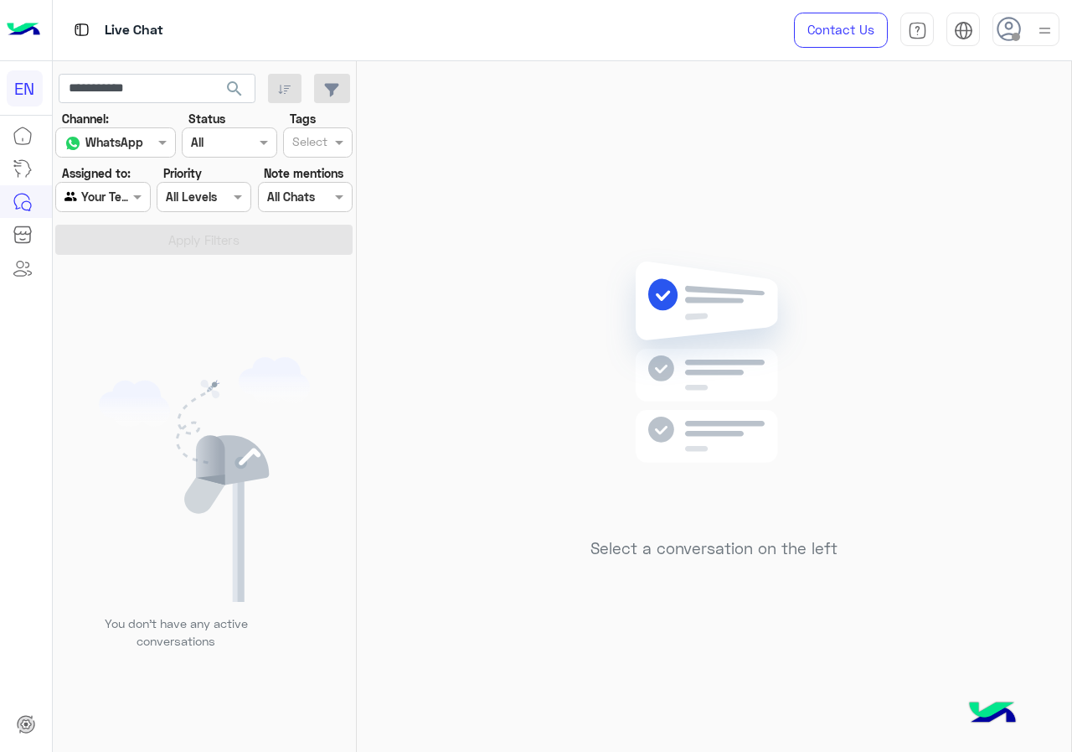
click at [247, 89] on button "search" at bounding box center [234, 92] width 41 height 36
click at [118, 198] on div at bounding box center [102, 196] width 93 height 19
click at [123, 267] on b "Unassigned" at bounding box center [112, 260] width 64 height 14
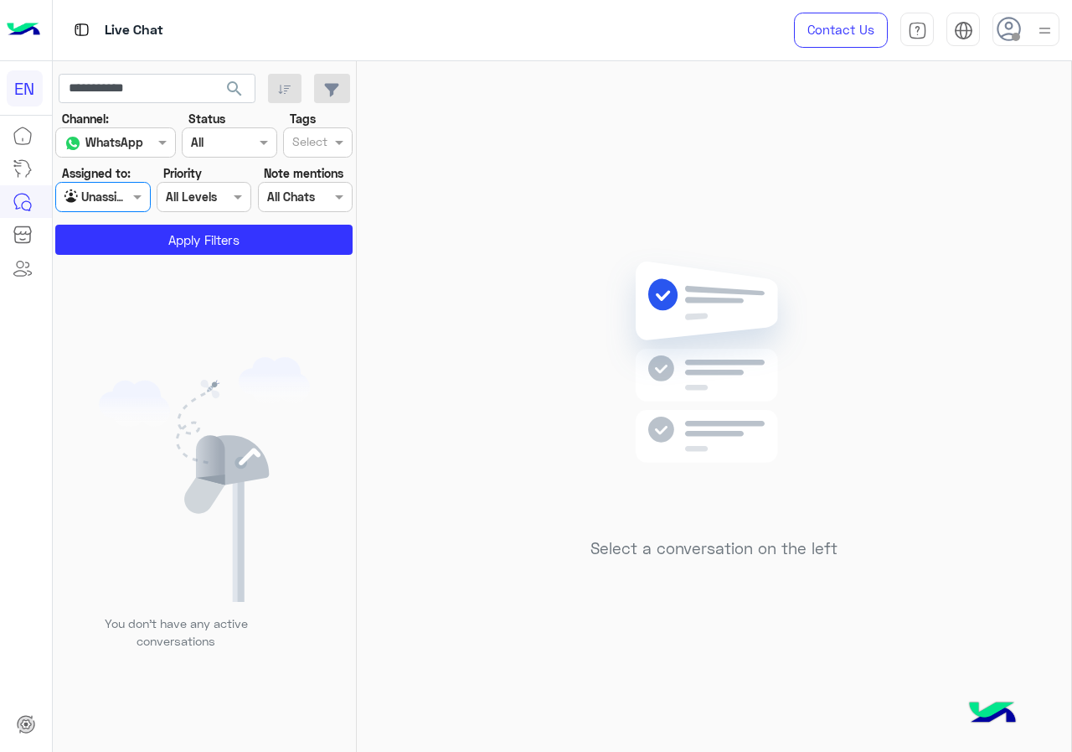
click at [131, 256] on app-inbox-users-filters "**********" at bounding box center [205, 161] width 304 height 200
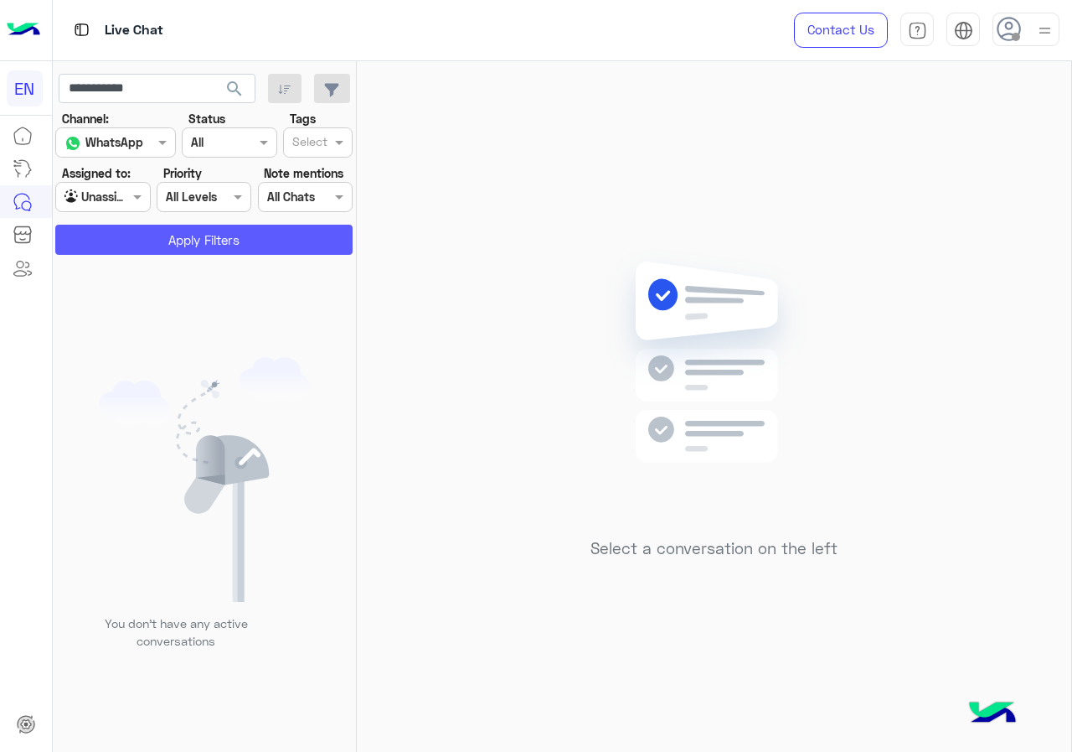
click at [132, 246] on button "Apply Filters" at bounding box center [203, 240] width 297 height 30
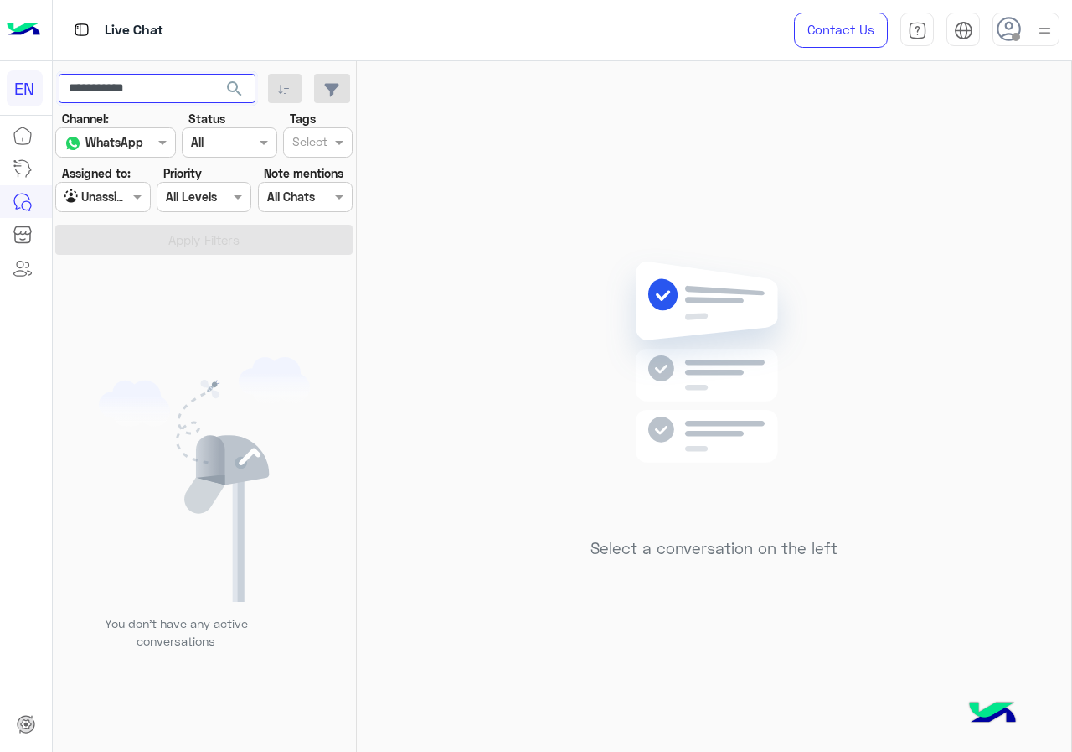
click at [173, 97] on input "**********" at bounding box center [157, 89] width 197 height 30
click at [92, 202] on input "text" at bounding box center [84, 198] width 39 height 18
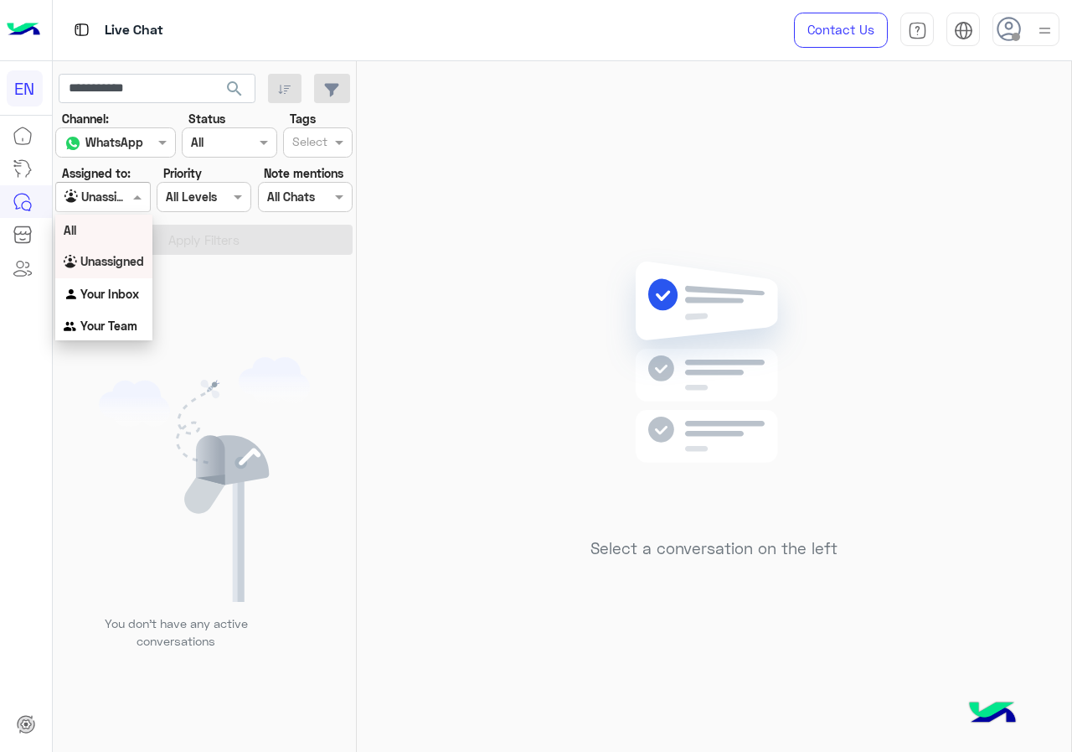
click at [115, 235] on div "All" at bounding box center [103, 229] width 97 height 31
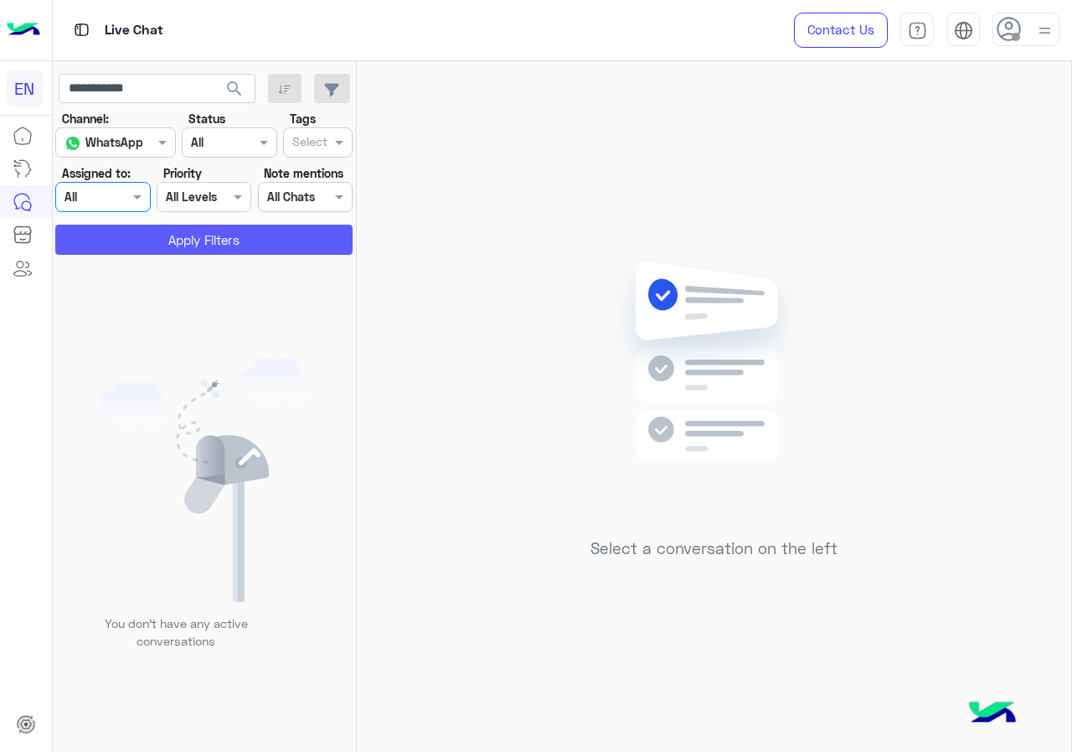
click at [123, 240] on button "Apply Filters" at bounding box center [203, 240] width 297 height 30
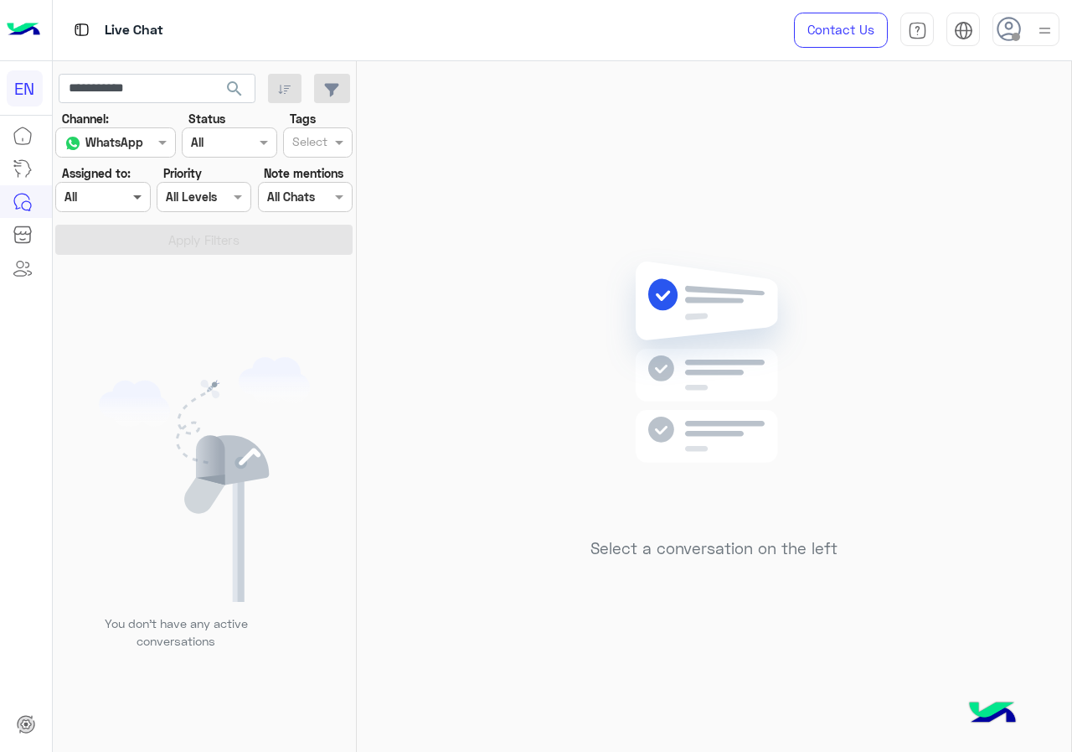
click at [141, 198] on span at bounding box center [139, 197] width 21 height 18
click at [127, 284] on div "Your Inbox" at bounding box center [103, 294] width 97 height 33
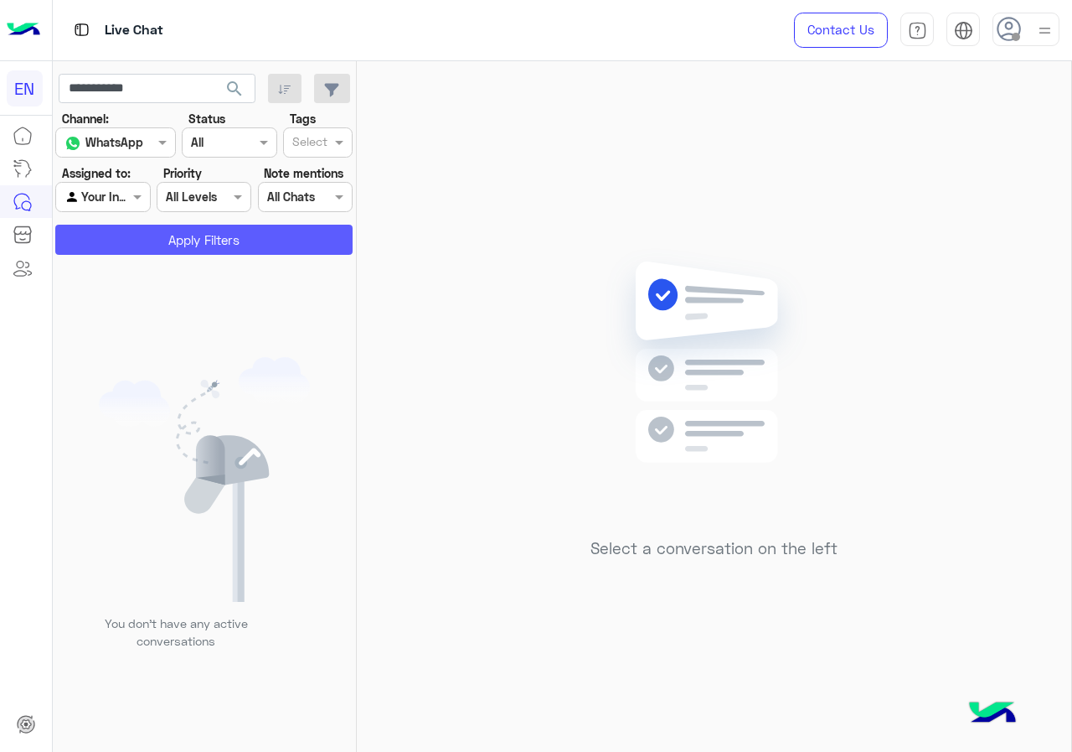
click at [137, 235] on button "Apply Filters" at bounding box center [203, 240] width 297 height 30
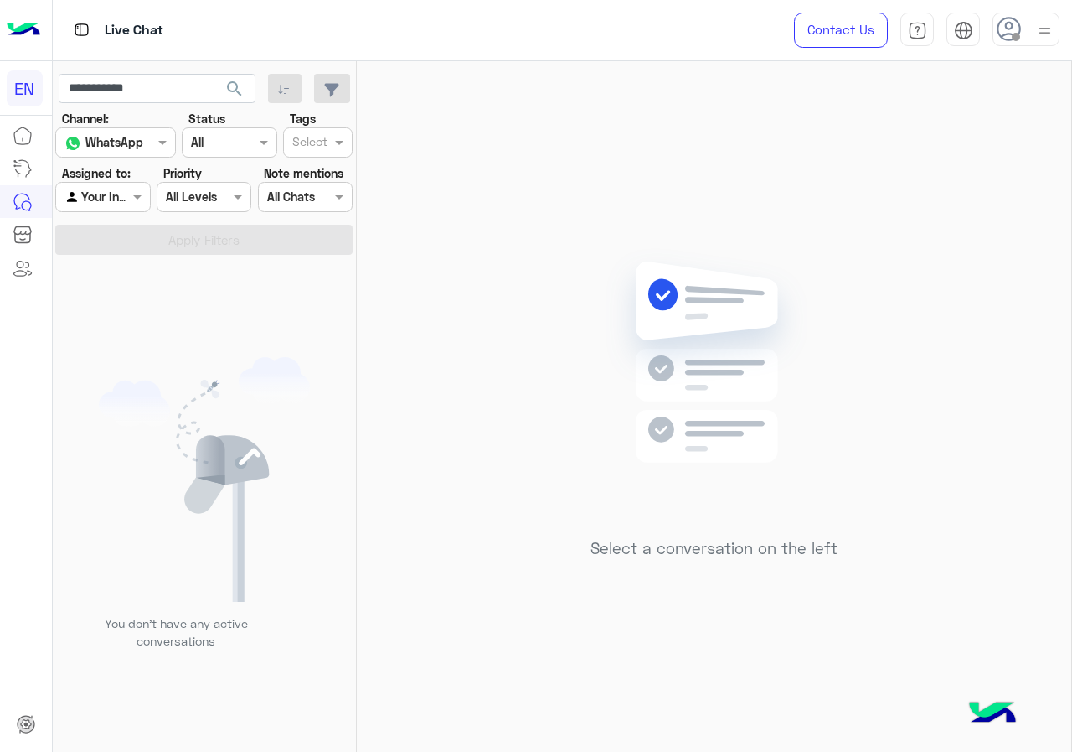
click at [134, 213] on section "Channel: Channel WhatsApp Status Channel All Tags Select Assigned to: Agent Fil…" at bounding box center [204, 182] width 279 height 145
click at [116, 213] on section "Channel: Channel WhatsApp Status Channel All Tags Select Assigned to: Agent Fil…" at bounding box center [204, 182] width 279 height 145
click at [111, 200] on div at bounding box center [102, 196] width 93 height 19
click at [105, 331] on b "Your Team" at bounding box center [108, 325] width 57 height 14
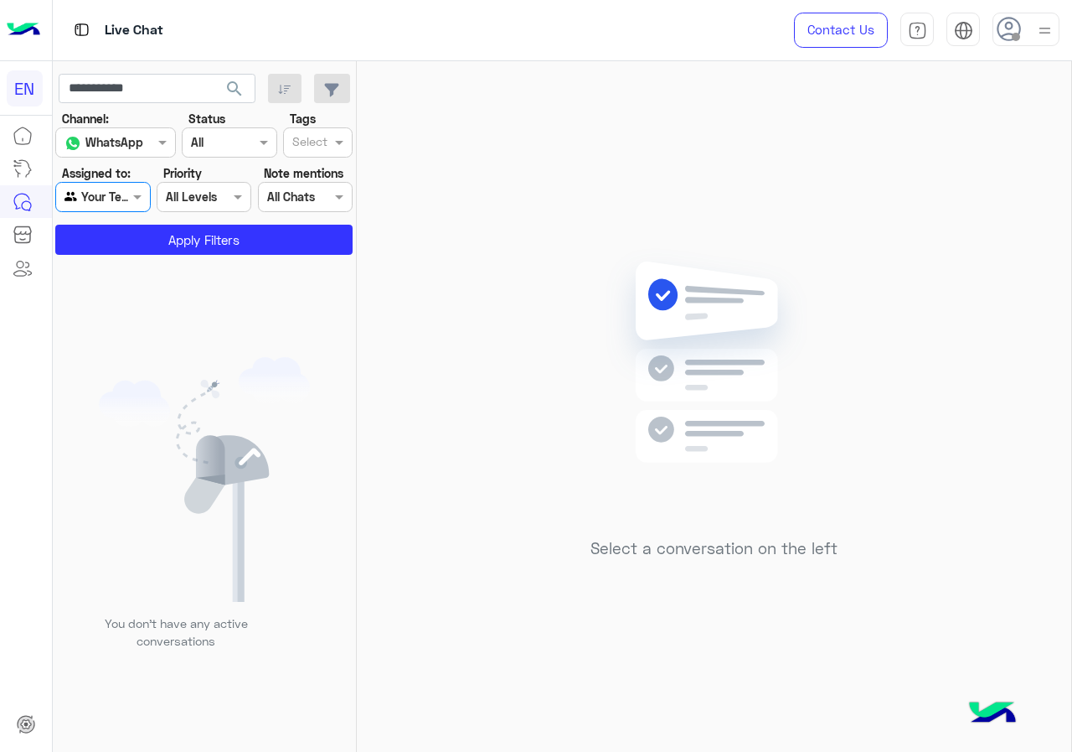
click at [121, 257] on app-inbox-users-filters "**********" at bounding box center [205, 161] width 304 height 200
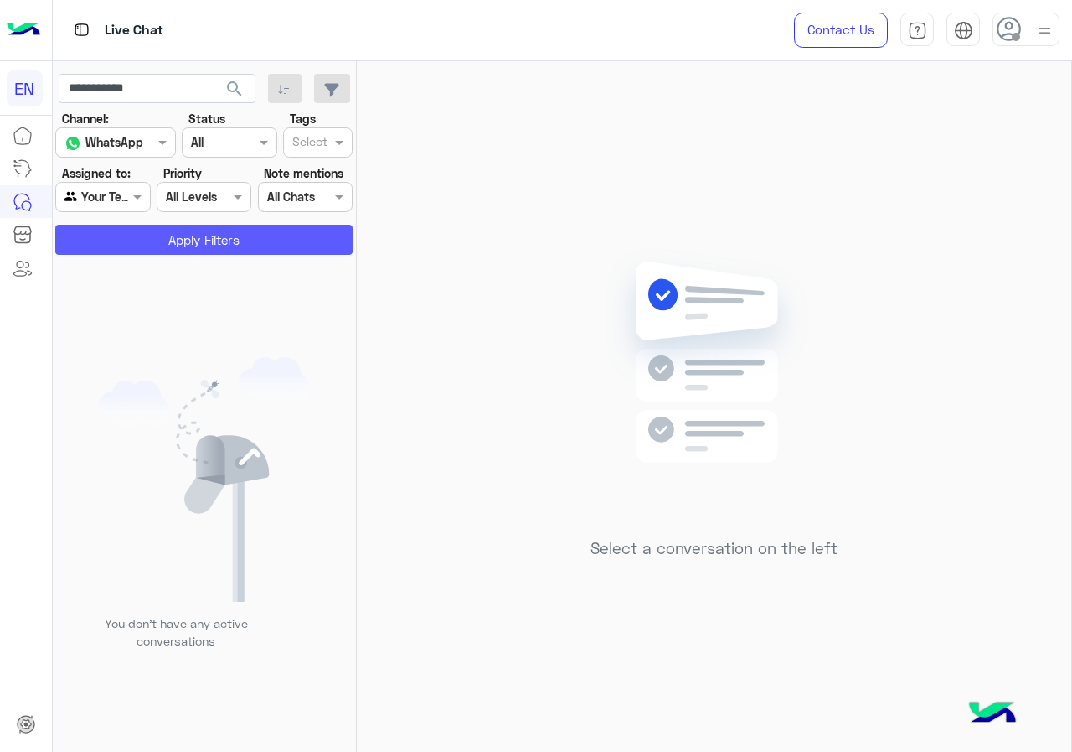
click at [126, 244] on button "Apply Filters" at bounding box center [203, 240] width 297 height 30
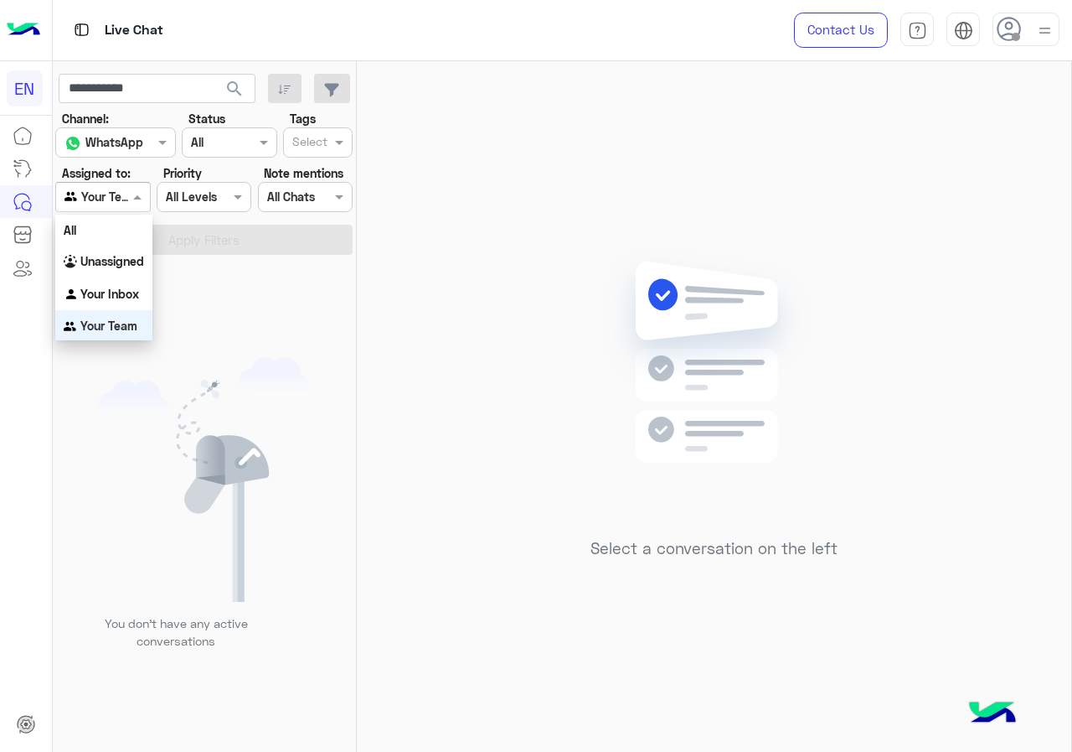
click at [133, 202] on span at bounding box center [139, 197] width 21 height 18
click at [133, 254] on b "Unassigned" at bounding box center [112, 258] width 64 height 14
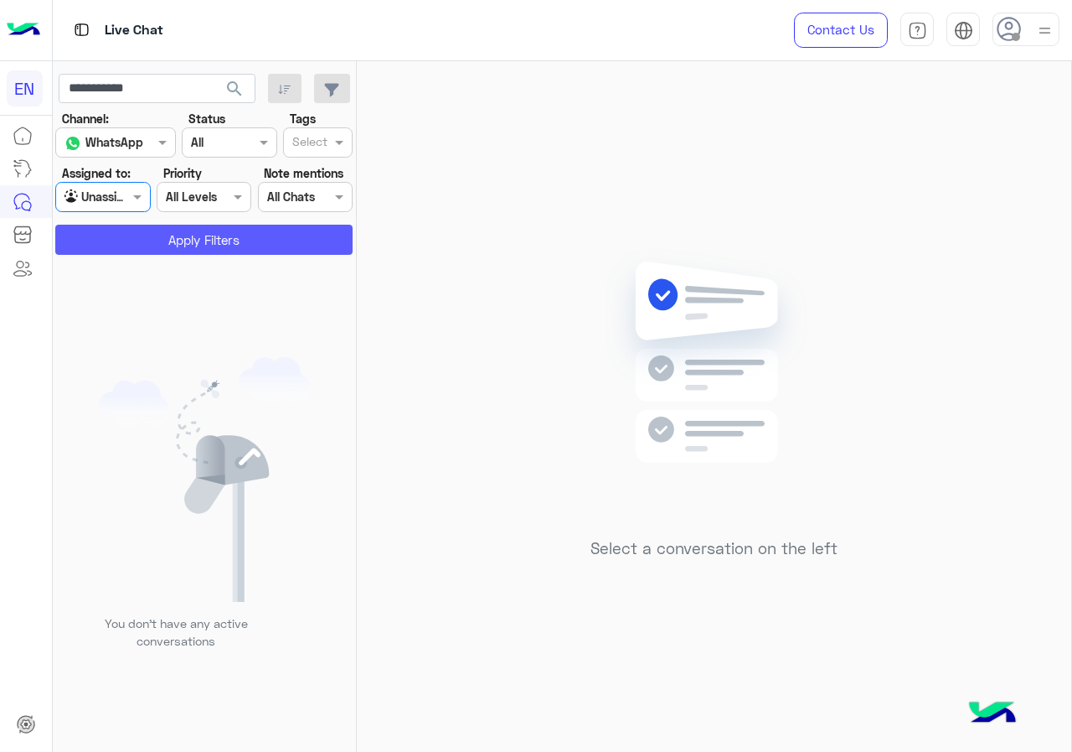
click at [133, 254] on button "Apply Filters" at bounding box center [203, 240] width 297 height 30
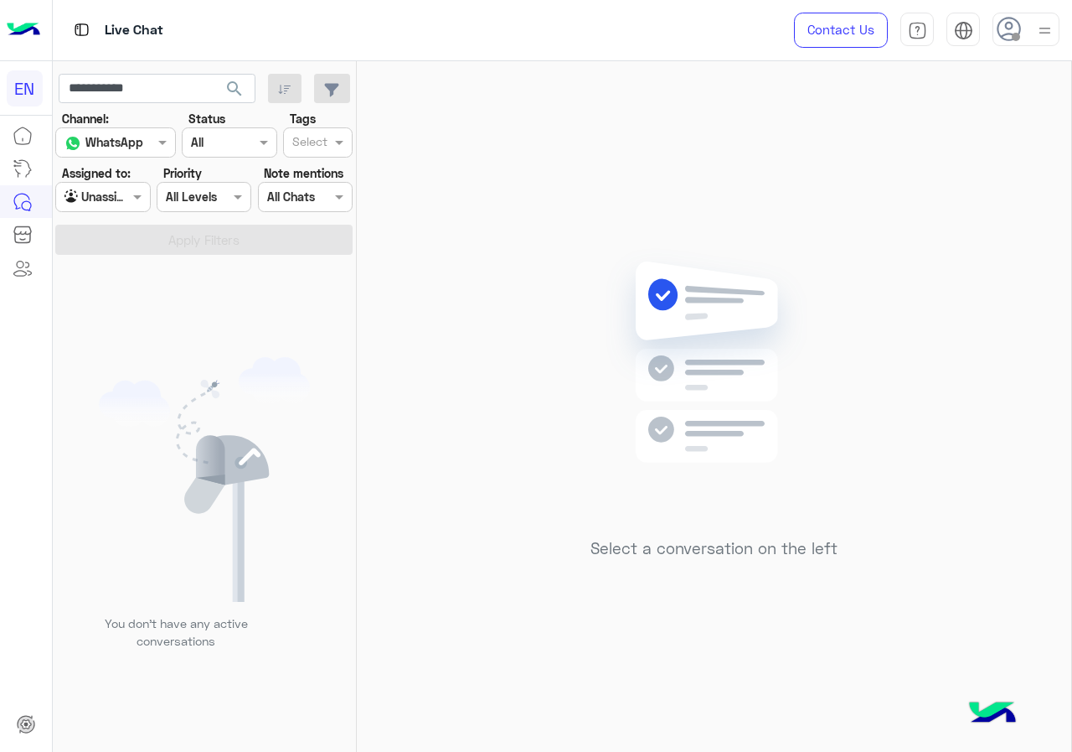
click at [237, 90] on span "search" at bounding box center [235, 89] width 20 height 20
click at [108, 194] on div at bounding box center [199, 383] width 293 height 752
click at [111, 202] on div at bounding box center [102, 196] width 93 height 19
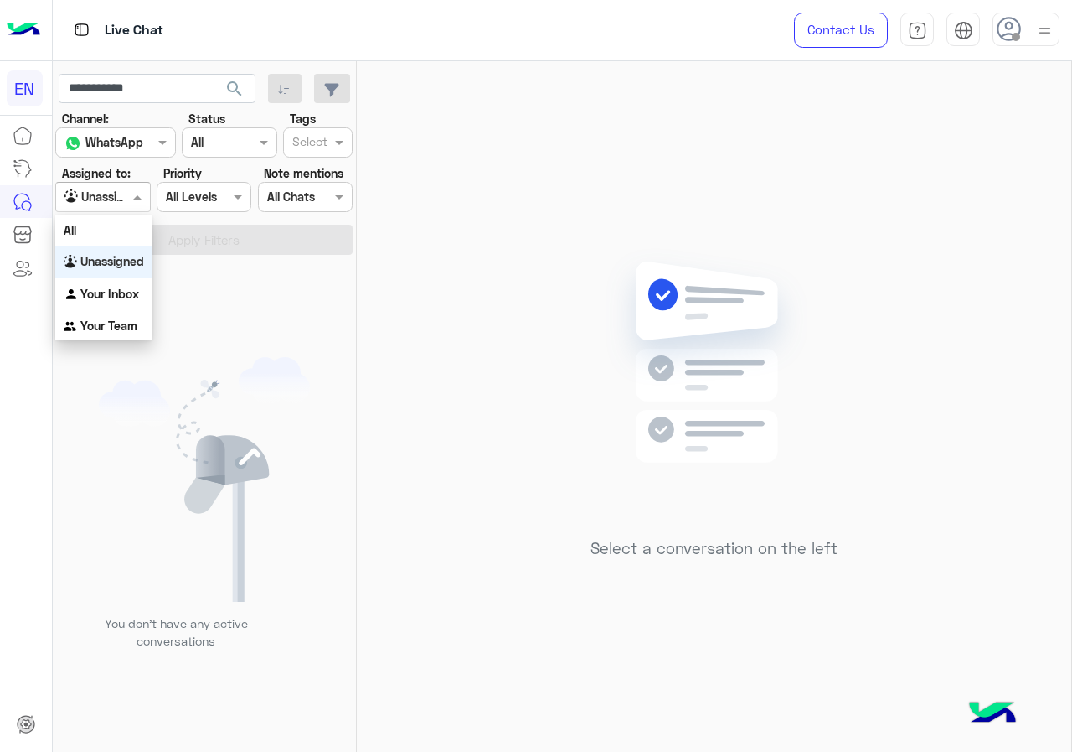
click at [127, 261] on b "Unassigned" at bounding box center [112, 261] width 64 height 14
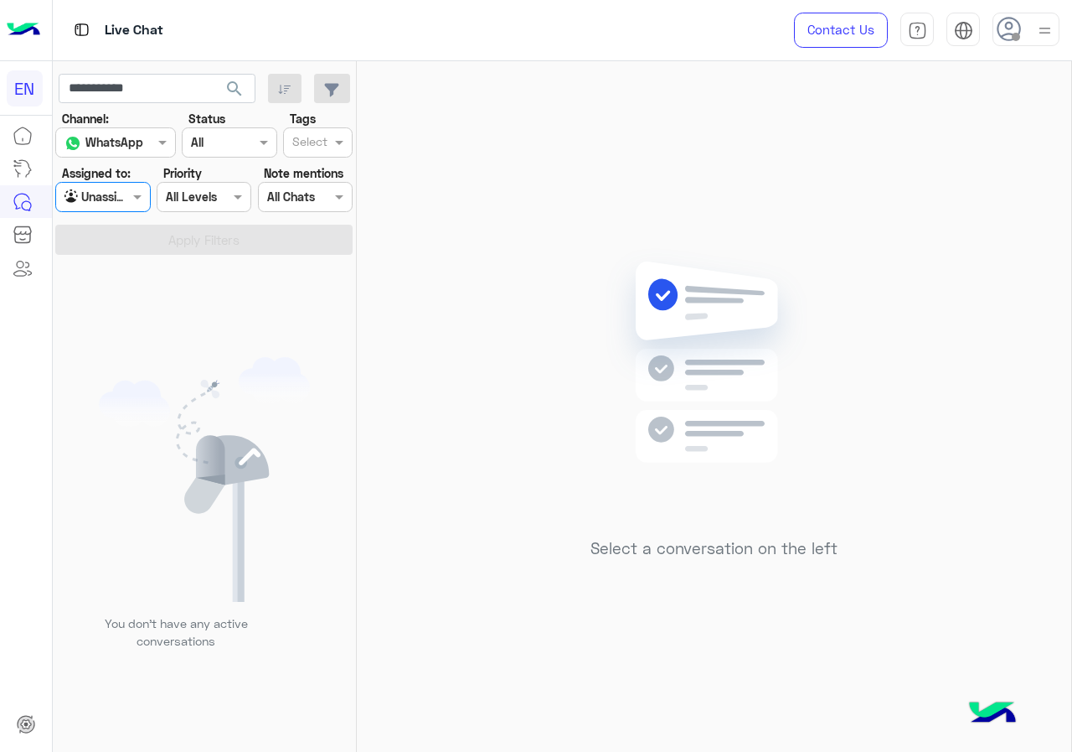
click at [121, 199] on div at bounding box center [102, 196] width 93 height 19
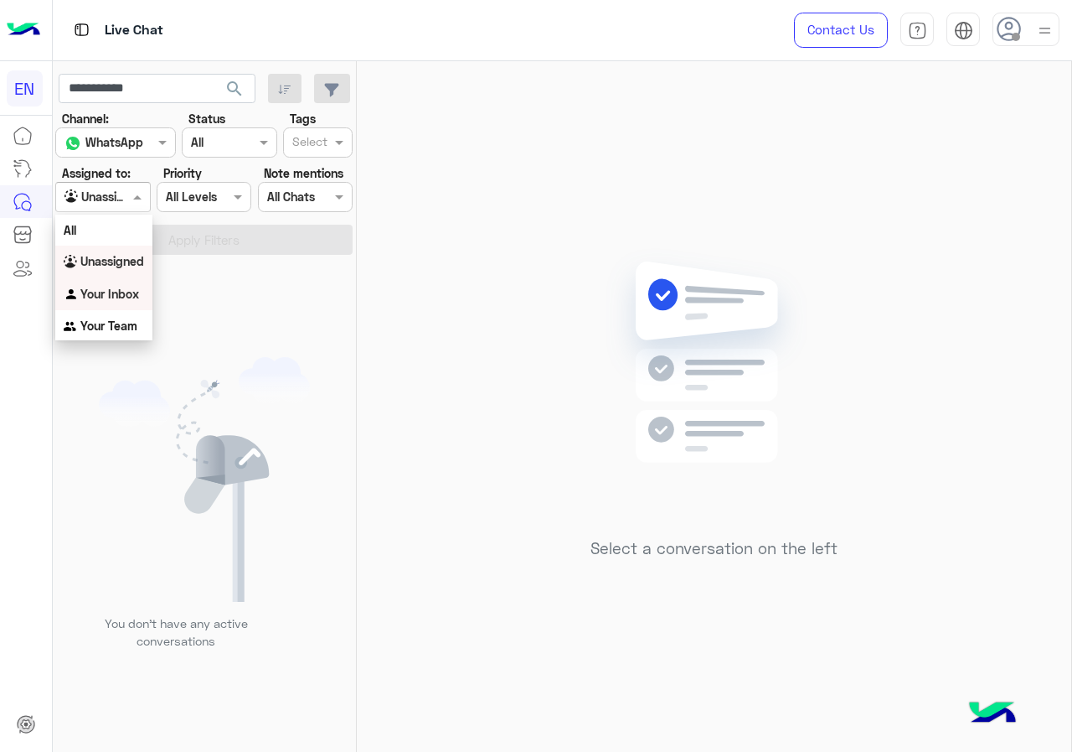
click at [121, 281] on div "Your Inbox" at bounding box center [103, 294] width 97 height 33
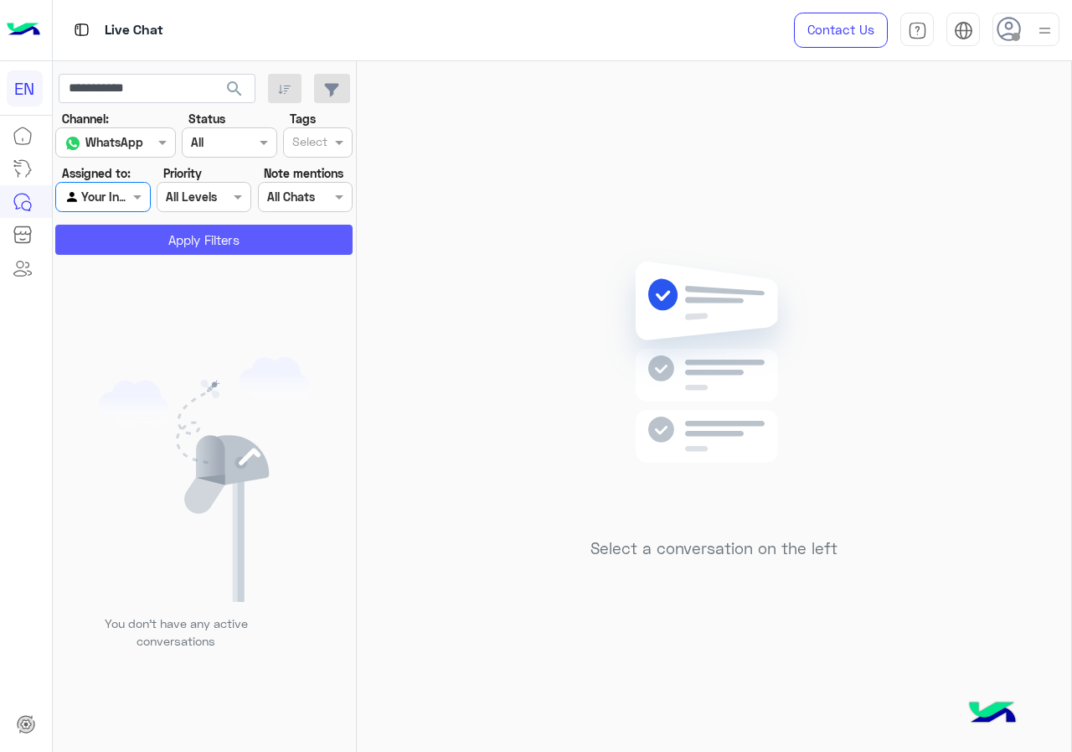
click at [154, 229] on button "Apply Filters" at bounding box center [203, 240] width 297 height 30
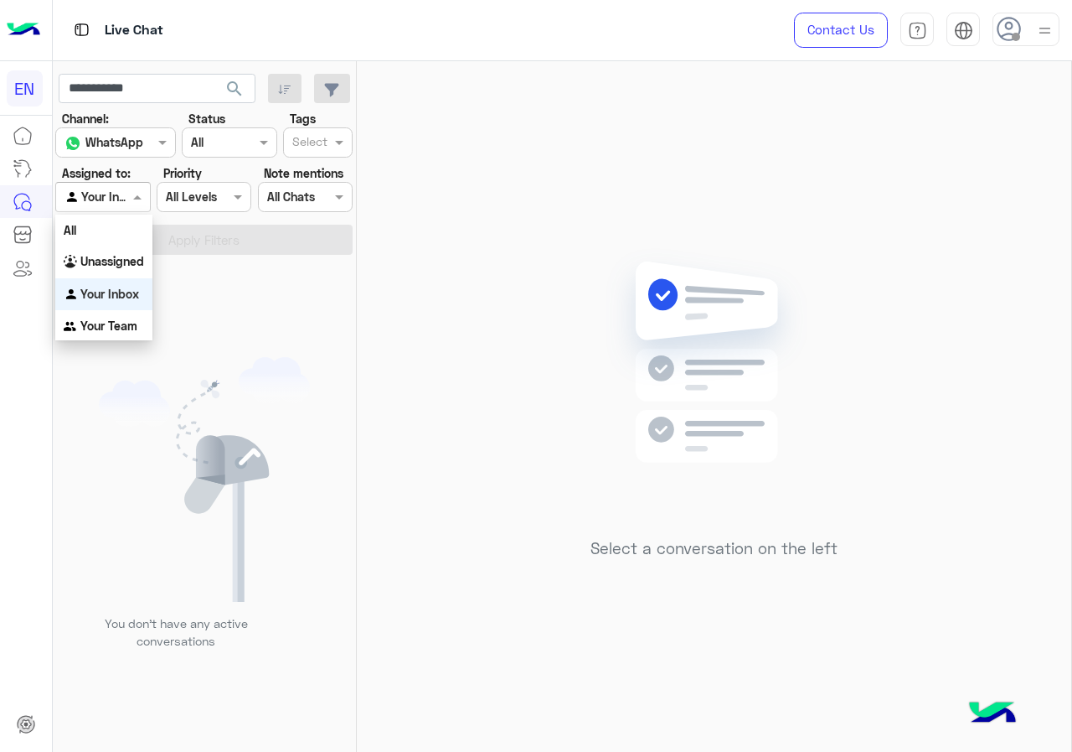
click at [130, 204] on span at bounding box center [139, 197] width 21 height 18
click at [126, 293] on b "Your Inbox" at bounding box center [109, 294] width 59 height 14
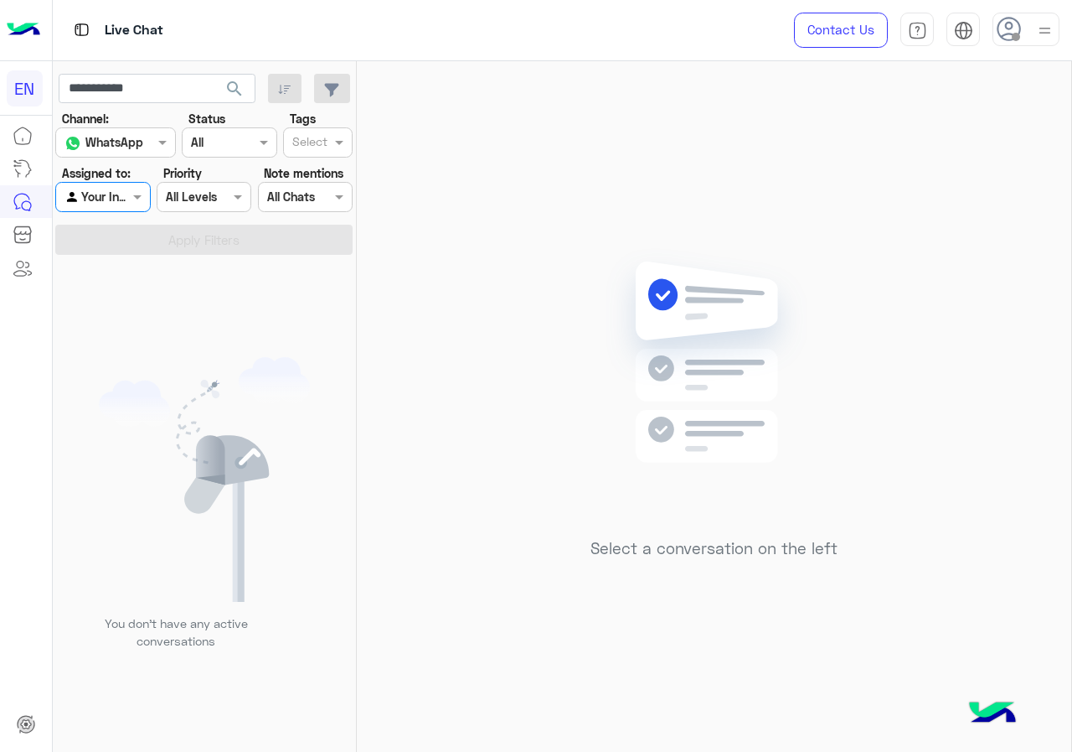
click at [125, 206] on div "Your Inbox" at bounding box center [97, 197] width 64 height 19
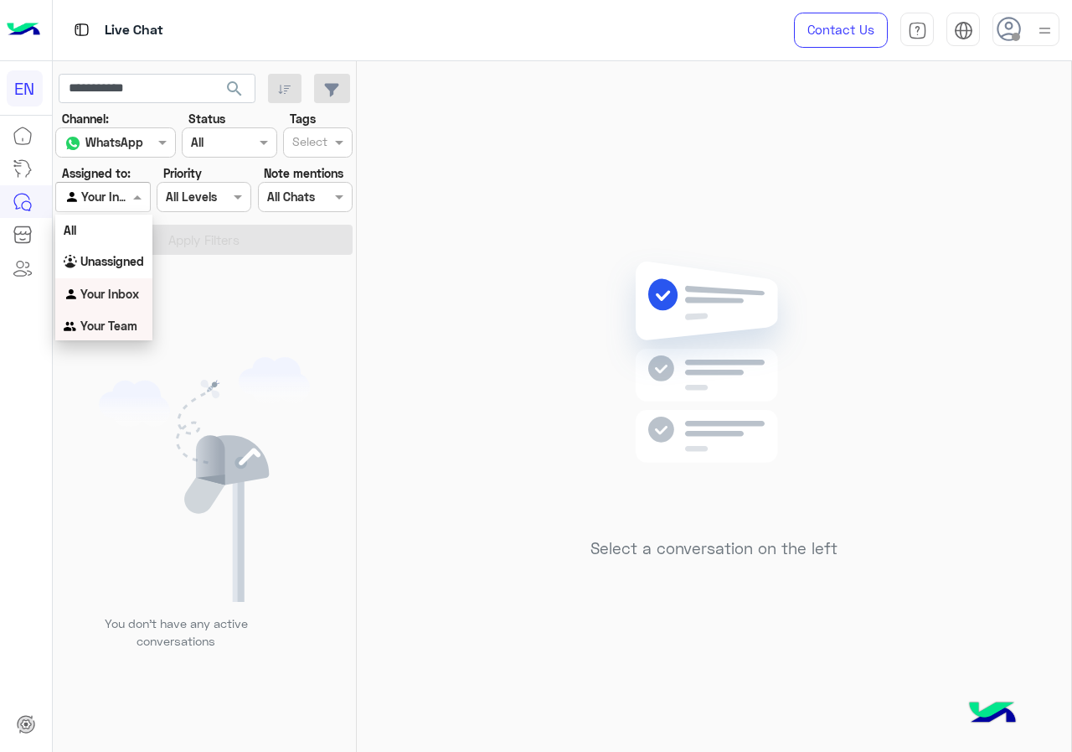
drag, startPoint x: 126, startPoint y: 322, endPoint x: 173, endPoint y: 239, distance: 95.3
click at [126, 323] on b "Your Team" at bounding box center [108, 325] width 57 height 14
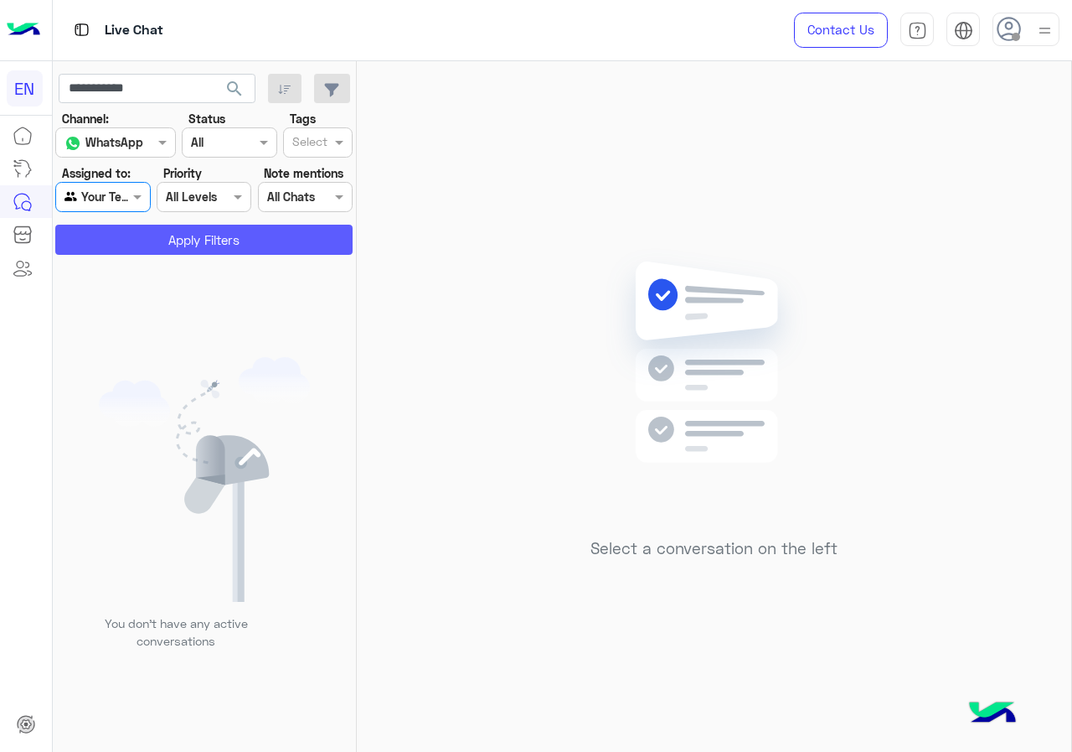
click at [176, 233] on button "Apply Filters" at bounding box center [203, 240] width 297 height 30
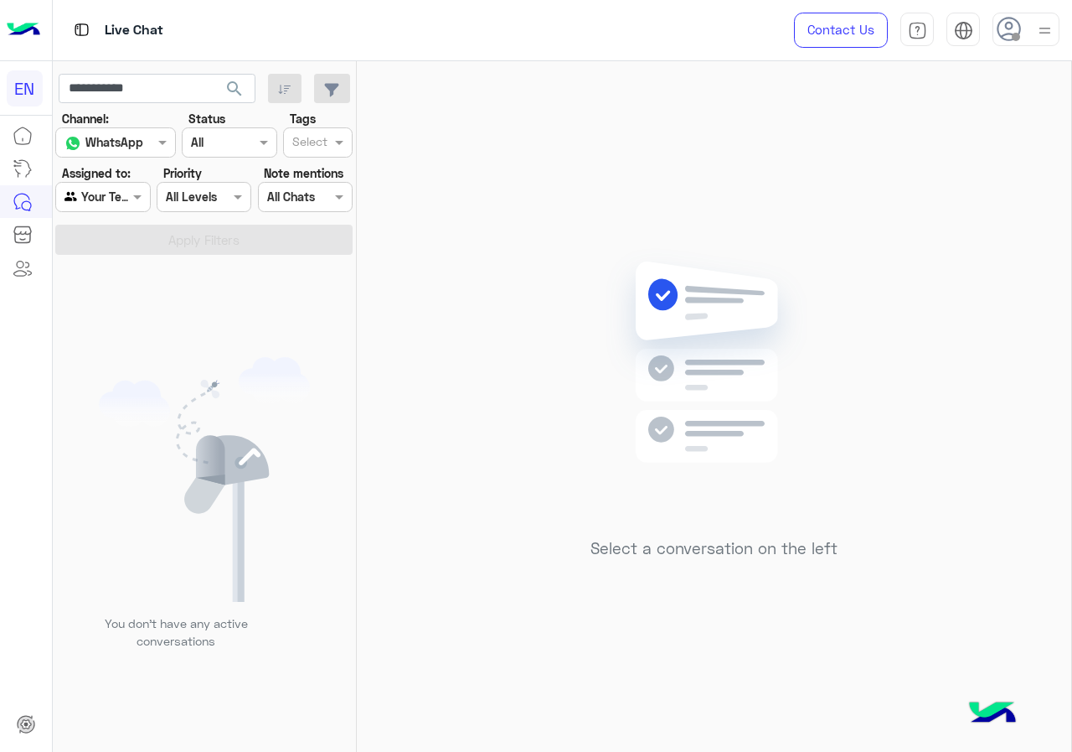
click at [257, 87] on div "**********" at bounding box center [205, 89] width 292 height 30
click at [238, 88] on span "search" at bounding box center [235, 89] width 20 height 20
click at [115, 203] on div at bounding box center [102, 196] width 93 height 19
click at [132, 241] on div "All" at bounding box center [103, 227] width 97 height 31
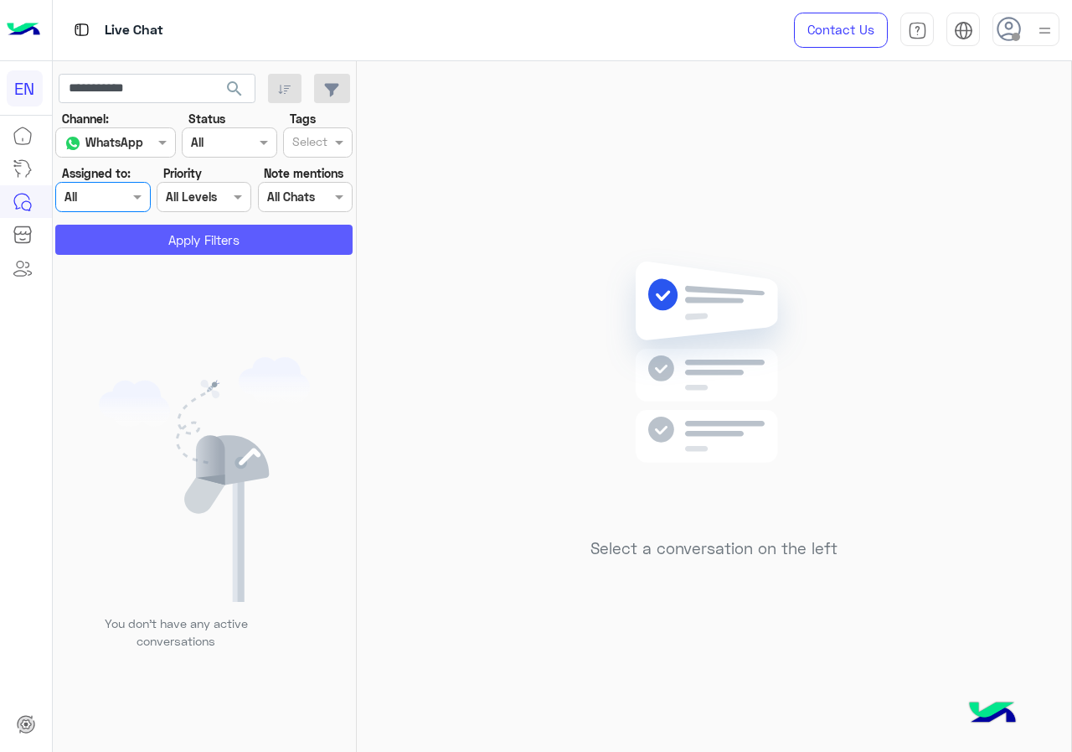
click at [132, 241] on button "Apply Filters" at bounding box center [203, 240] width 297 height 30
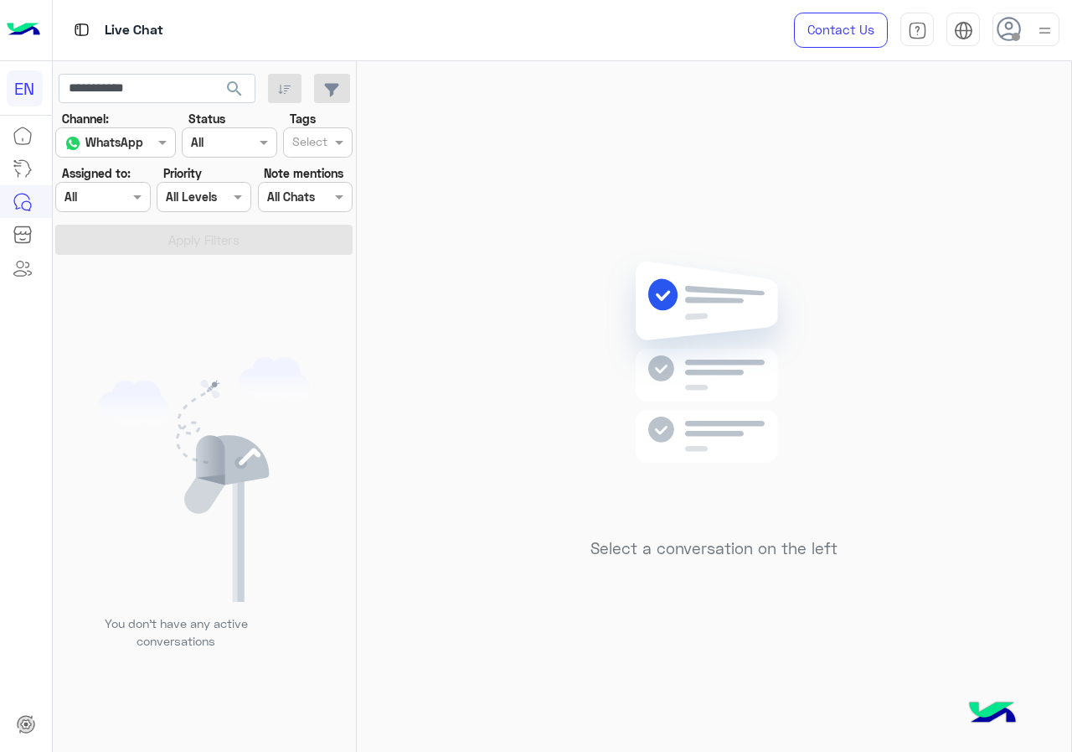
click at [243, 98] on span "search" at bounding box center [235, 89] width 20 height 20
click at [132, 201] on span at bounding box center [139, 197] width 21 height 18
click at [128, 257] on b "Unassigned" at bounding box center [112, 261] width 64 height 14
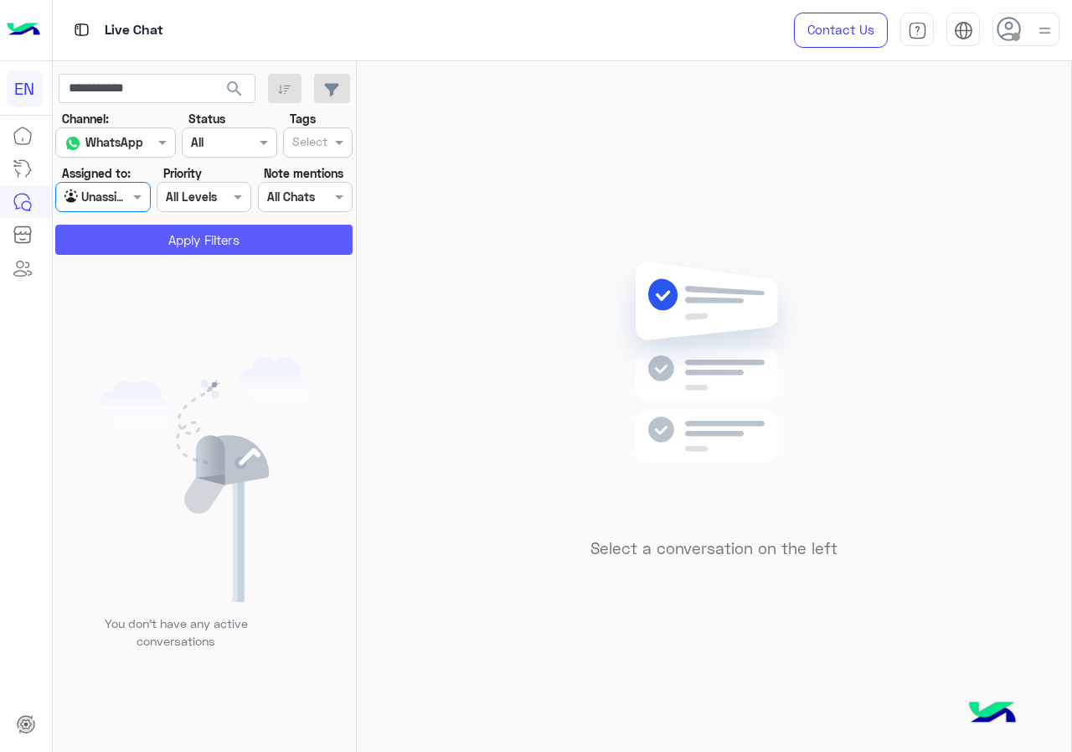
click at [141, 251] on button "Apply Filters" at bounding box center [203, 240] width 297 height 30
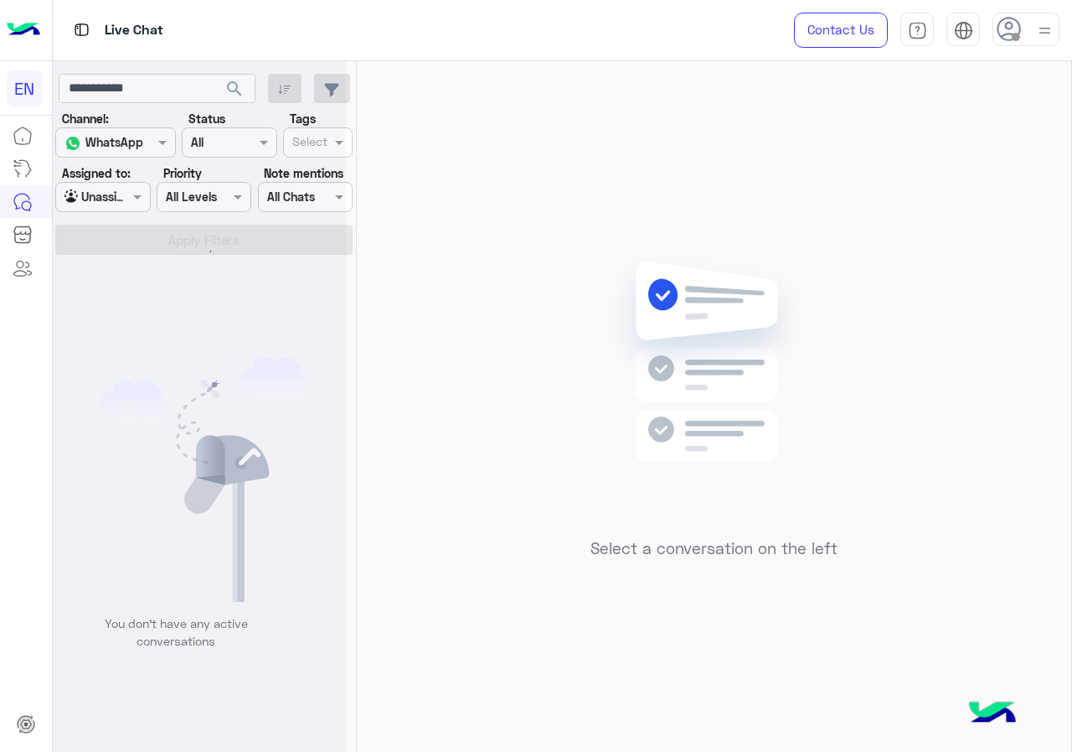
click at [132, 196] on div at bounding box center [199, 383] width 293 height 752
click at [132, 196] on span at bounding box center [139, 197] width 21 height 18
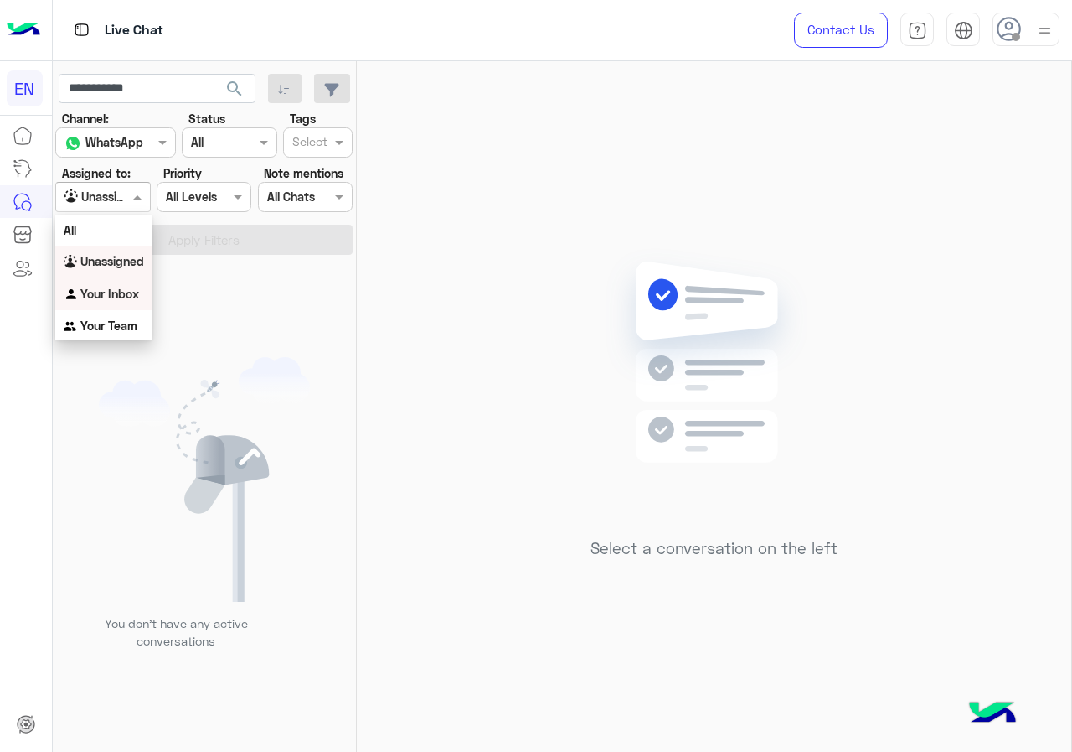
click at [132, 292] on b "Your Inbox" at bounding box center [109, 294] width 59 height 14
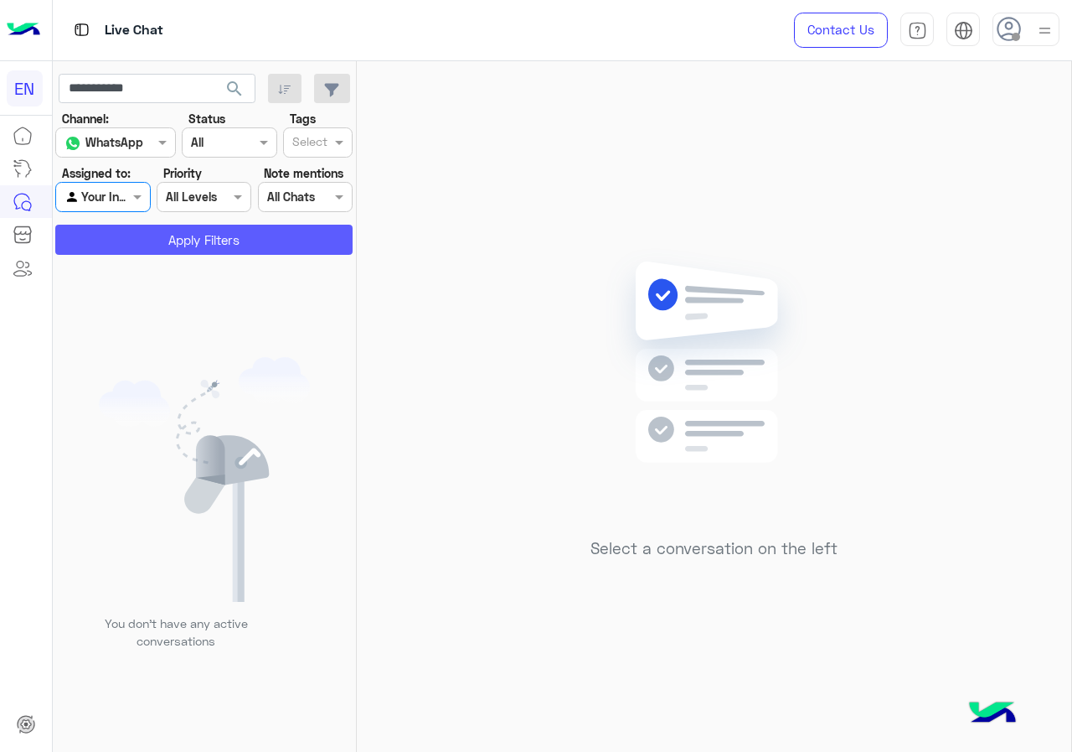
click at [142, 252] on button "Apply Filters" at bounding box center [203, 240] width 297 height 30
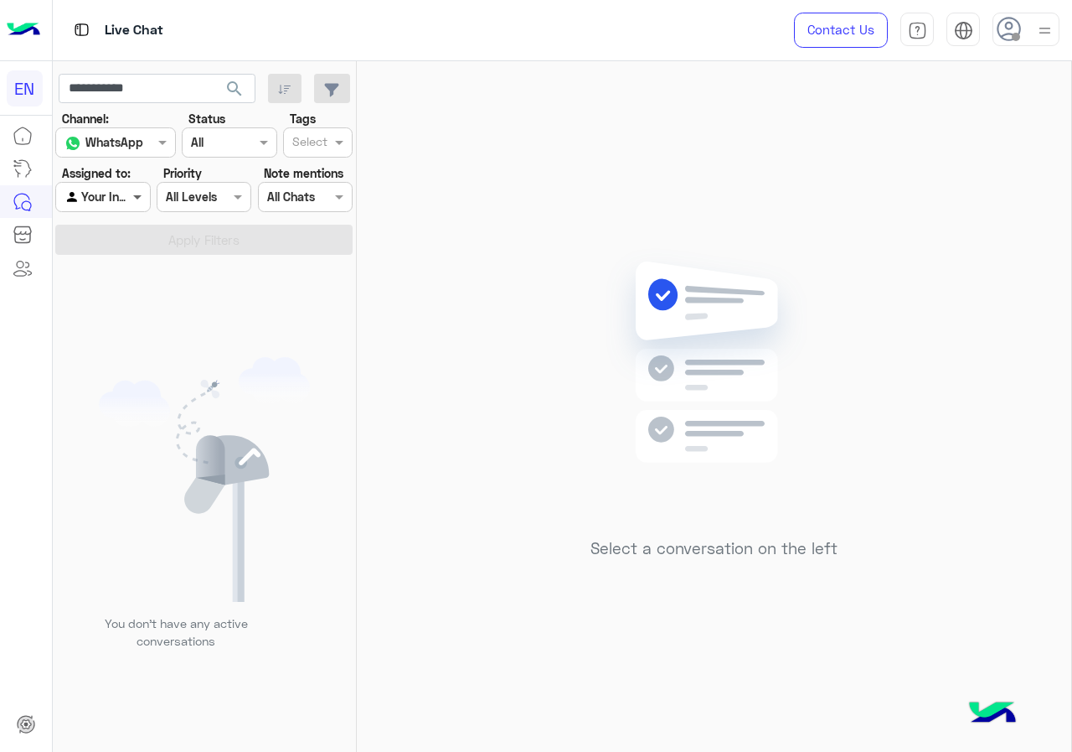
click at [136, 190] on span at bounding box center [139, 197] width 21 height 18
click at [128, 314] on div "Your Team" at bounding box center [103, 326] width 97 height 33
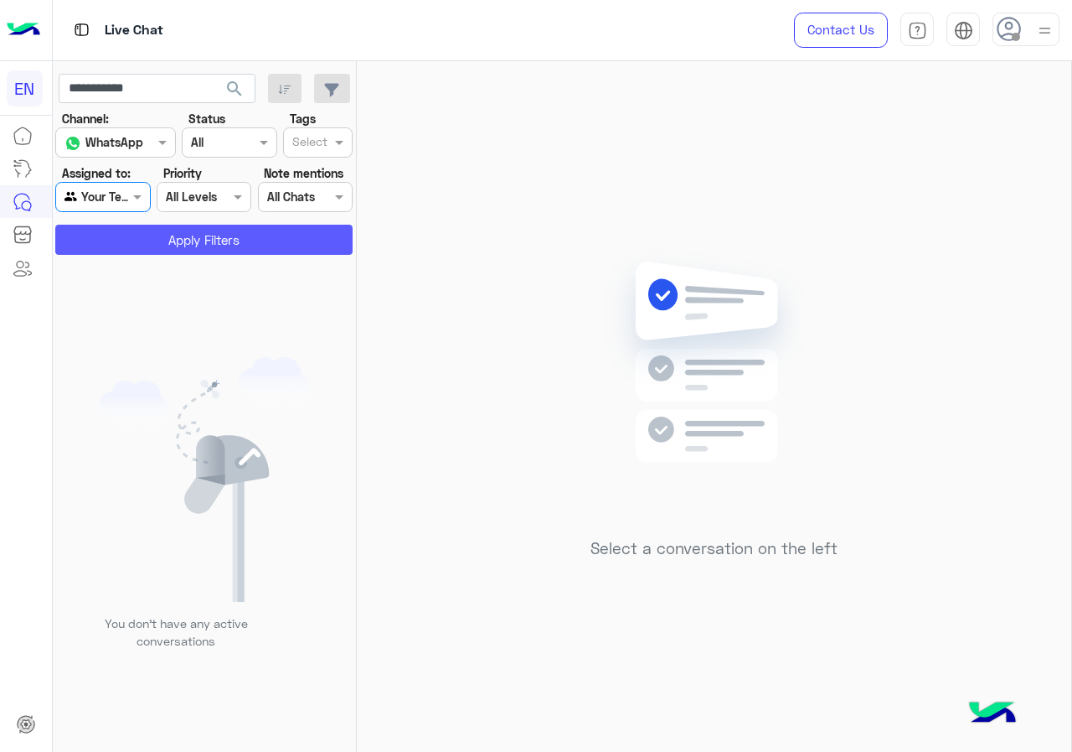
click at [148, 228] on button "Apply Filters" at bounding box center [203, 240] width 297 height 30
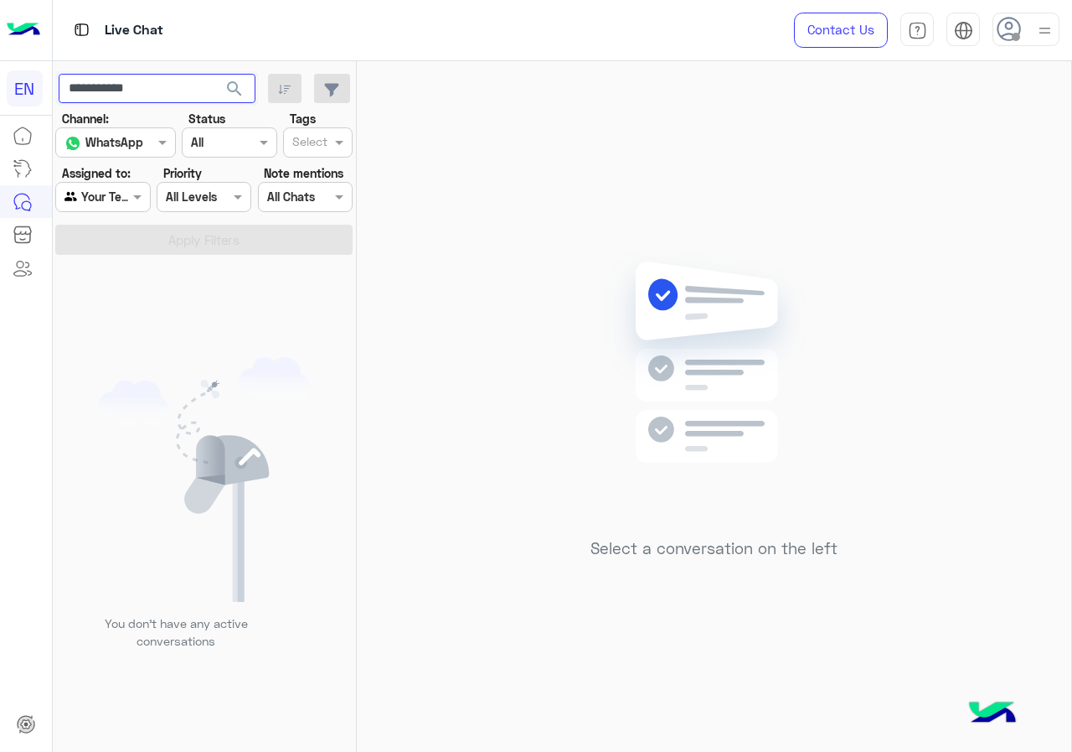
click at [186, 77] on input "**********" at bounding box center [157, 89] width 197 height 30
click at [185, 79] on input "**********" at bounding box center [157, 89] width 197 height 30
click at [228, 90] on span "search" at bounding box center [235, 89] width 20 height 20
click at [235, 87] on span "search" at bounding box center [235, 89] width 20 height 20
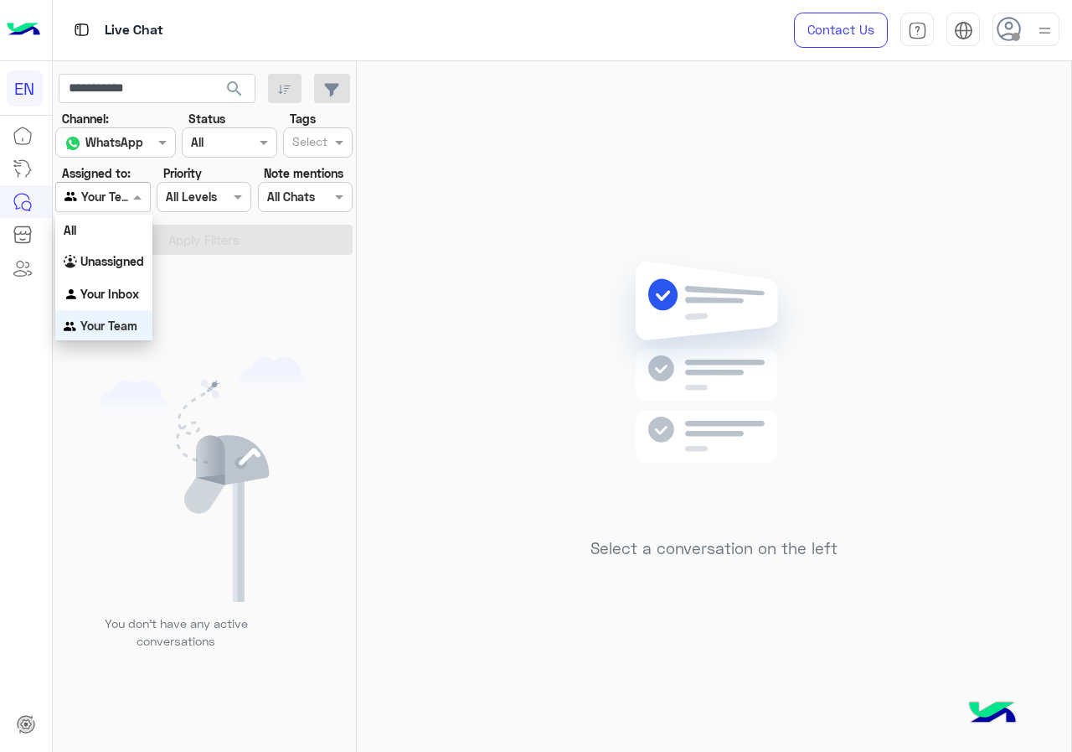
click at [122, 198] on div at bounding box center [102, 196] width 93 height 19
click at [130, 251] on div "Unassigned" at bounding box center [103, 261] width 97 height 33
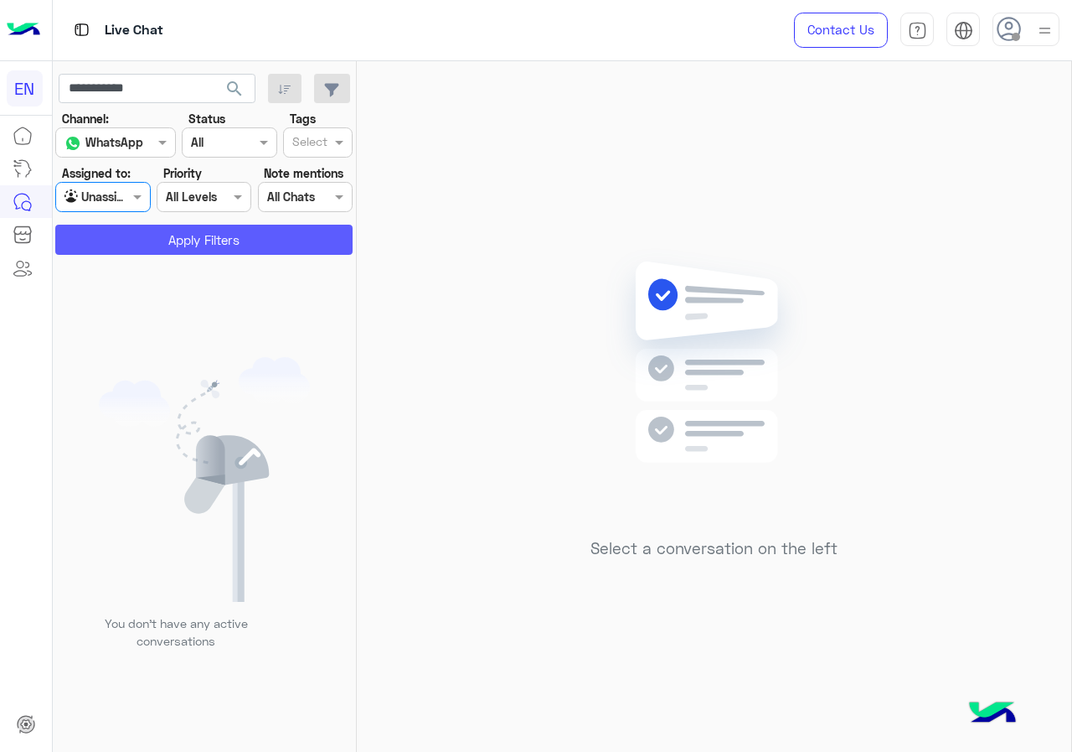
click at [135, 239] on button "Apply Filters" at bounding box center [203, 240] width 297 height 30
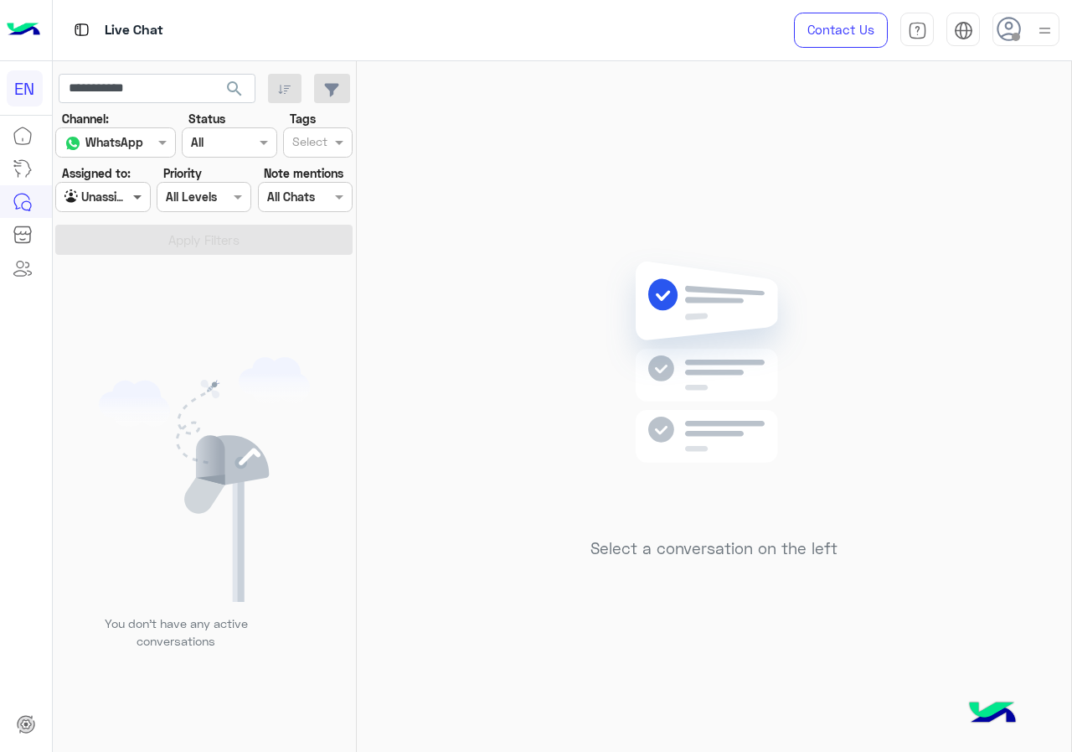
click at [133, 202] on span at bounding box center [139, 197] width 21 height 18
click at [121, 237] on div "All" at bounding box center [103, 229] width 97 height 31
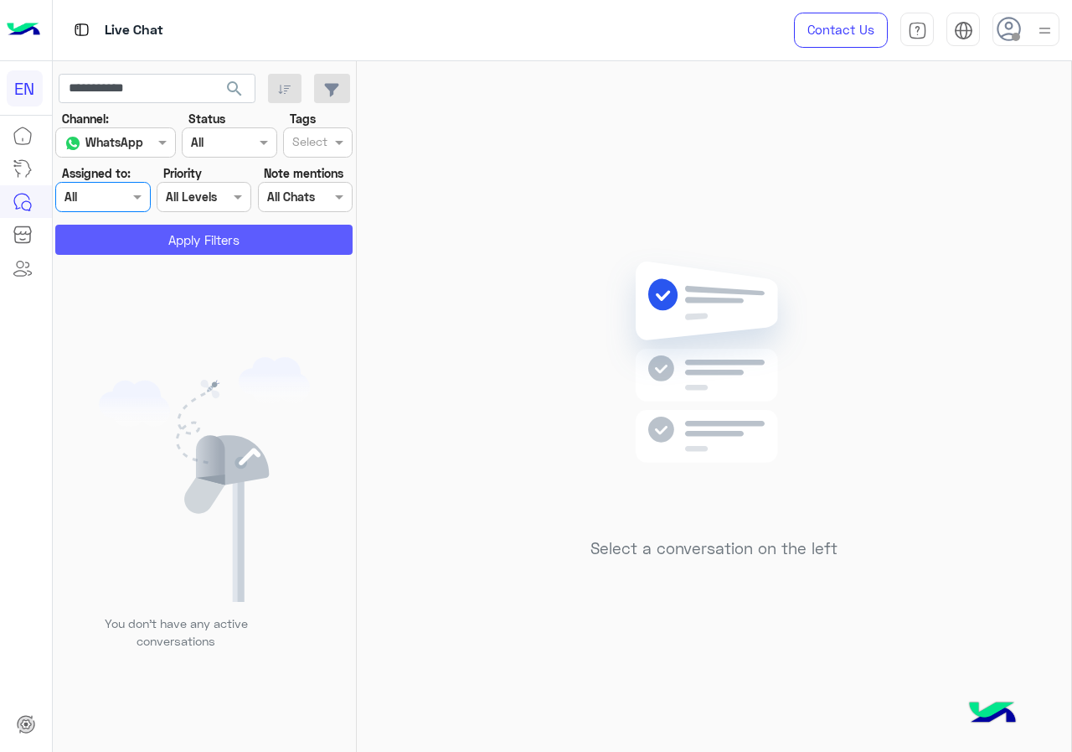
click at [122, 239] on button "Apply Filters" at bounding box center [203, 240] width 297 height 30
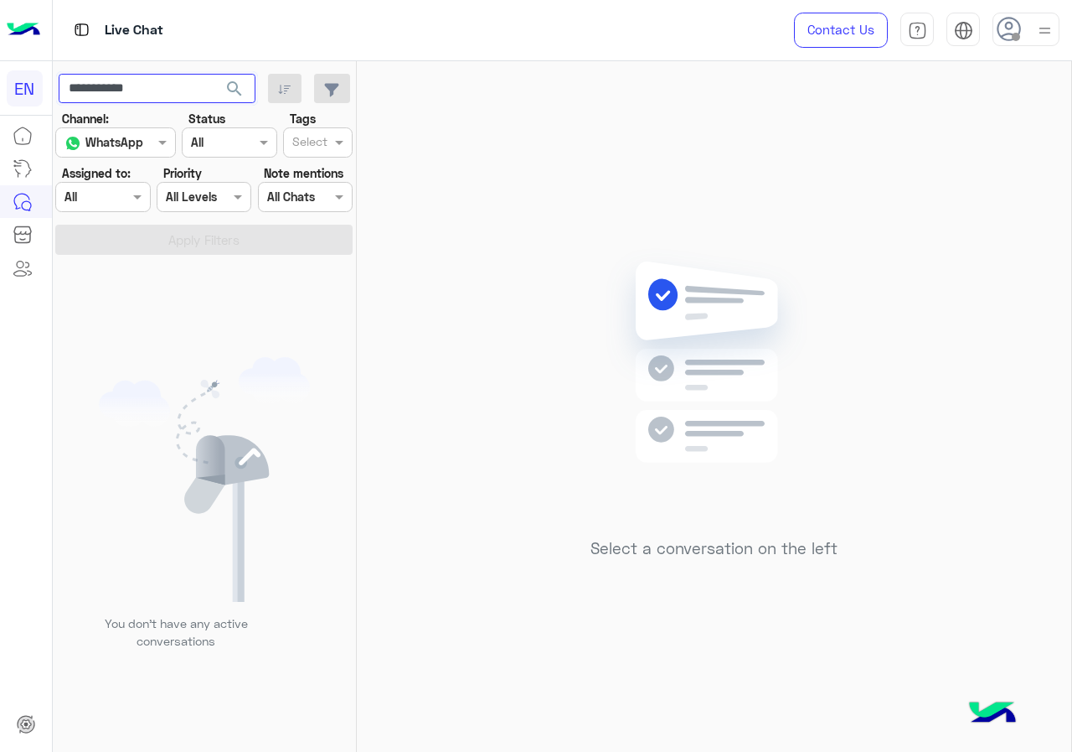
click at [187, 94] on input "**********" at bounding box center [157, 89] width 197 height 30
click at [225, 85] on span "search" at bounding box center [235, 89] width 20 height 20
click at [118, 199] on div at bounding box center [102, 196] width 93 height 19
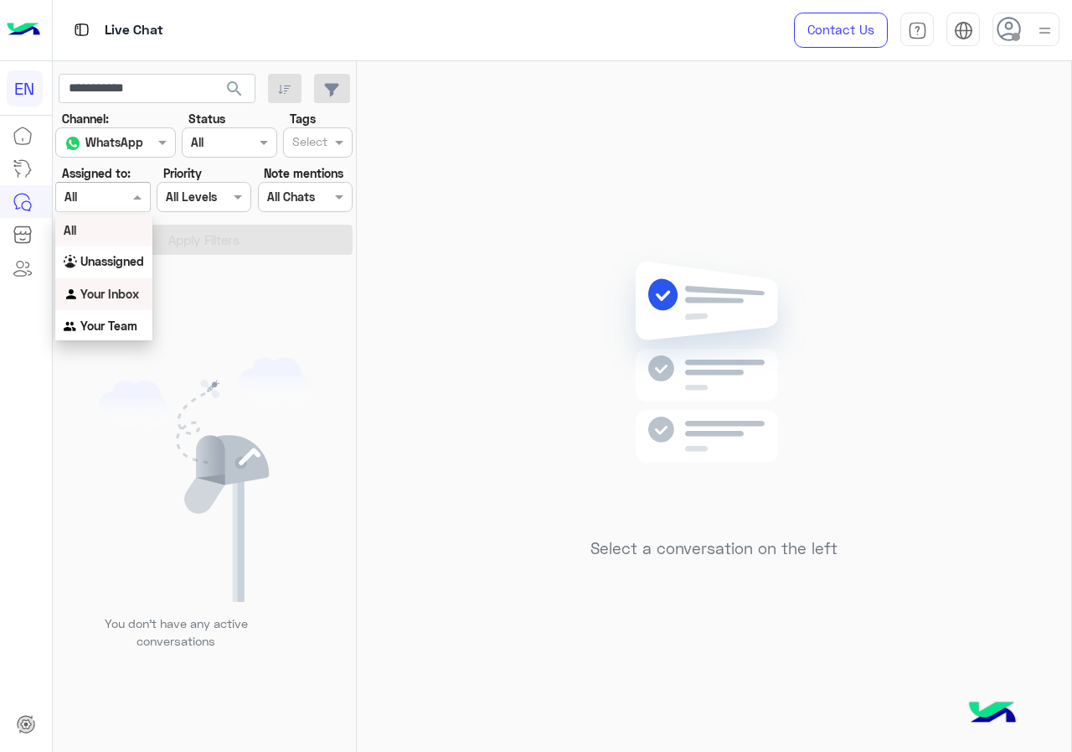
click at [112, 278] on div "Your Inbox" at bounding box center [103, 294] width 97 height 33
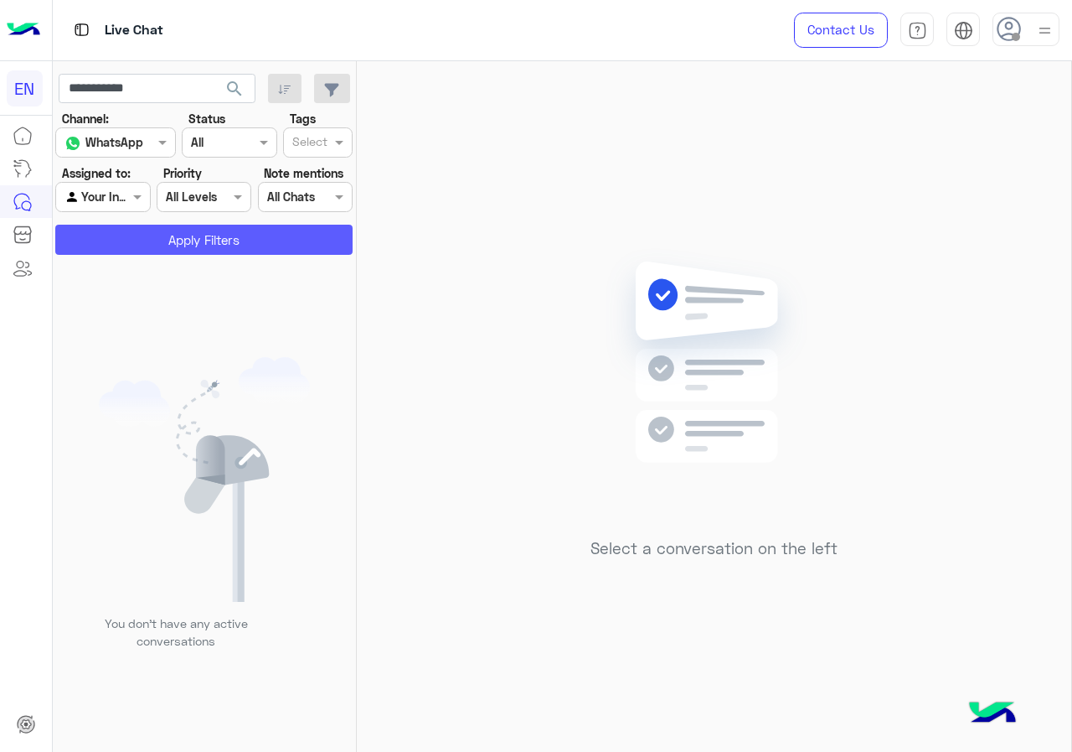
click at [124, 238] on button "Apply Filters" at bounding box center [203, 240] width 297 height 30
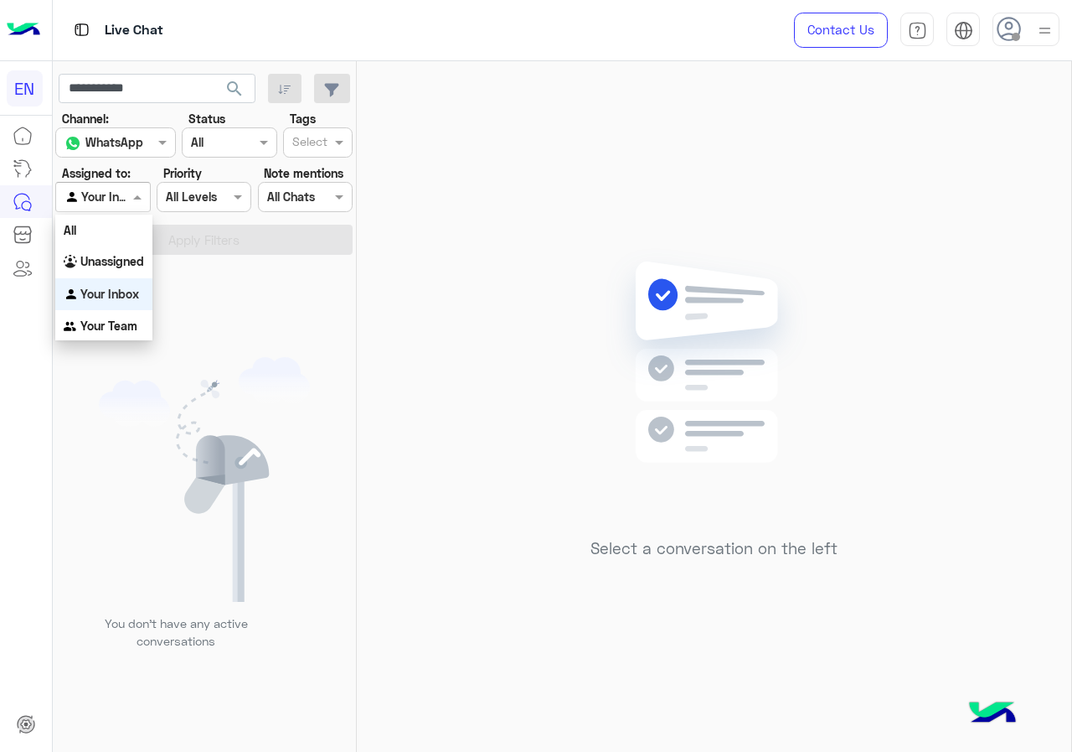
click at [126, 199] on div at bounding box center [102, 196] width 93 height 19
click at [121, 263] on b "Unassigned" at bounding box center [112, 261] width 64 height 14
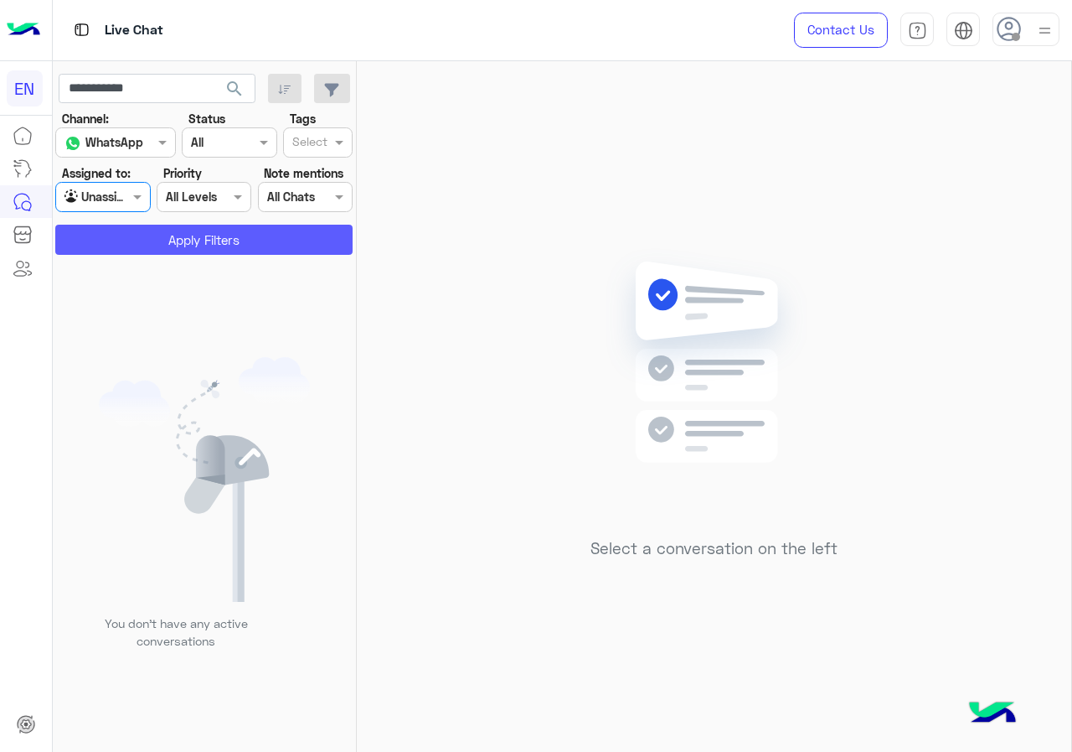
click at [131, 248] on button "Apply Filters" at bounding box center [203, 240] width 297 height 30
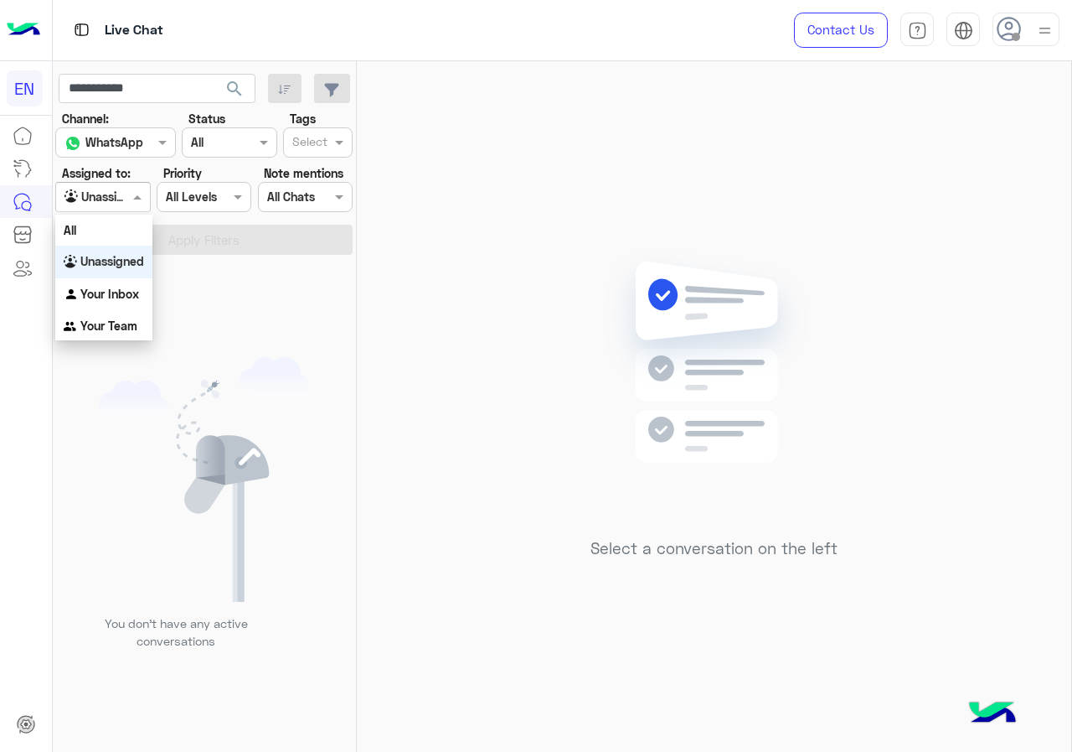
click at [118, 189] on div at bounding box center [102, 196] width 93 height 19
click at [111, 329] on b "Your Team" at bounding box center [108, 325] width 57 height 14
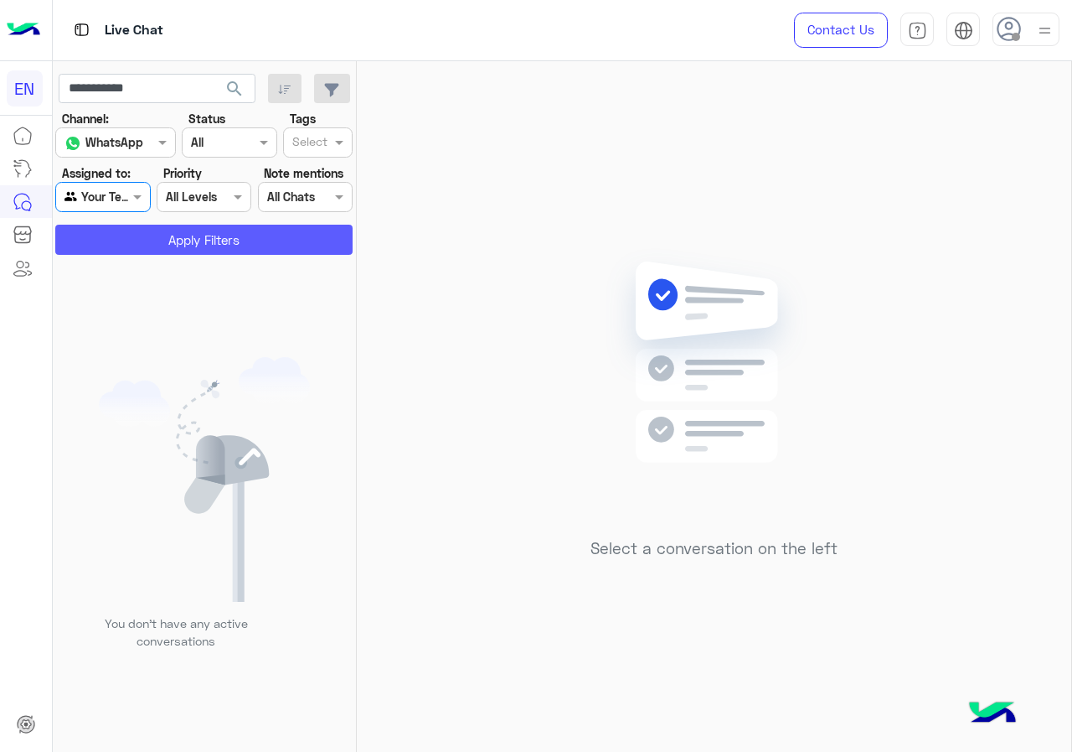
click at [138, 234] on button "Apply Filters" at bounding box center [203, 240] width 297 height 30
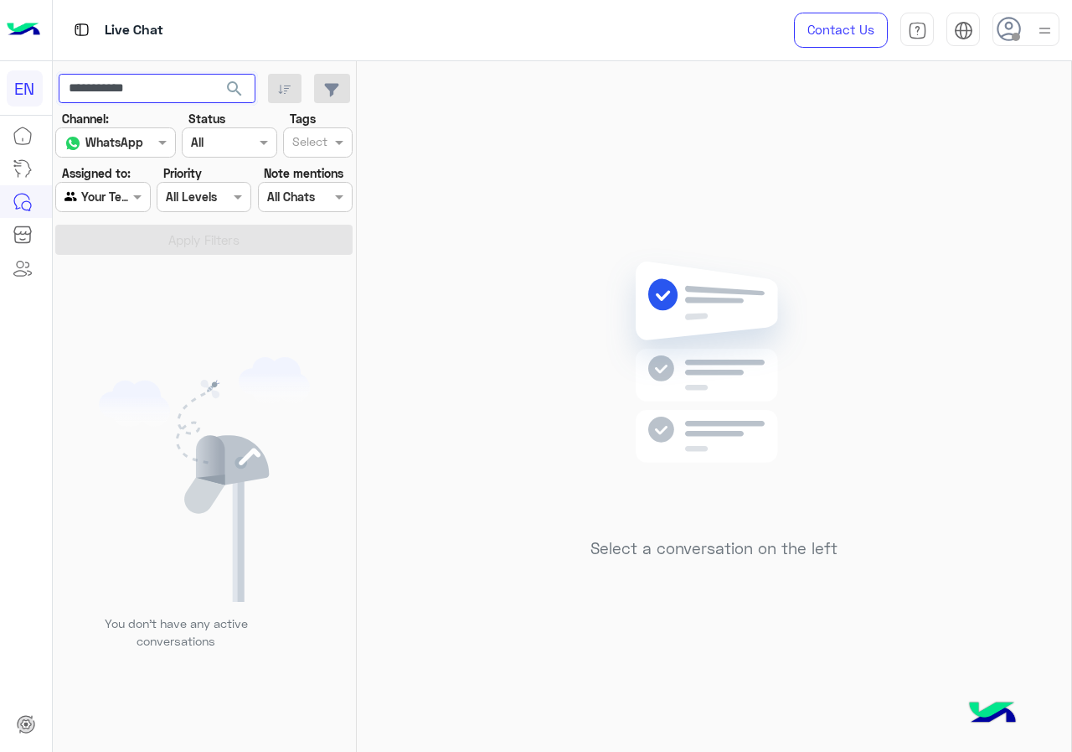
click at [197, 96] on input "**********" at bounding box center [157, 89] width 197 height 30
click at [236, 101] on button "search" at bounding box center [234, 92] width 41 height 36
click at [114, 188] on div at bounding box center [102, 196] width 93 height 19
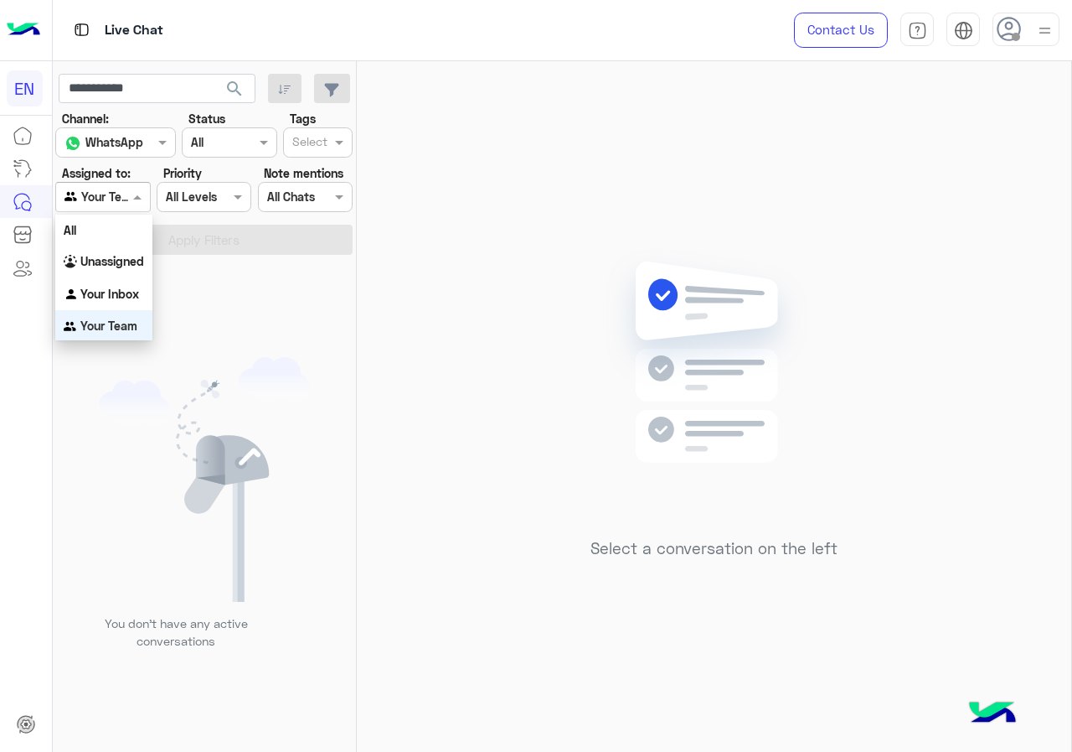
scroll to position [3, 0]
click at [119, 250] on div "Unassigned" at bounding box center [103, 259] width 97 height 33
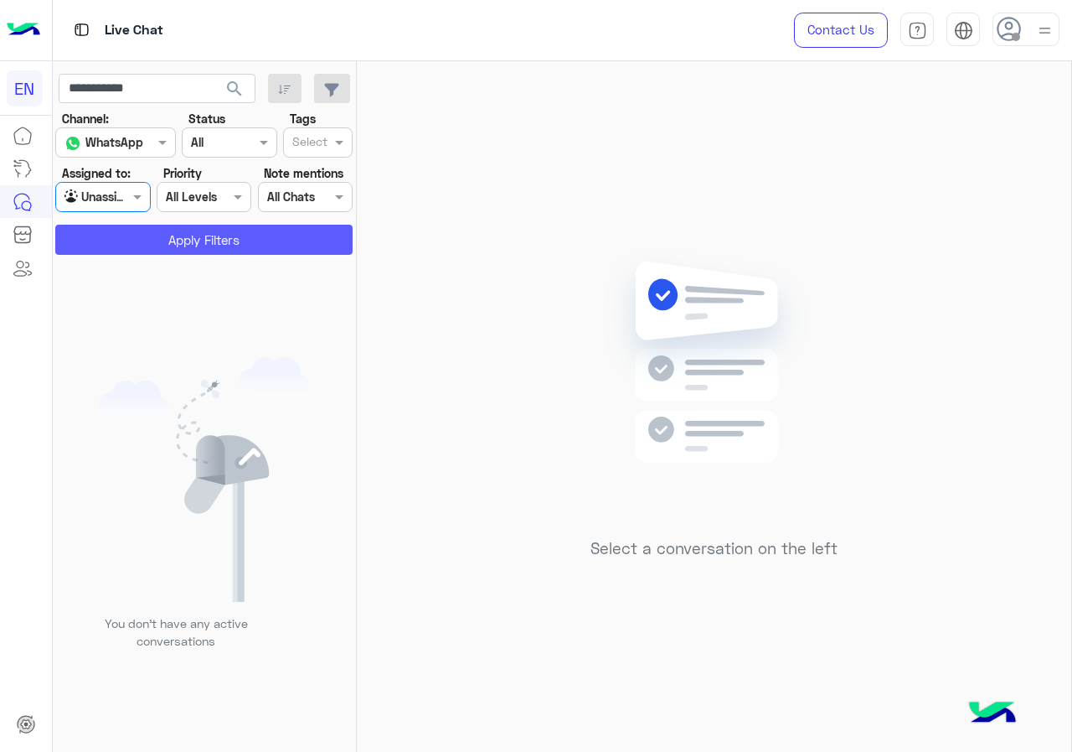
click at [128, 240] on button "Apply Filters" at bounding box center [203, 240] width 297 height 30
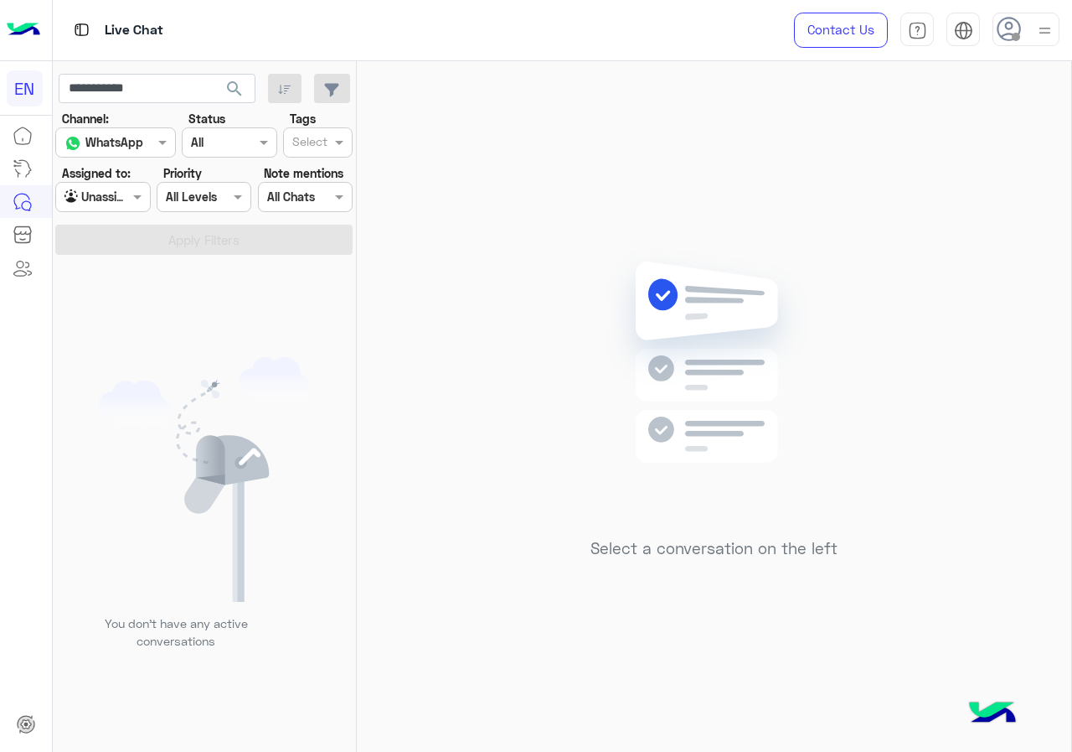
click at [127, 196] on div at bounding box center [102, 196] width 93 height 19
click at [113, 224] on div "All" at bounding box center [103, 229] width 97 height 31
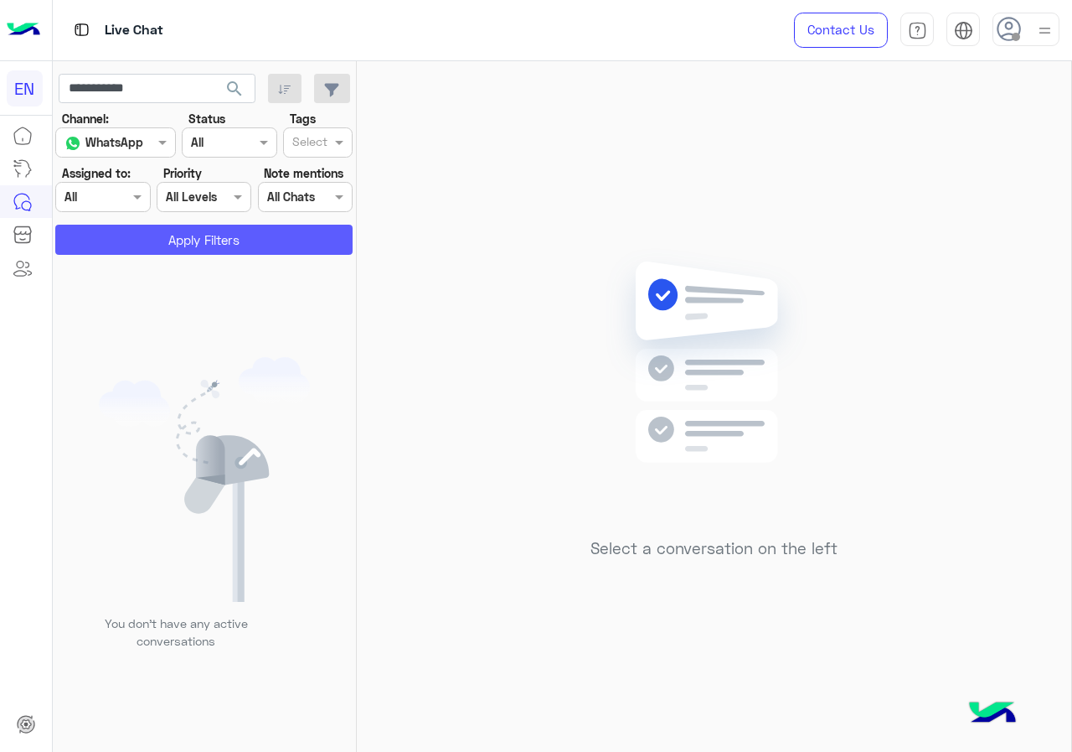
click at [121, 231] on button "Apply Filters" at bounding box center [203, 240] width 297 height 30
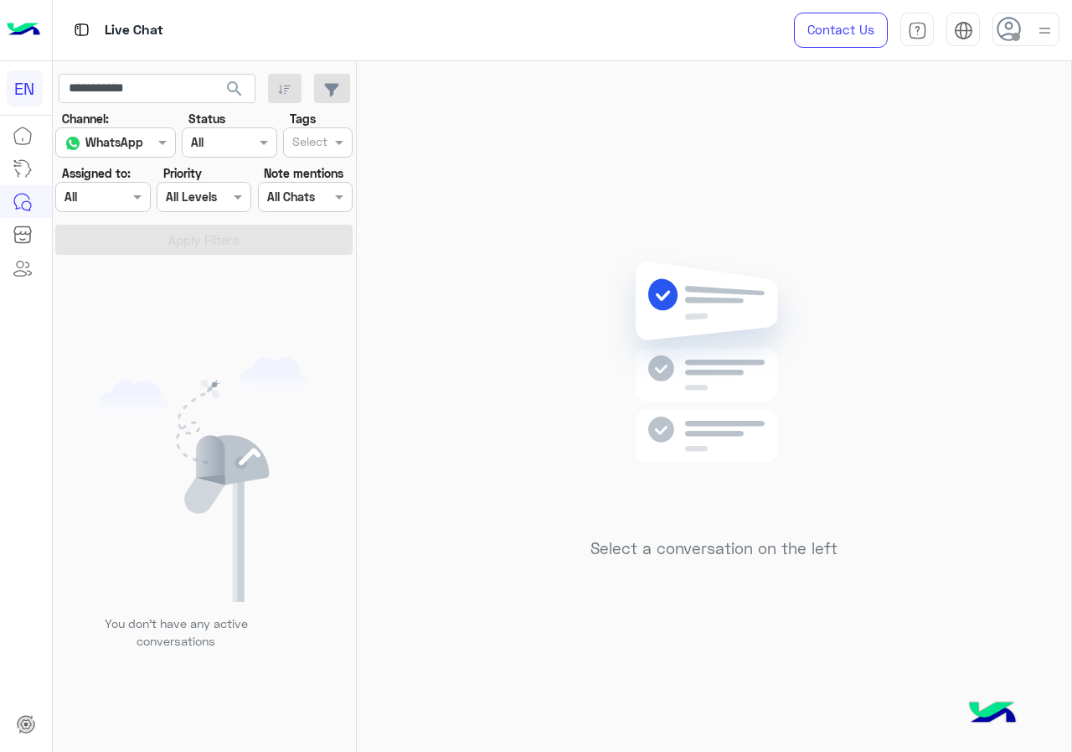
click at [224, 93] on button "search" at bounding box center [234, 92] width 41 height 36
click at [118, 199] on div at bounding box center [102, 196] width 93 height 19
click at [116, 262] on b "Unassigned" at bounding box center [112, 261] width 64 height 14
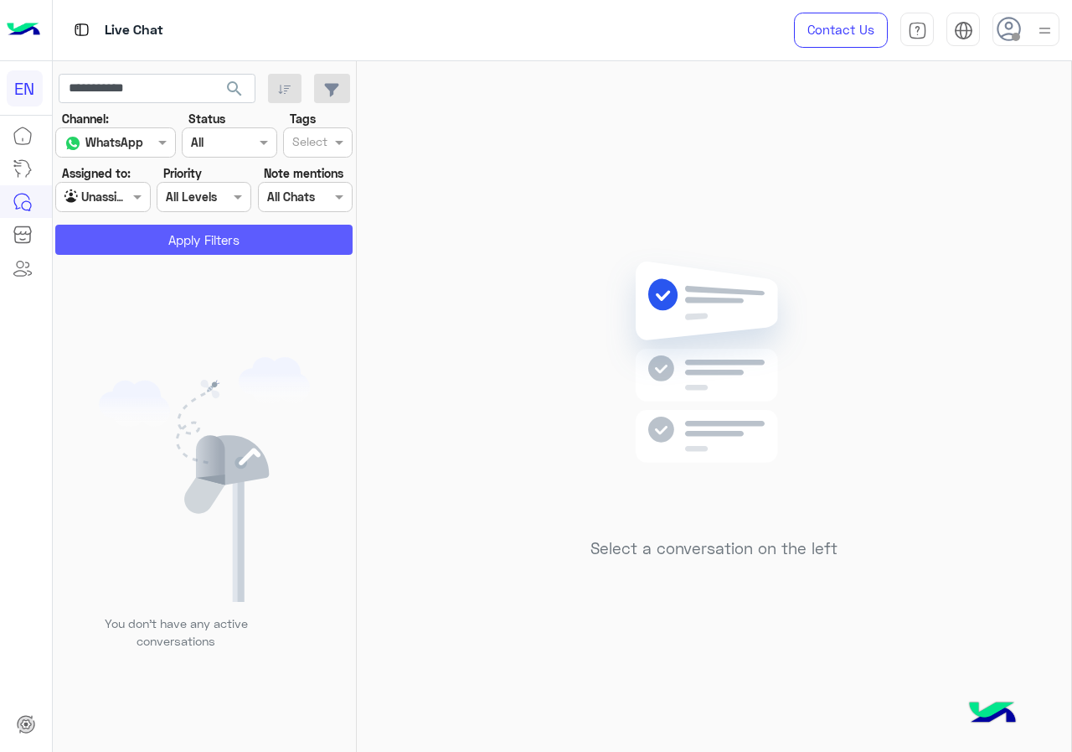
click at [131, 241] on button "Apply Filters" at bounding box center [203, 240] width 297 height 30
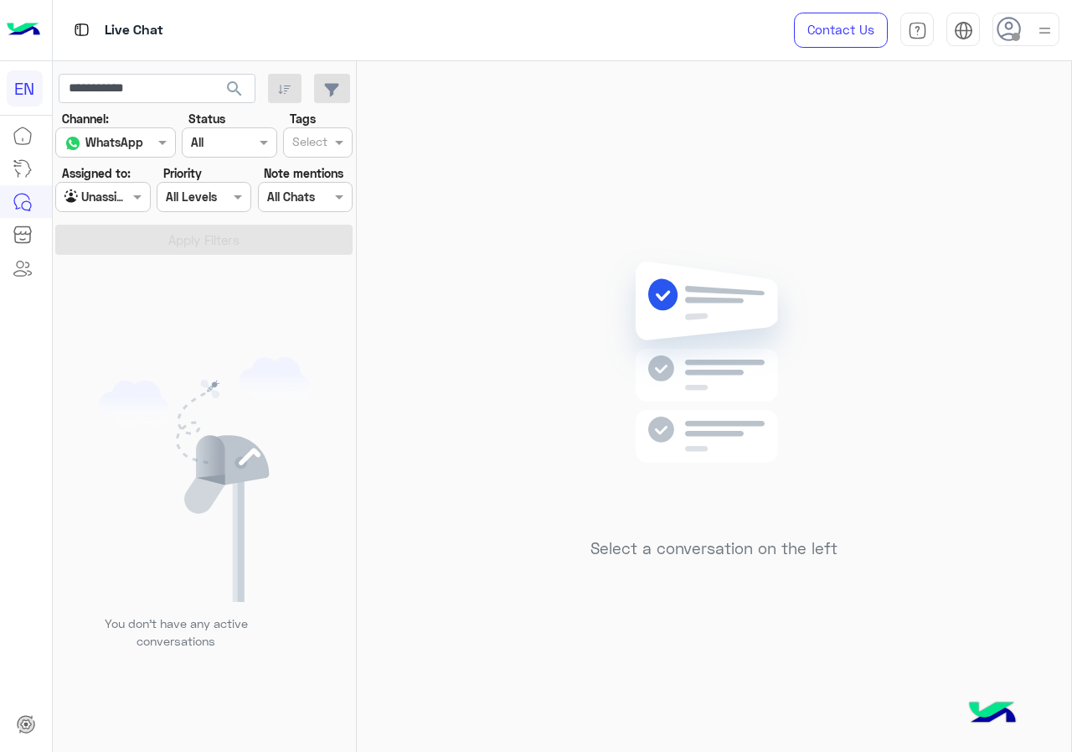
click at [127, 198] on div at bounding box center [102, 196] width 93 height 19
click at [138, 297] on b "Your Inbox" at bounding box center [109, 294] width 59 height 14
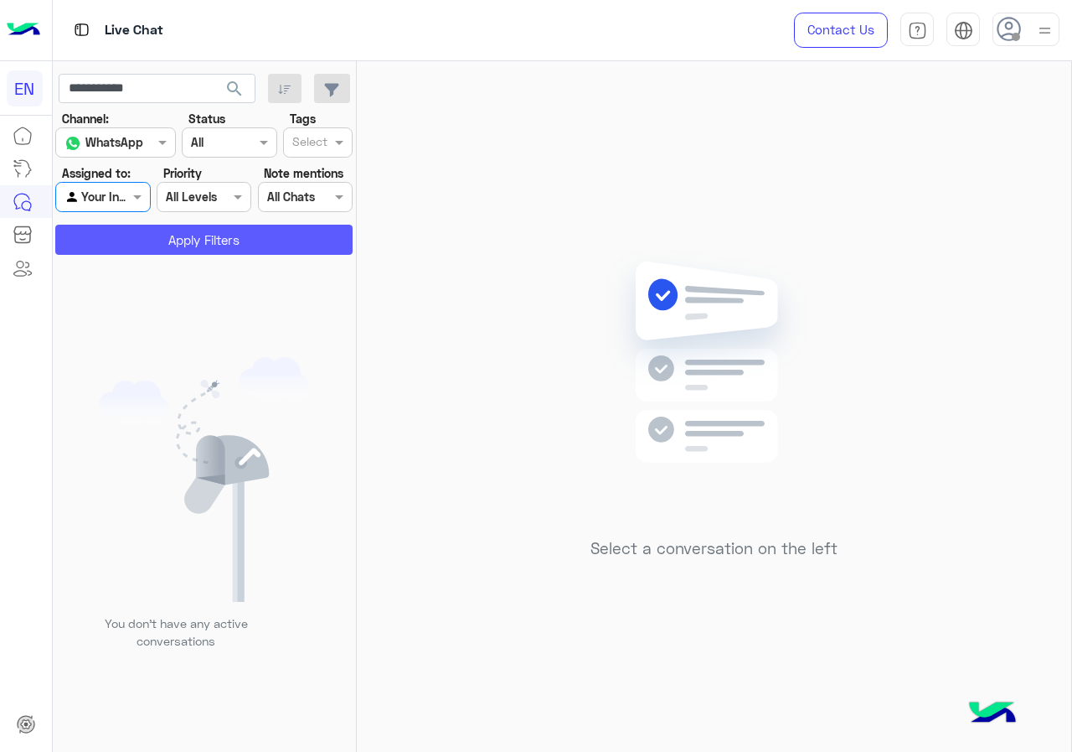
click at [146, 252] on button "Apply Filters" at bounding box center [203, 240] width 297 height 30
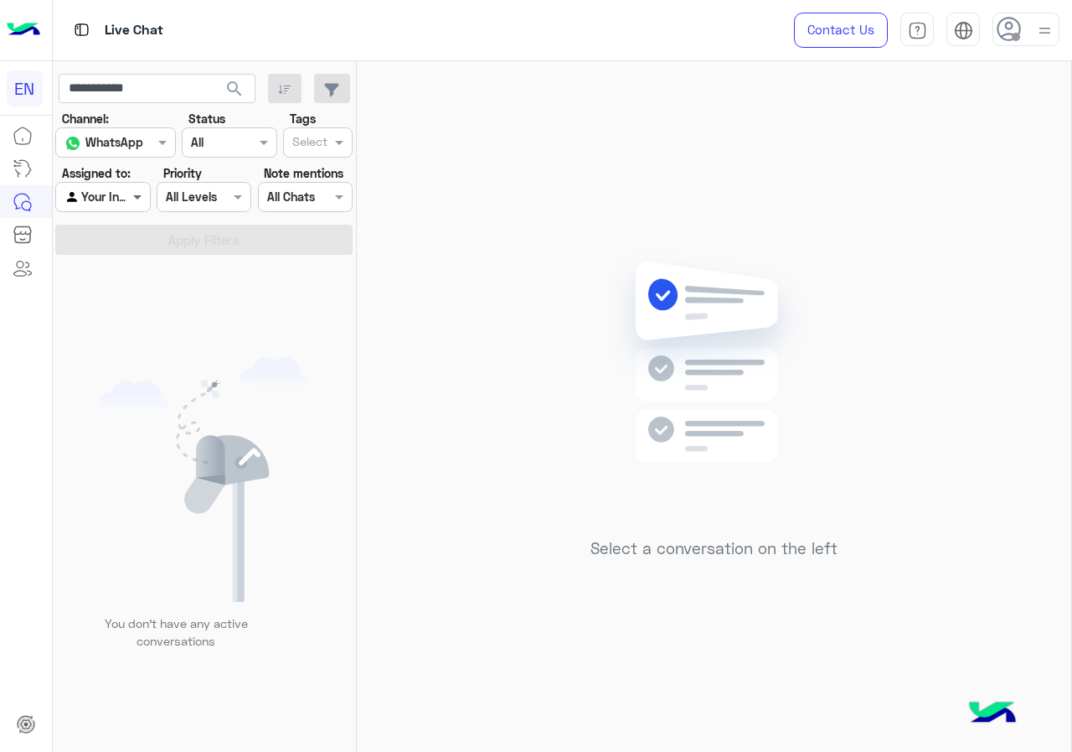
click at [134, 203] on span at bounding box center [139, 197] width 21 height 18
click at [122, 318] on b "Your Team" at bounding box center [108, 325] width 57 height 14
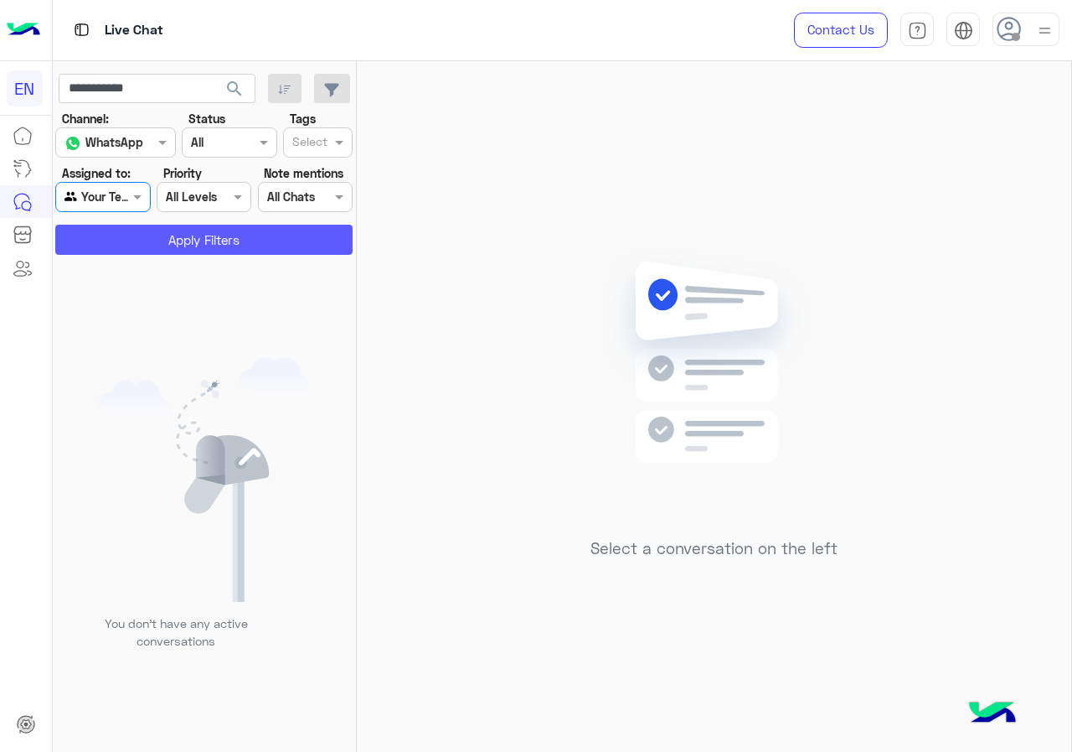
click at [134, 236] on button "Apply Filters" at bounding box center [203, 240] width 297 height 30
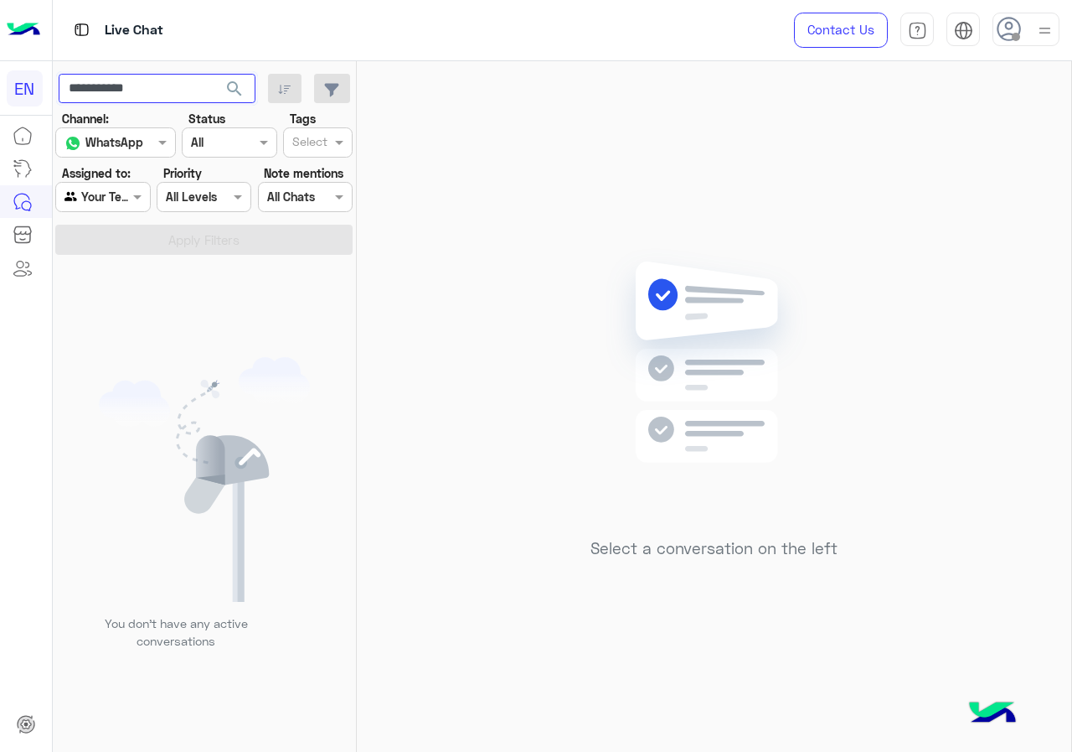
click at [176, 86] on input "**********" at bounding box center [157, 89] width 197 height 30
click at [238, 101] on button "search" at bounding box center [234, 92] width 41 height 36
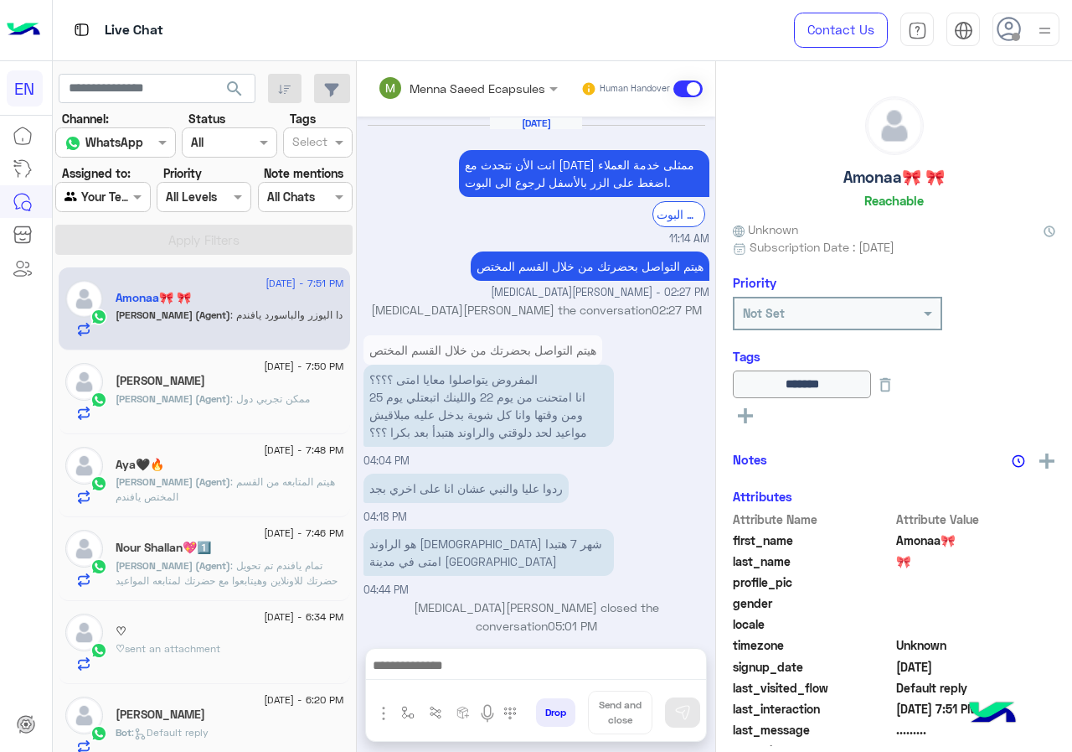
scroll to position [1324, 0]
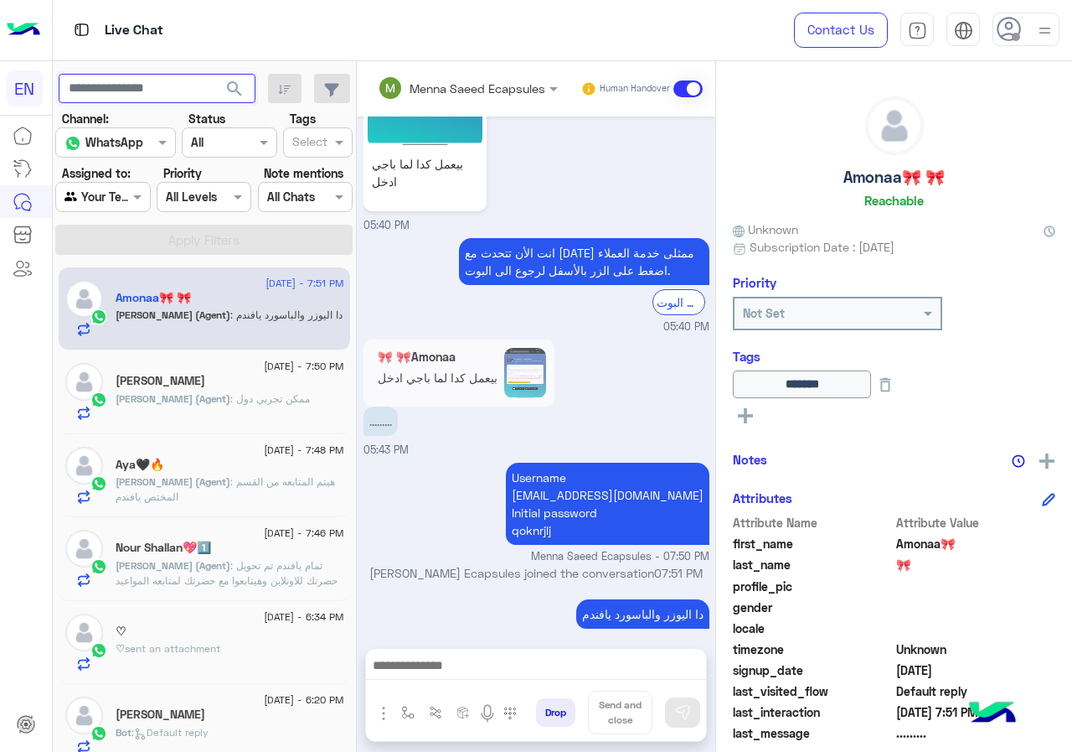
click at [171, 86] on input "text" at bounding box center [157, 89] width 197 height 30
click at [232, 76] on button "search" at bounding box center [234, 92] width 41 height 36
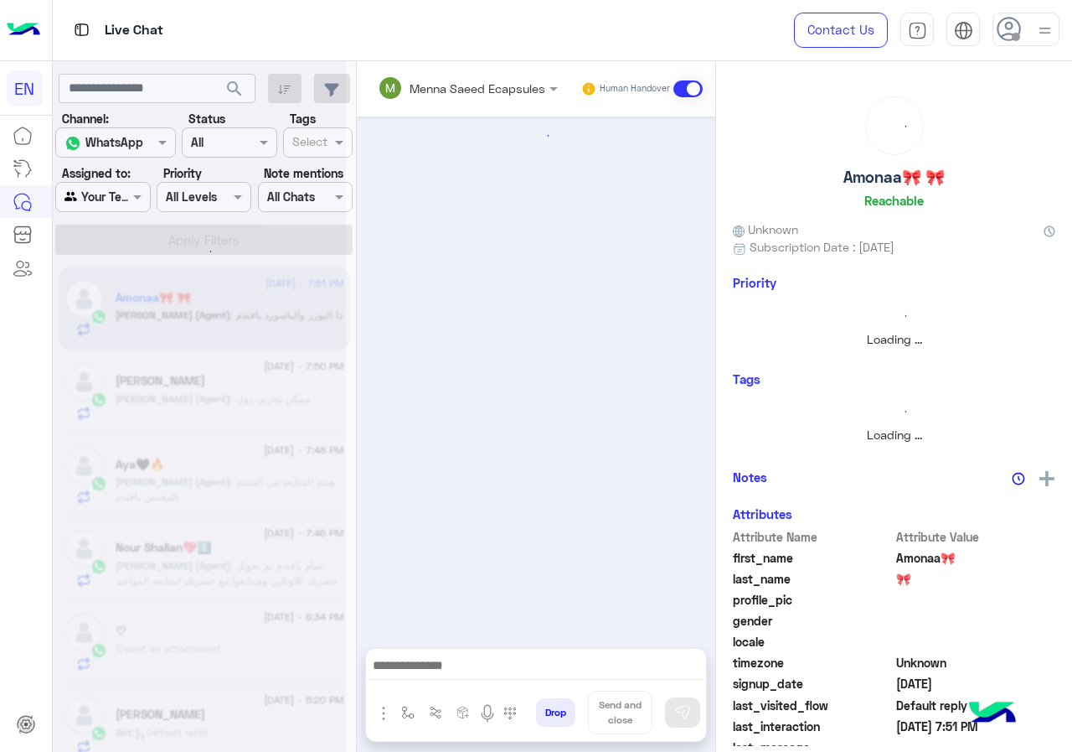
scroll to position [0, 0]
click at [117, 196] on div at bounding box center [199, 383] width 293 height 752
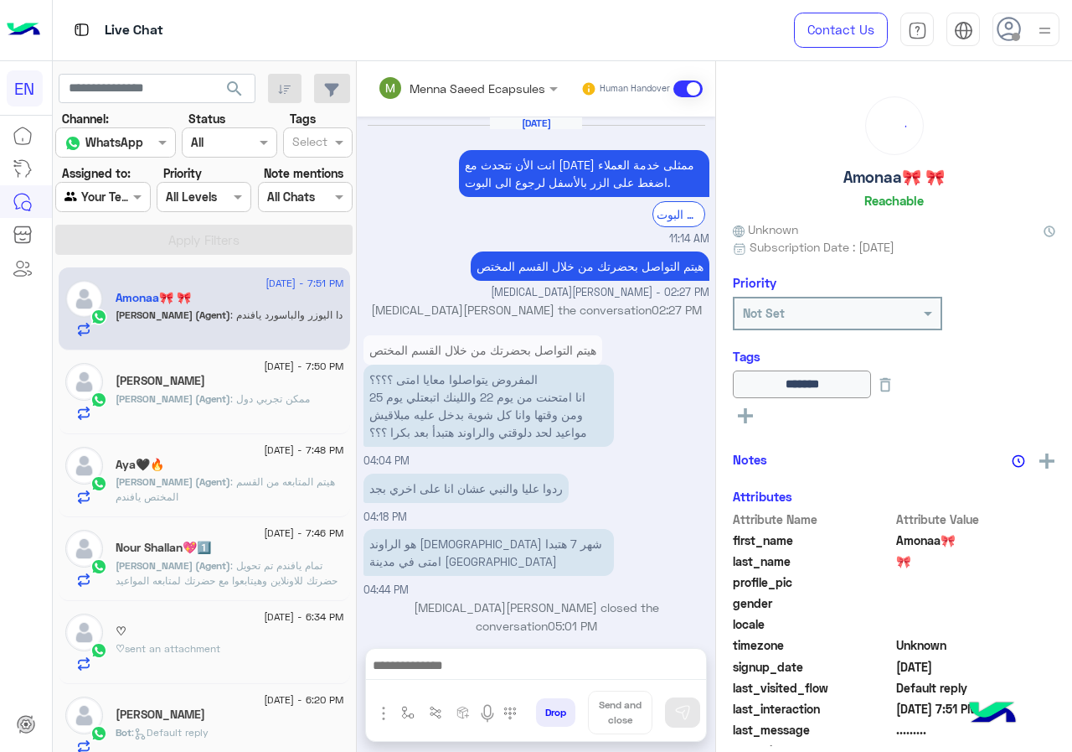
scroll to position [1324, 0]
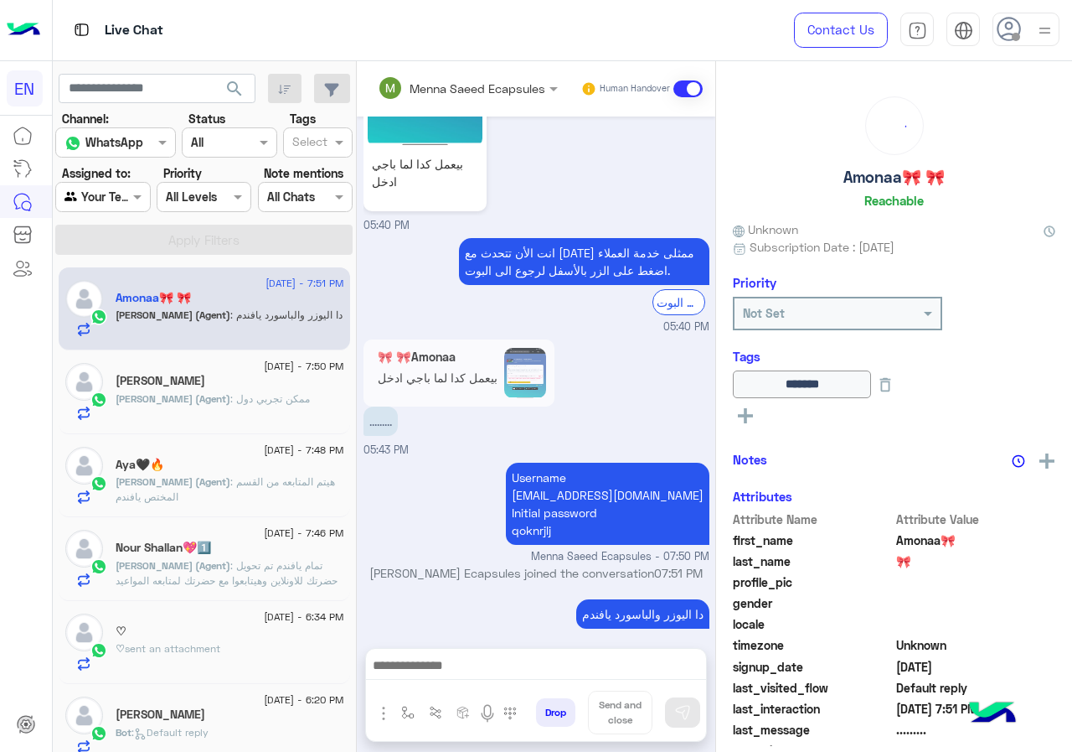
click at [117, 196] on div at bounding box center [102, 196] width 93 height 19
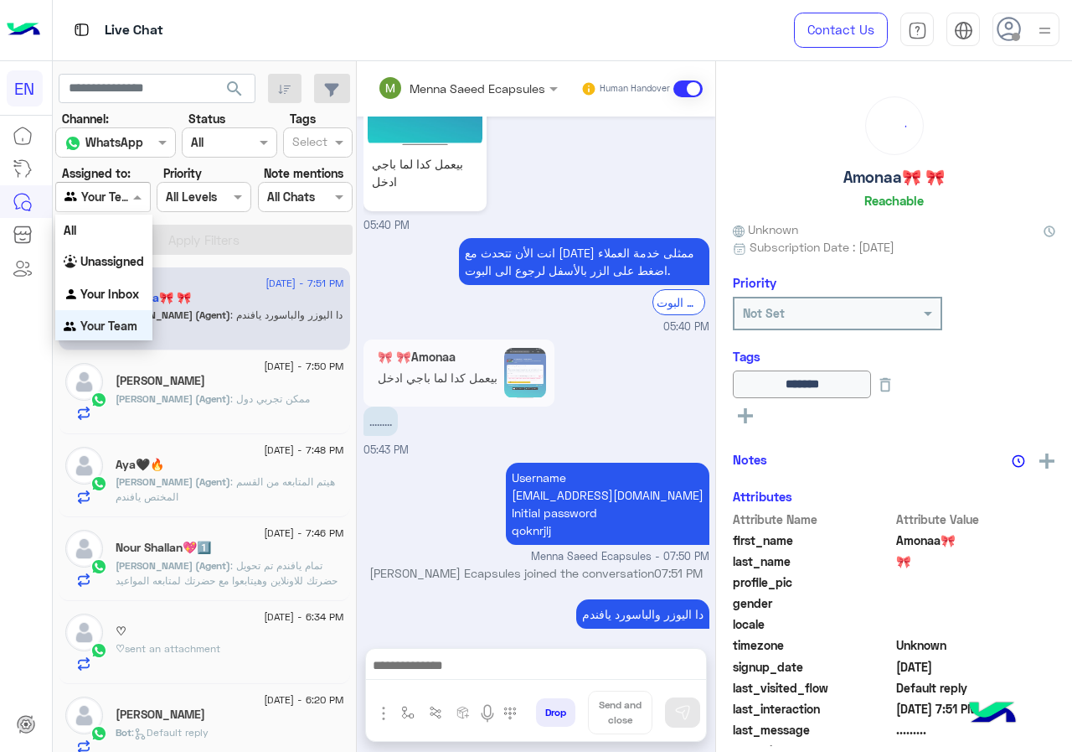
scroll to position [1, 0]
click at [124, 271] on div "Unassigned" at bounding box center [103, 261] width 97 height 33
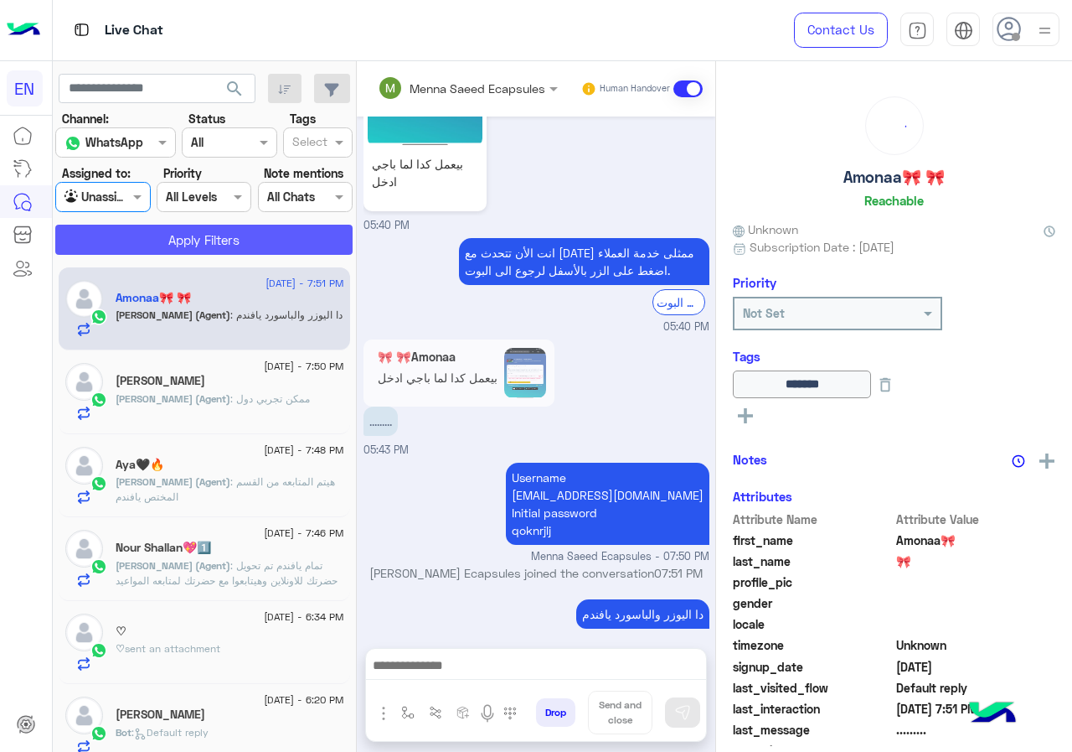
click at [135, 246] on button "Apply Filters" at bounding box center [203, 240] width 297 height 30
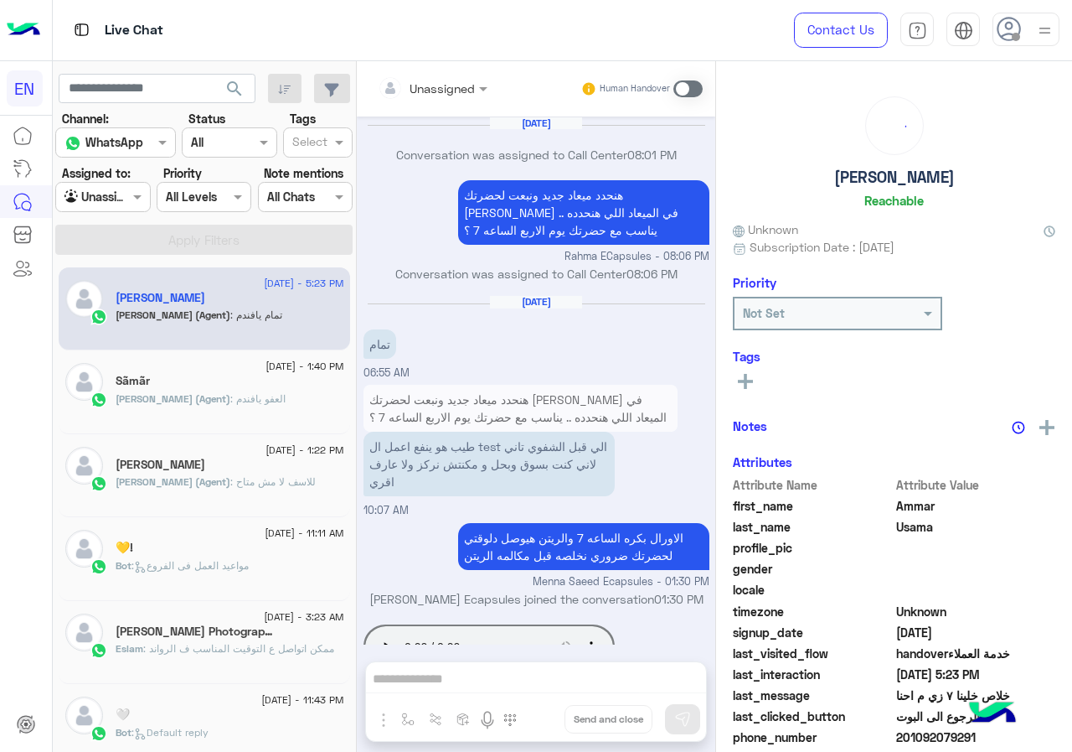
scroll to position [838, 0]
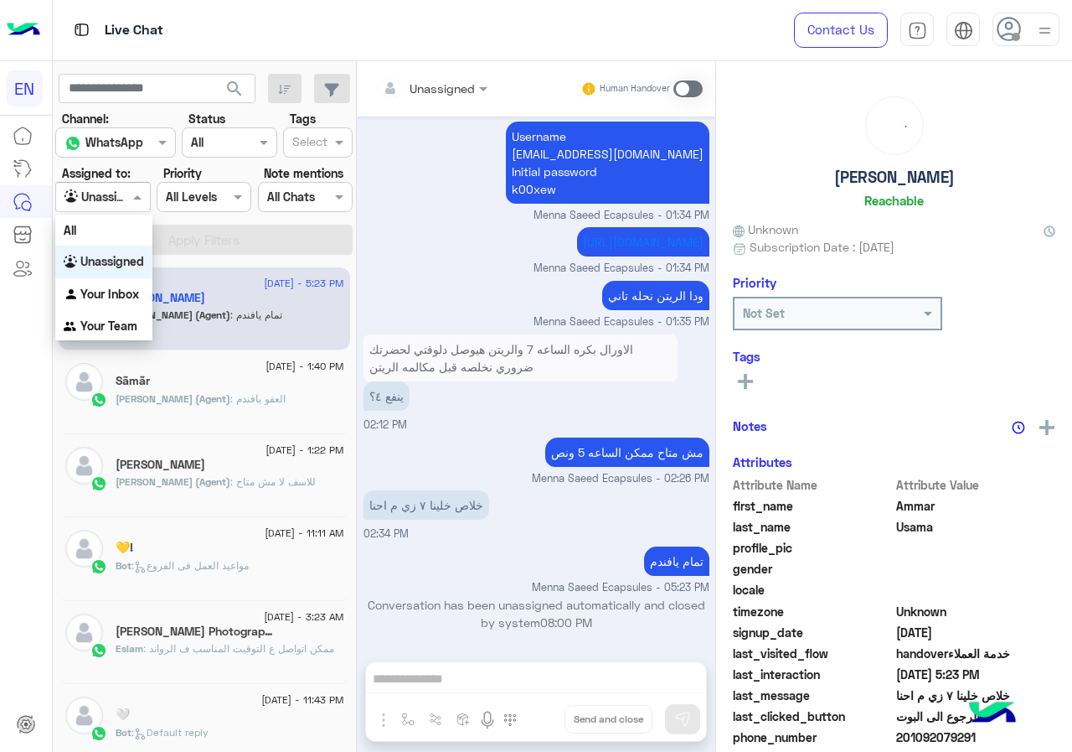
click at [123, 199] on div at bounding box center [102, 196] width 93 height 19
click at [123, 290] on b "Your Inbox" at bounding box center [109, 294] width 59 height 14
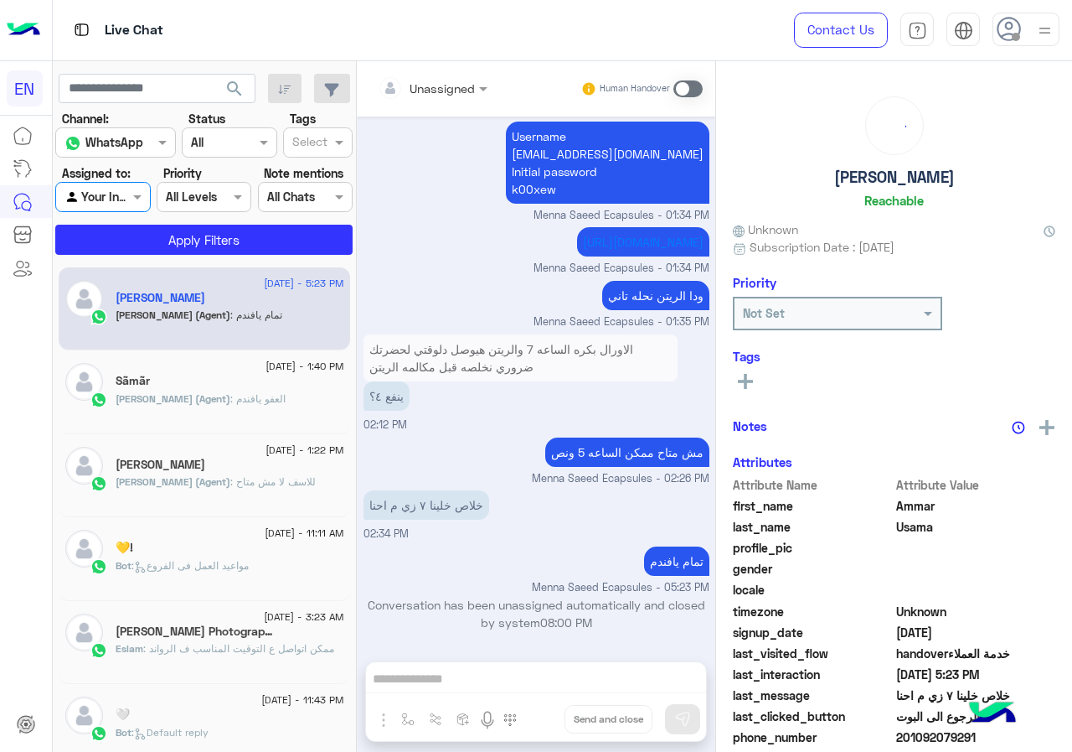
click at [145, 217] on section "Channel: Channel WhatsApp Status Channel All Tags Select Assigned to: Agent Fil…" at bounding box center [204, 182] width 279 height 145
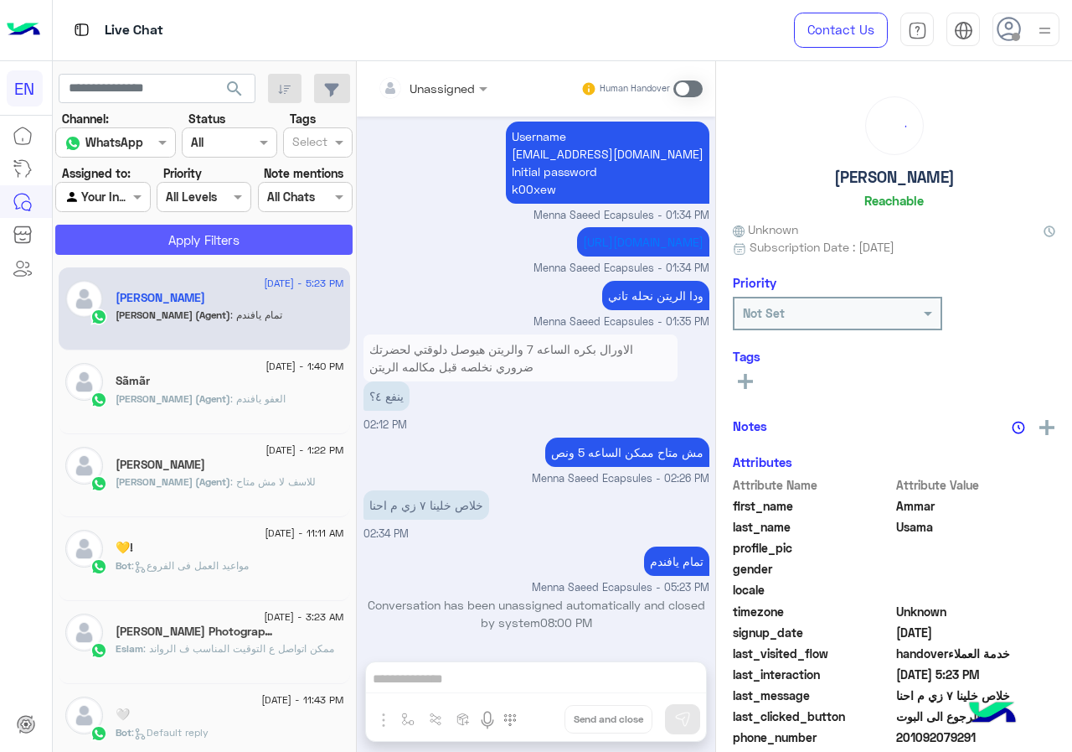
click at [145, 245] on button "Apply Filters" at bounding box center [203, 240] width 297 height 30
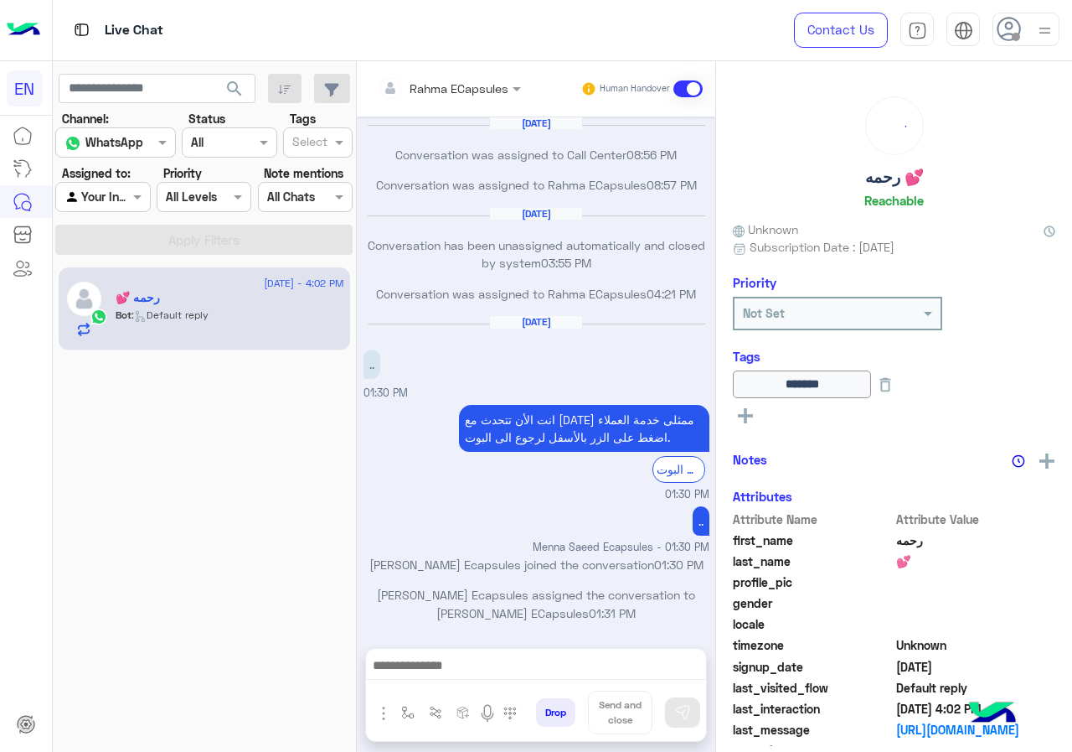
scroll to position [795, 0]
